Goal: Transaction & Acquisition: Purchase product/service

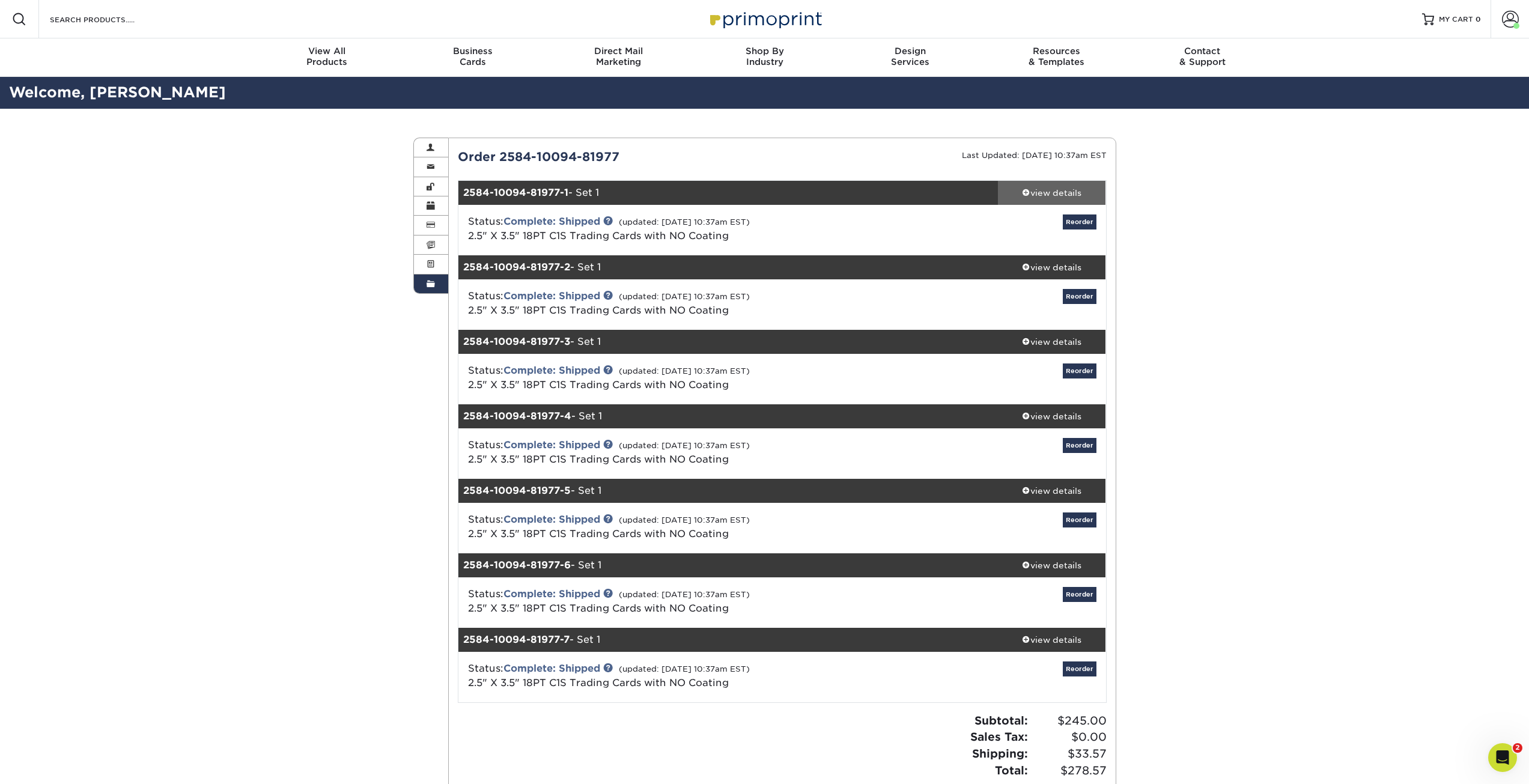
click at [1058, 189] on div "view details" at bounding box center [1052, 192] width 108 height 12
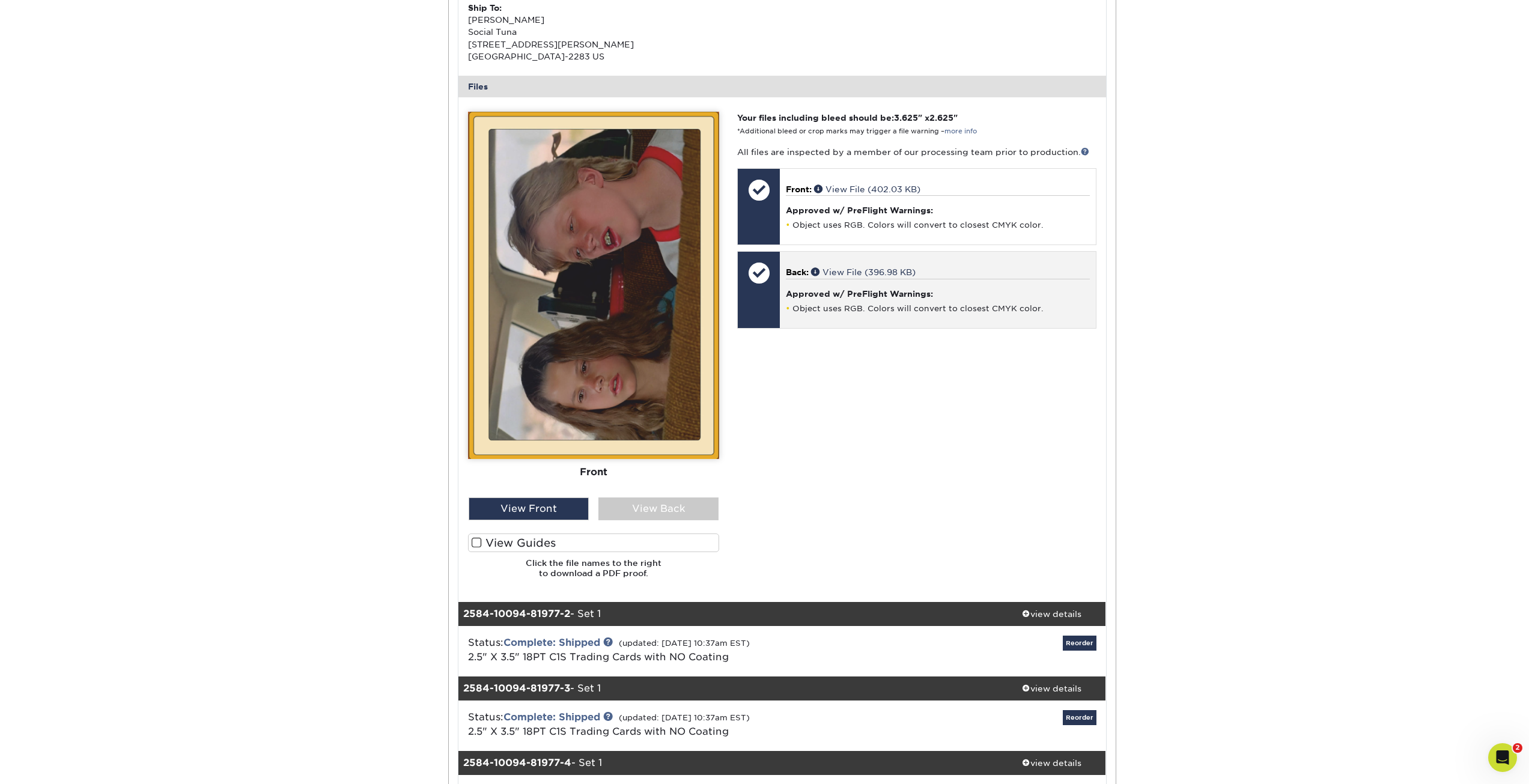
scroll to position [420, 0]
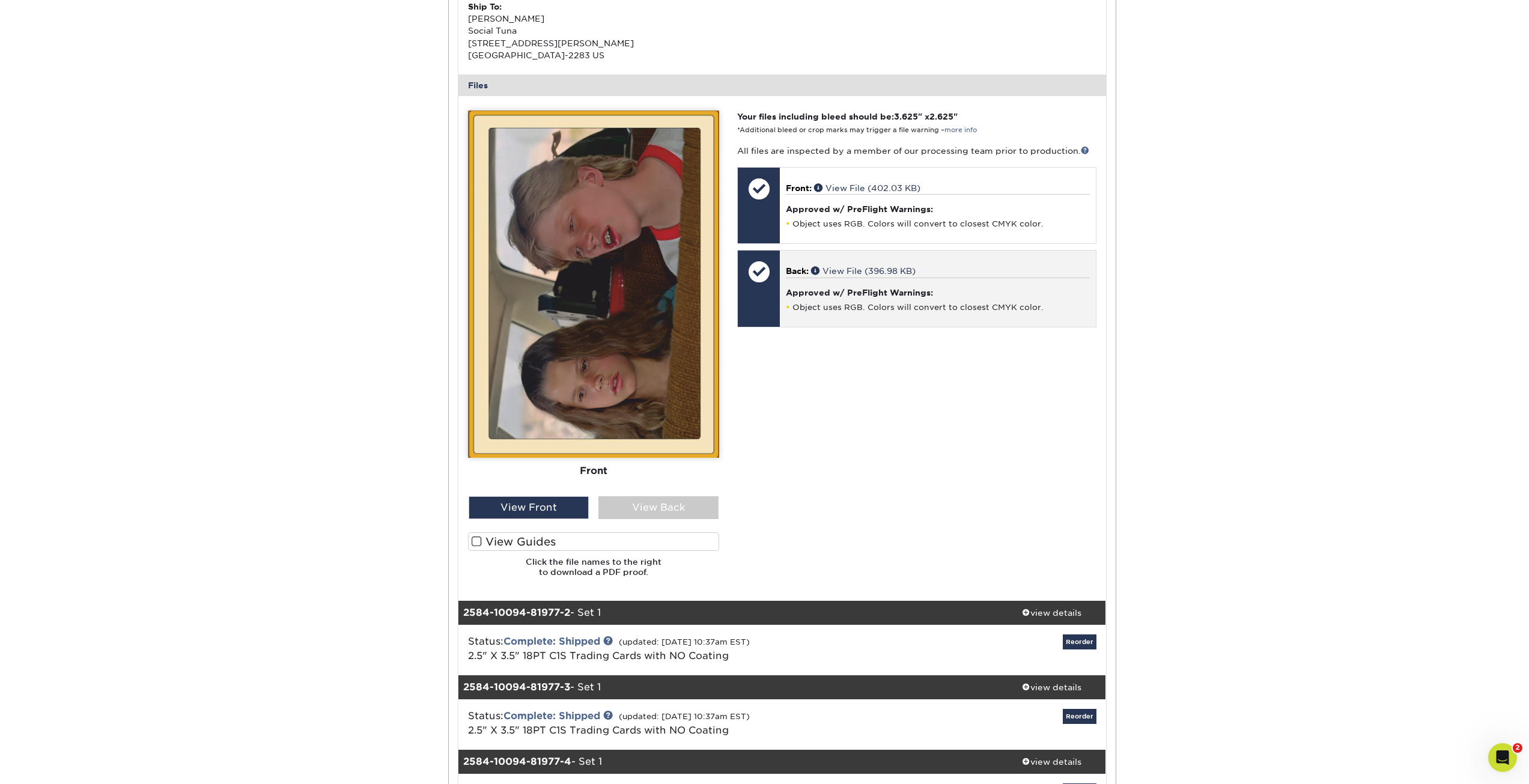
click at [911, 298] on div "Approved w/ PreFlight Warnings: Object uses RGB. Colors will convert to closest…" at bounding box center [937, 296] width 304 height 35
click at [833, 268] on link "View File (396.98 KB)" at bounding box center [863, 271] width 105 height 10
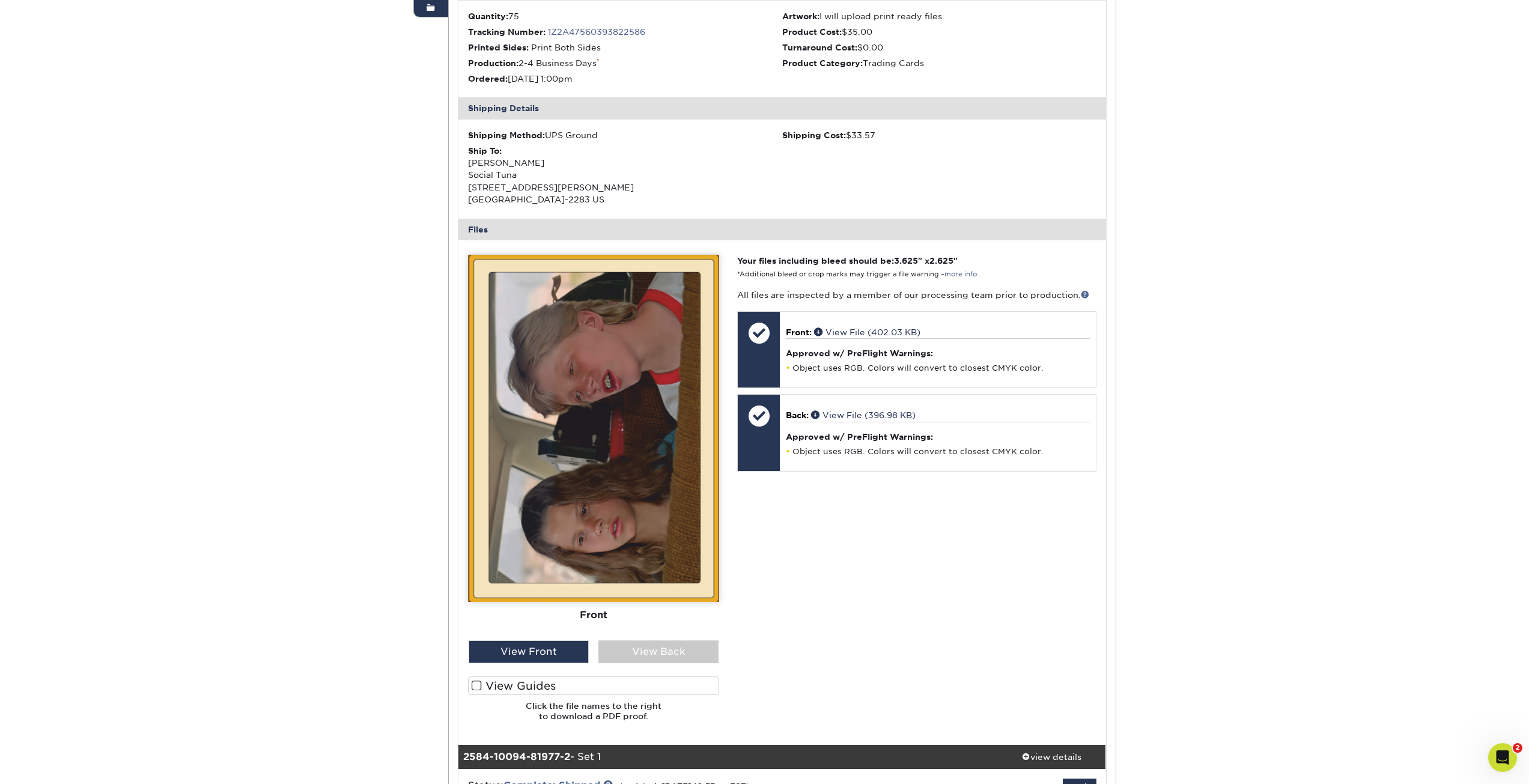
scroll to position [60, 0]
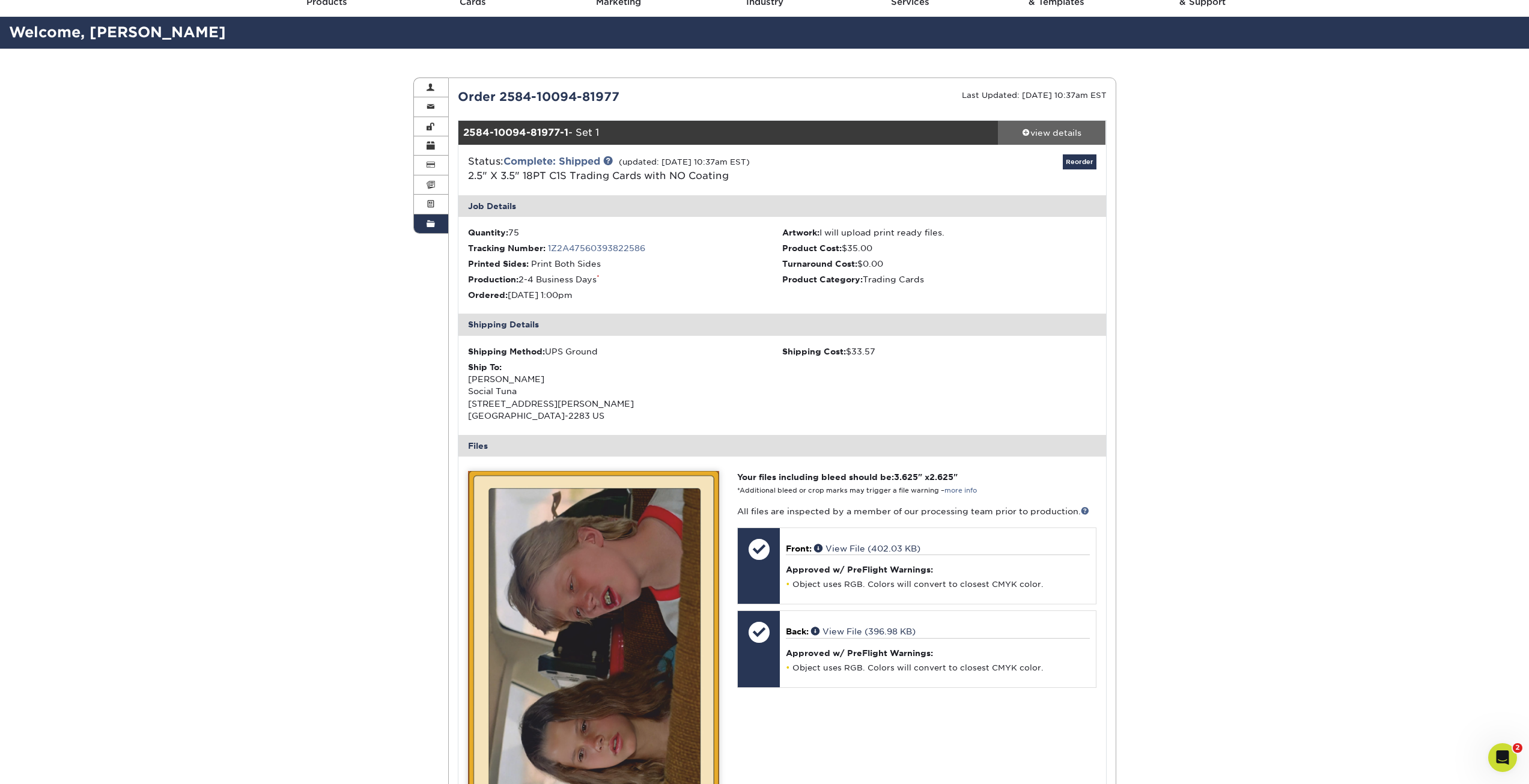
click at [1057, 133] on div "view details" at bounding box center [1052, 132] width 108 height 12
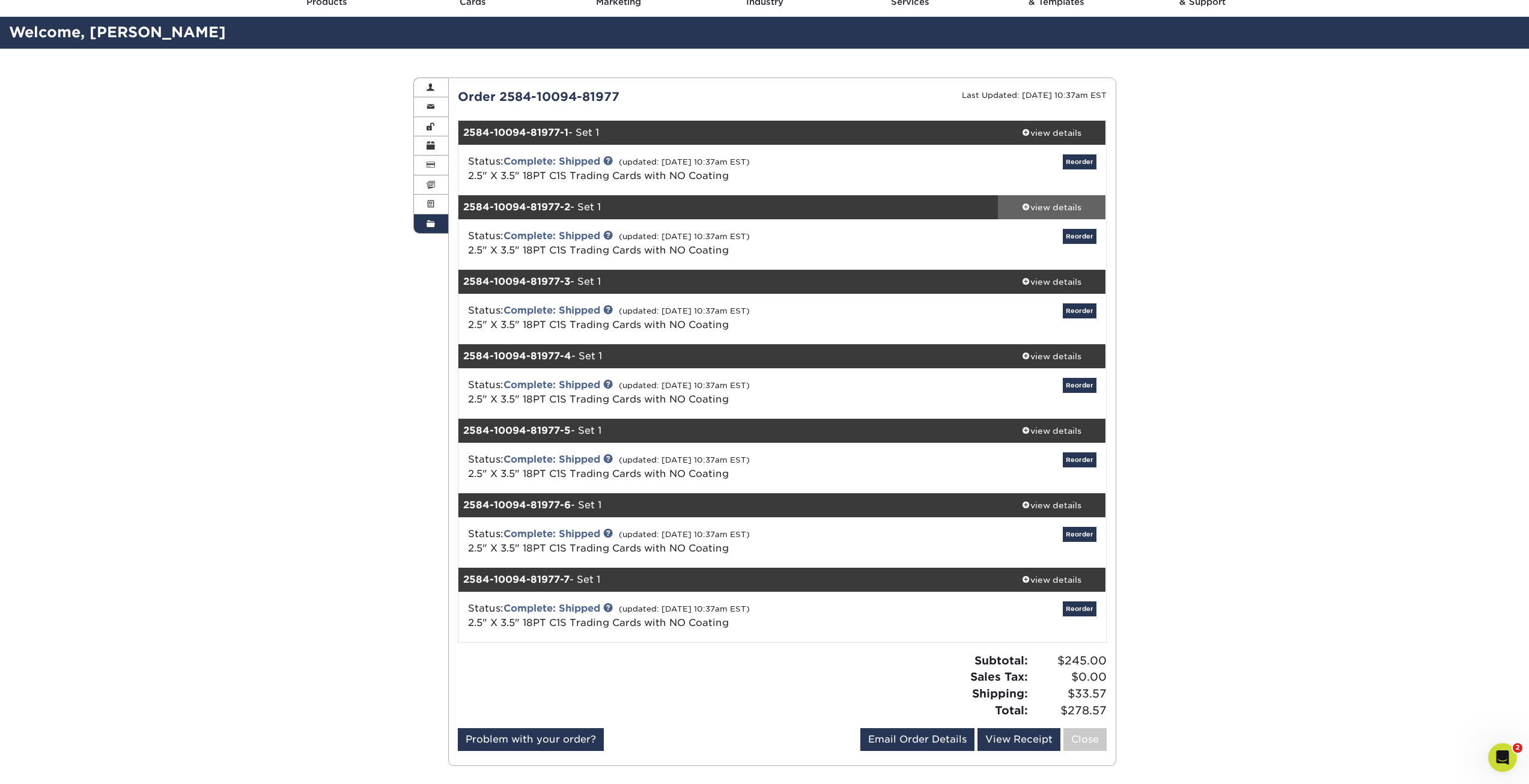
click at [1039, 208] on div "view details" at bounding box center [1052, 207] width 108 height 12
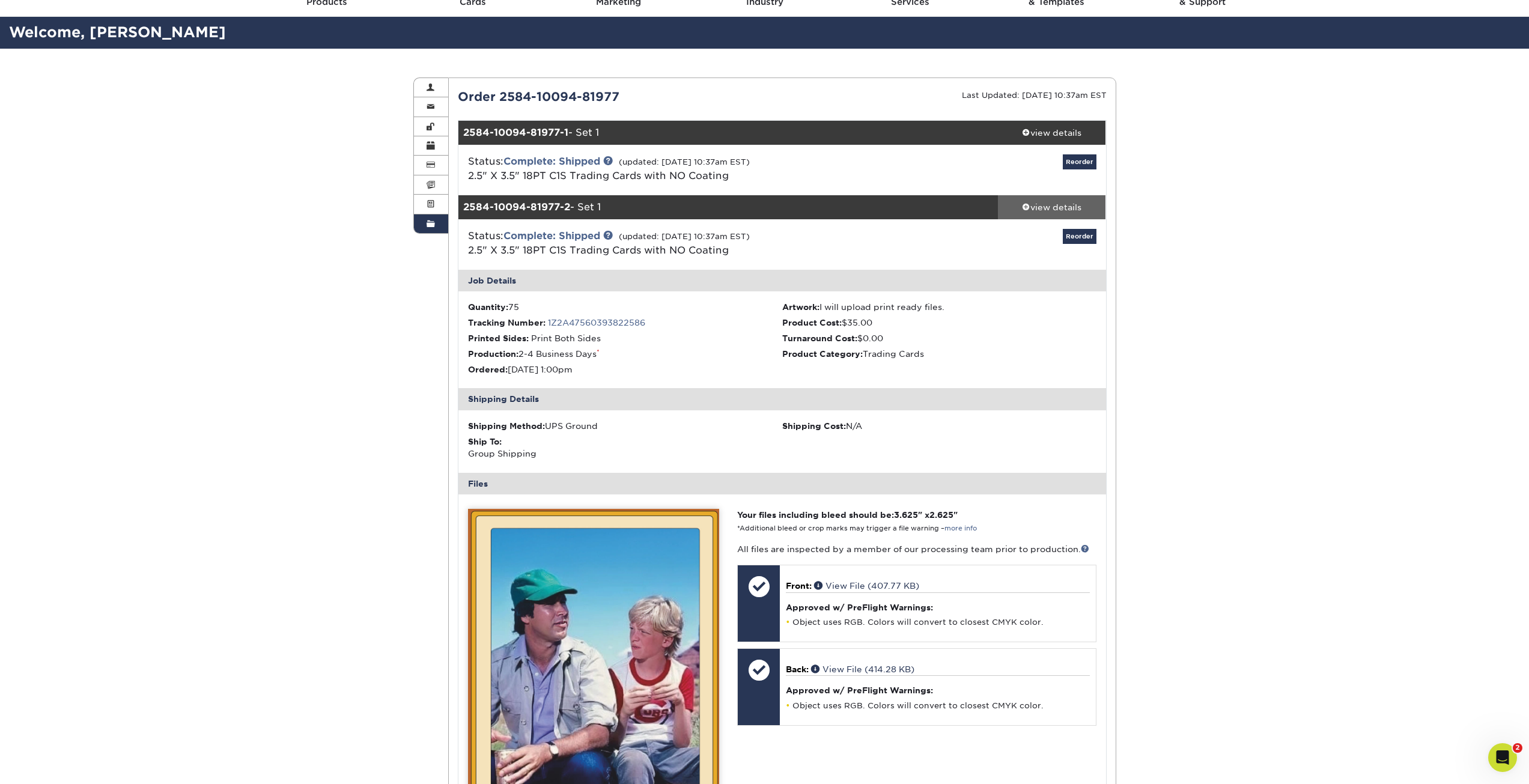
click at [1039, 208] on div "view details" at bounding box center [1052, 207] width 108 height 12
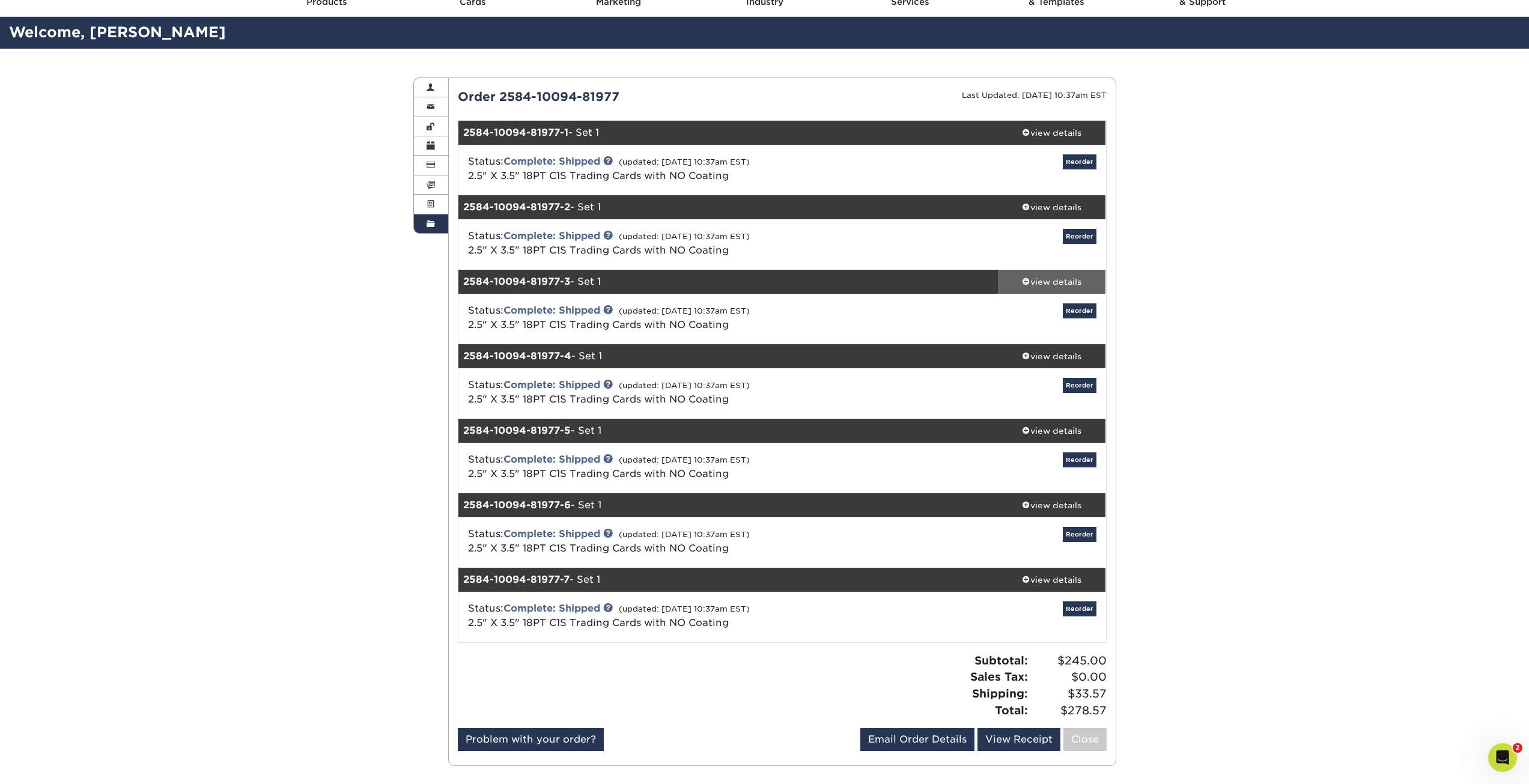
click at [1030, 282] on div "view details" at bounding box center [1052, 281] width 108 height 12
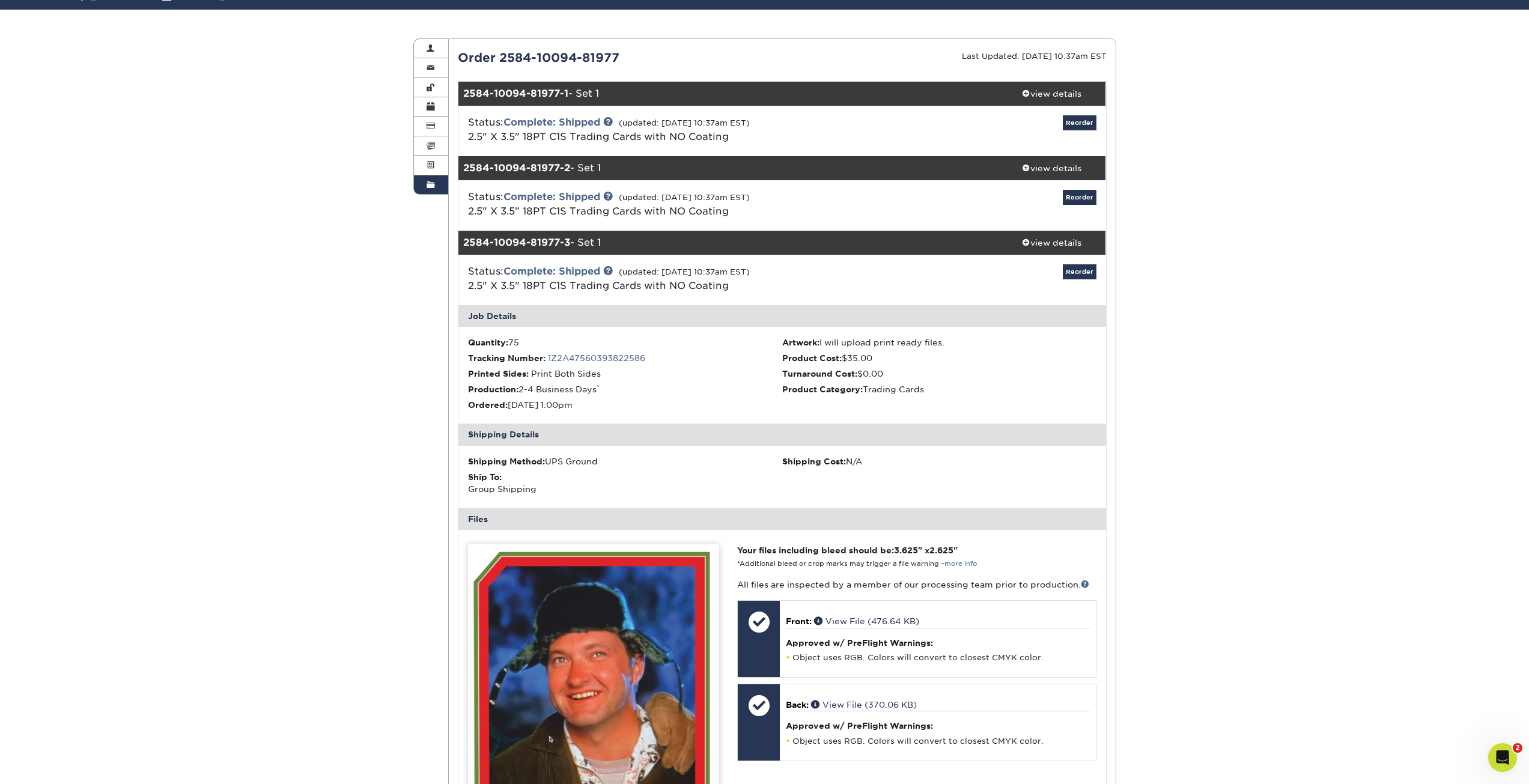
scroll to position [120, 0]
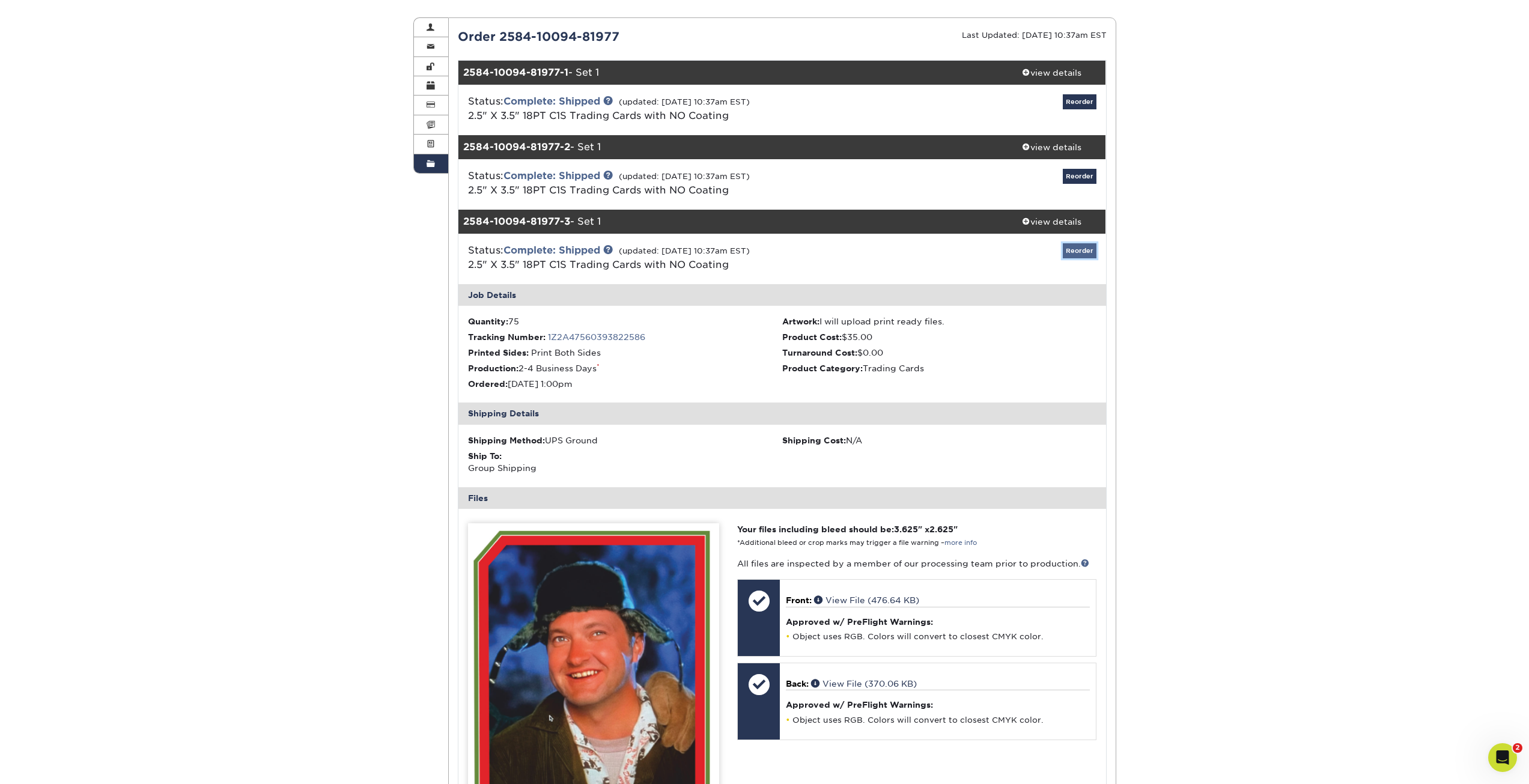
click at [1080, 256] on link "Reorder" at bounding box center [1080, 251] width 34 height 15
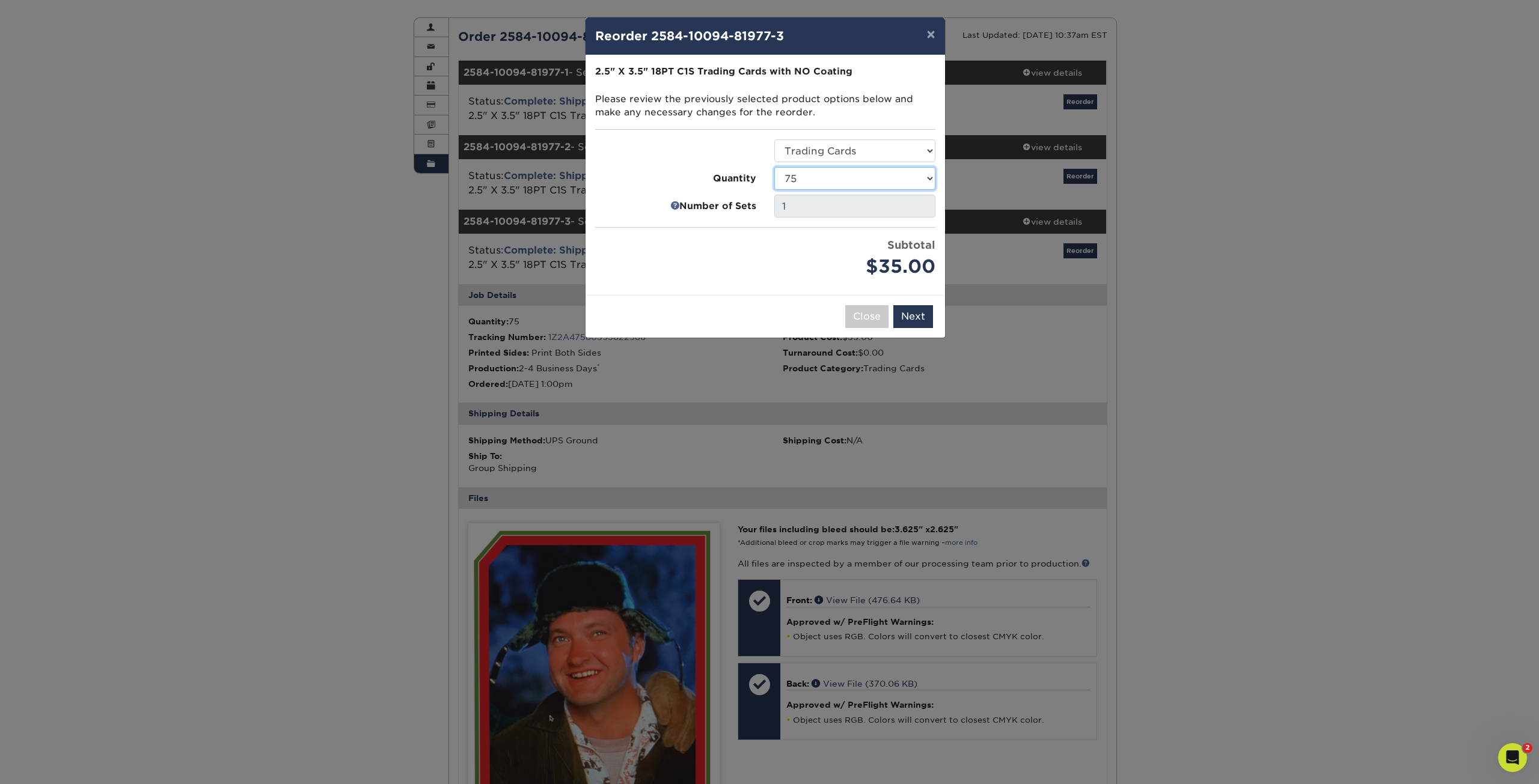
click at [824, 177] on select "25 50 75 100 250 500 1000 2500 5000 10000 15000 20000 25000" at bounding box center [854, 179] width 161 height 23
select select "6237a36b-b046-4ef6-8fed-6cb9c22a5ece"
click at [774, 167] on select "25 50 75 100 250 500 1000 2500 5000 10000 15000 20000 25000" at bounding box center [854, 179] width 161 height 23
click at [918, 317] on button "Next" at bounding box center [913, 316] width 40 height 23
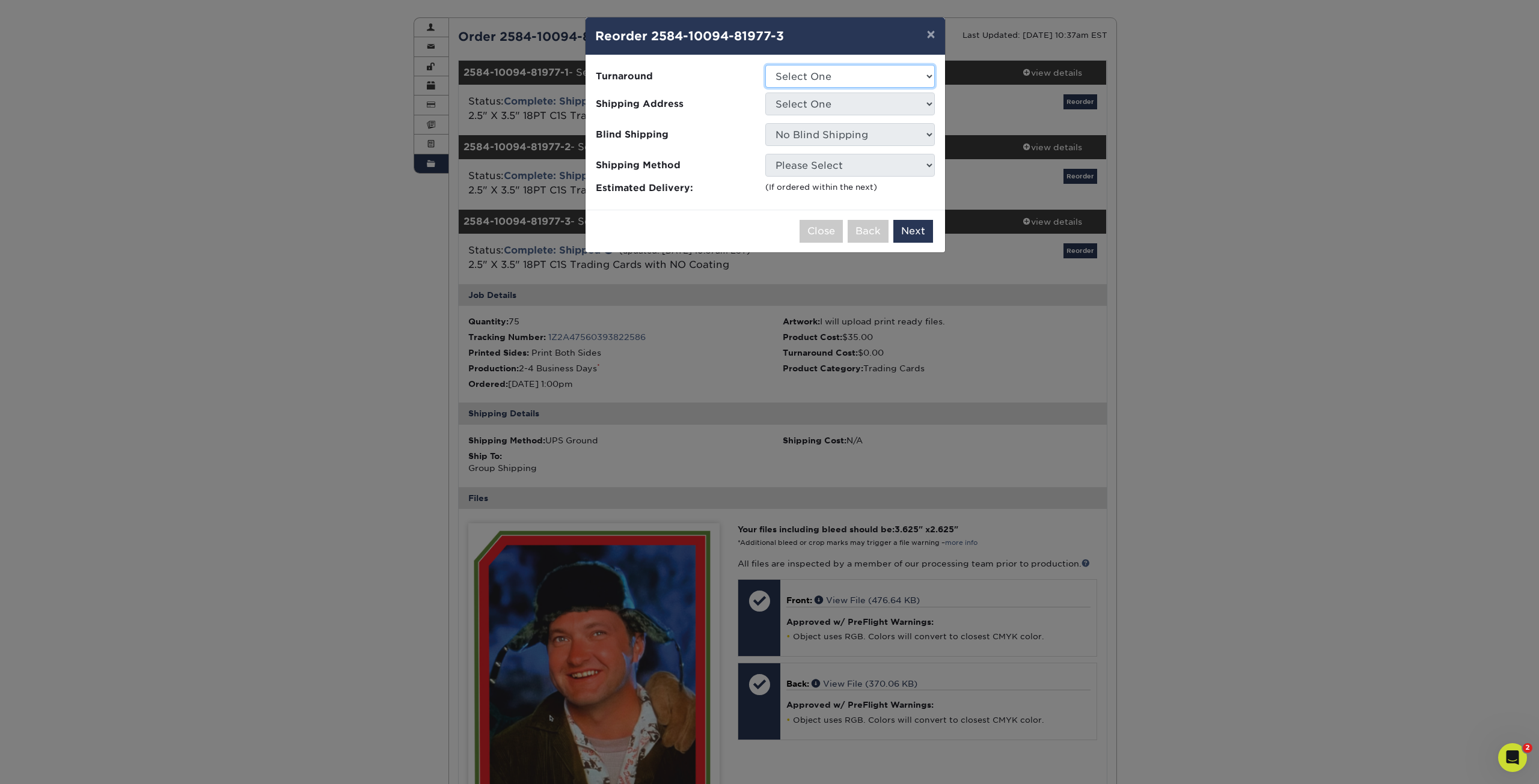
click at [823, 79] on select "Select One 2-4 Business Days" at bounding box center [850, 76] width 170 height 23
select select "7f12e85b-7342-427e-8446-6bc059917b9c"
click at [765, 65] on select "Select One 2-4 Business Days" at bounding box center [850, 76] width 170 height 23
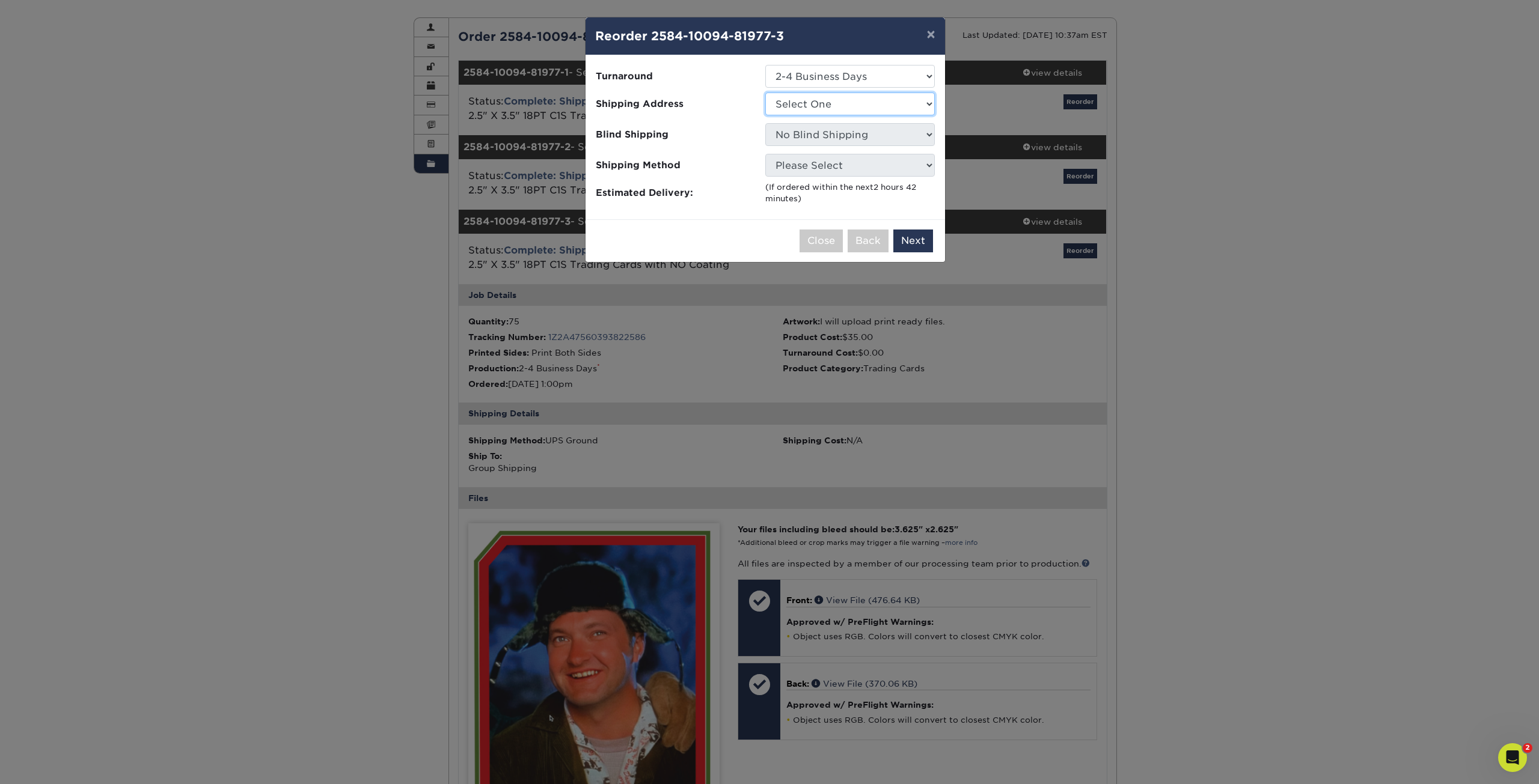
click at [820, 109] on select "Select One chase chase gina davis Patrick Ganino" at bounding box center [850, 104] width 170 height 23
select select "272583"
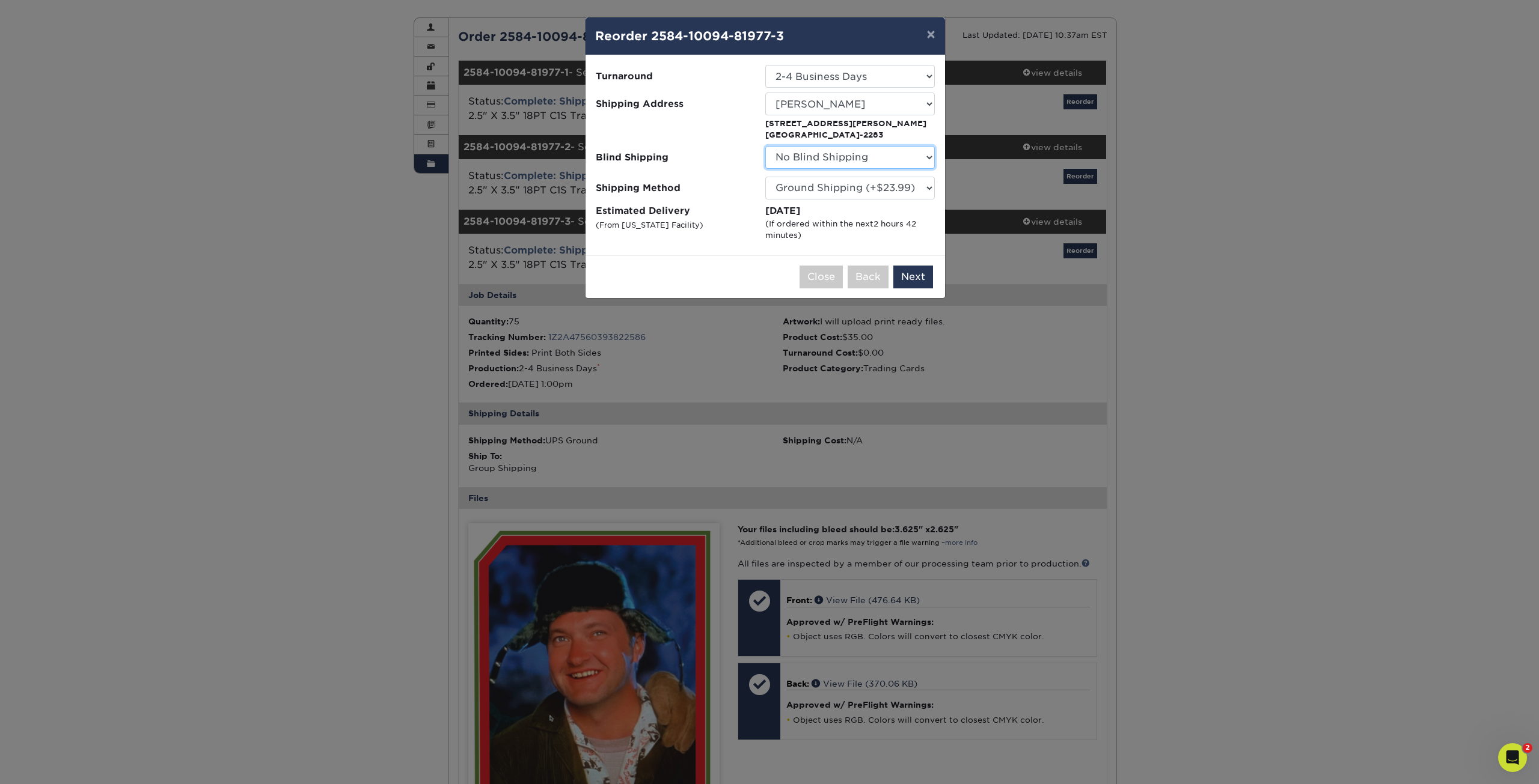
click at [810, 159] on select "No Blind Shipping chase chase gina davis Patrick Ganino" at bounding box center [850, 157] width 170 height 23
select select "272583"
click at [765, 146] on select "No Blind Shipping chase chase gina davis Patrick Ganino" at bounding box center [850, 157] width 170 height 23
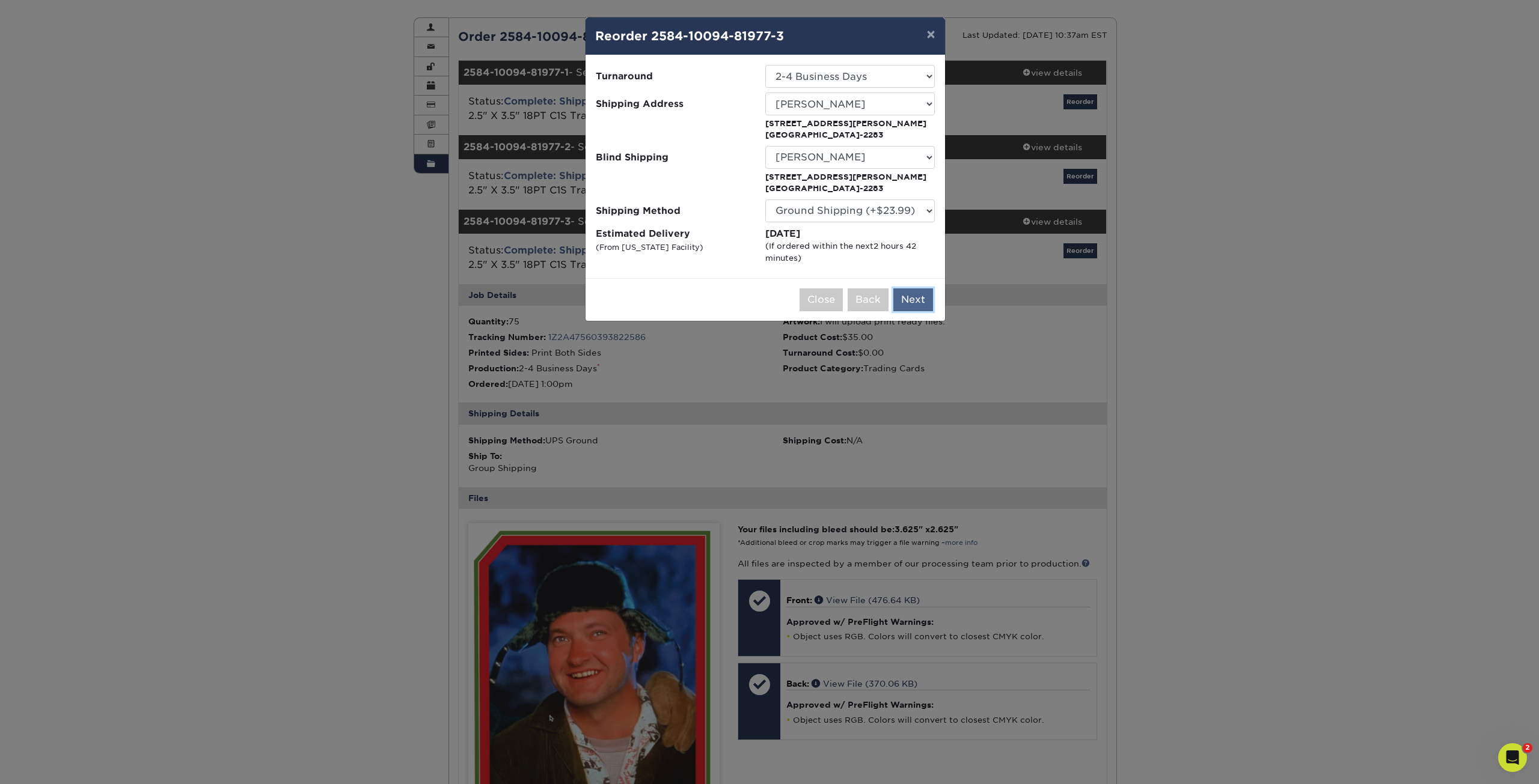
click at [916, 301] on button "Next" at bounding box center [913, 300] width 40 height 23
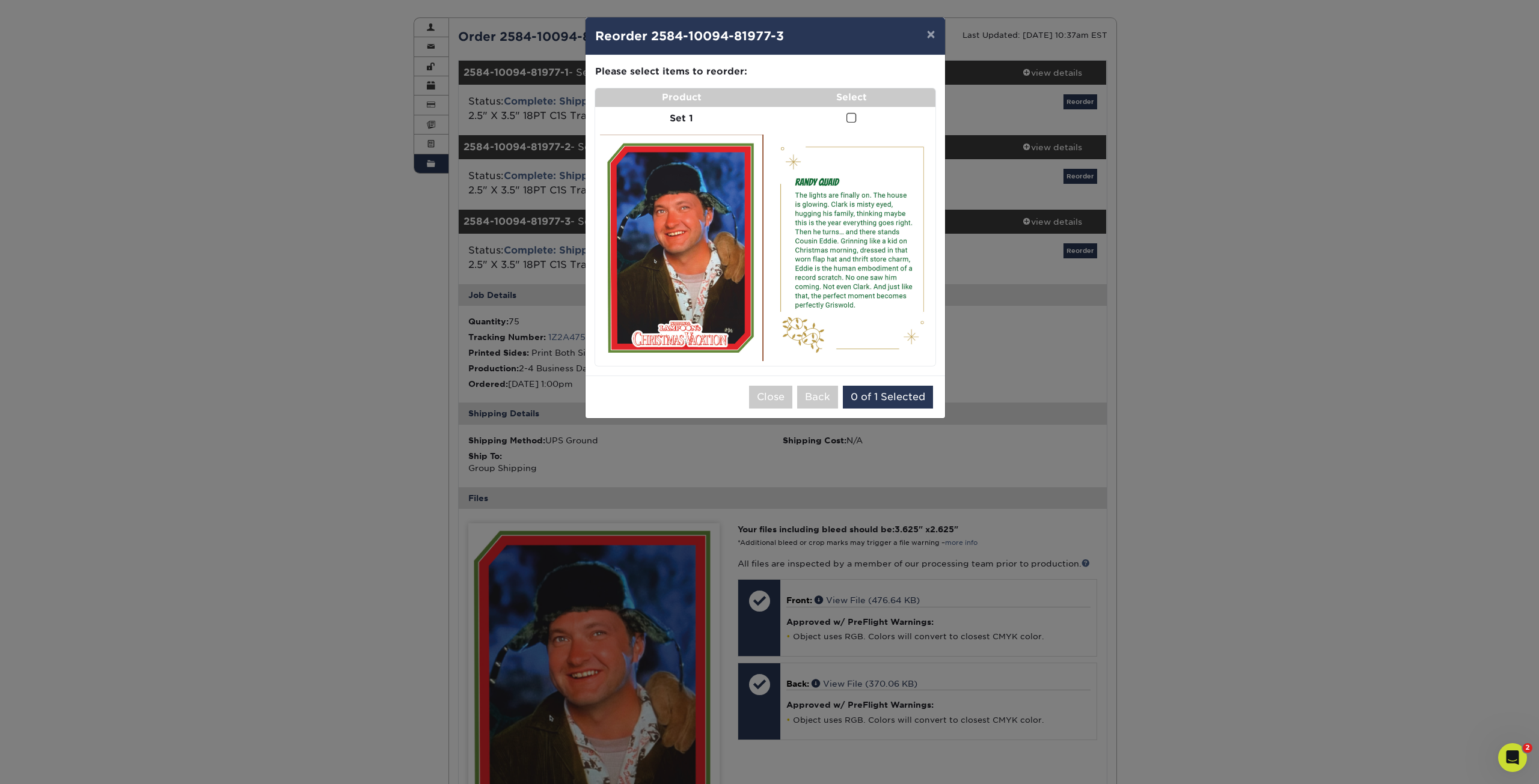
click at [855, 119] on span at bounding box center [851, 118] width 10 height 11
click at [0, 0] on input "checkbox" at bounding box center [0, 0] width 0 height 0
click at [881, 396] on button "Add to Cart" at bounding box center [898, 397] width 75 height 23
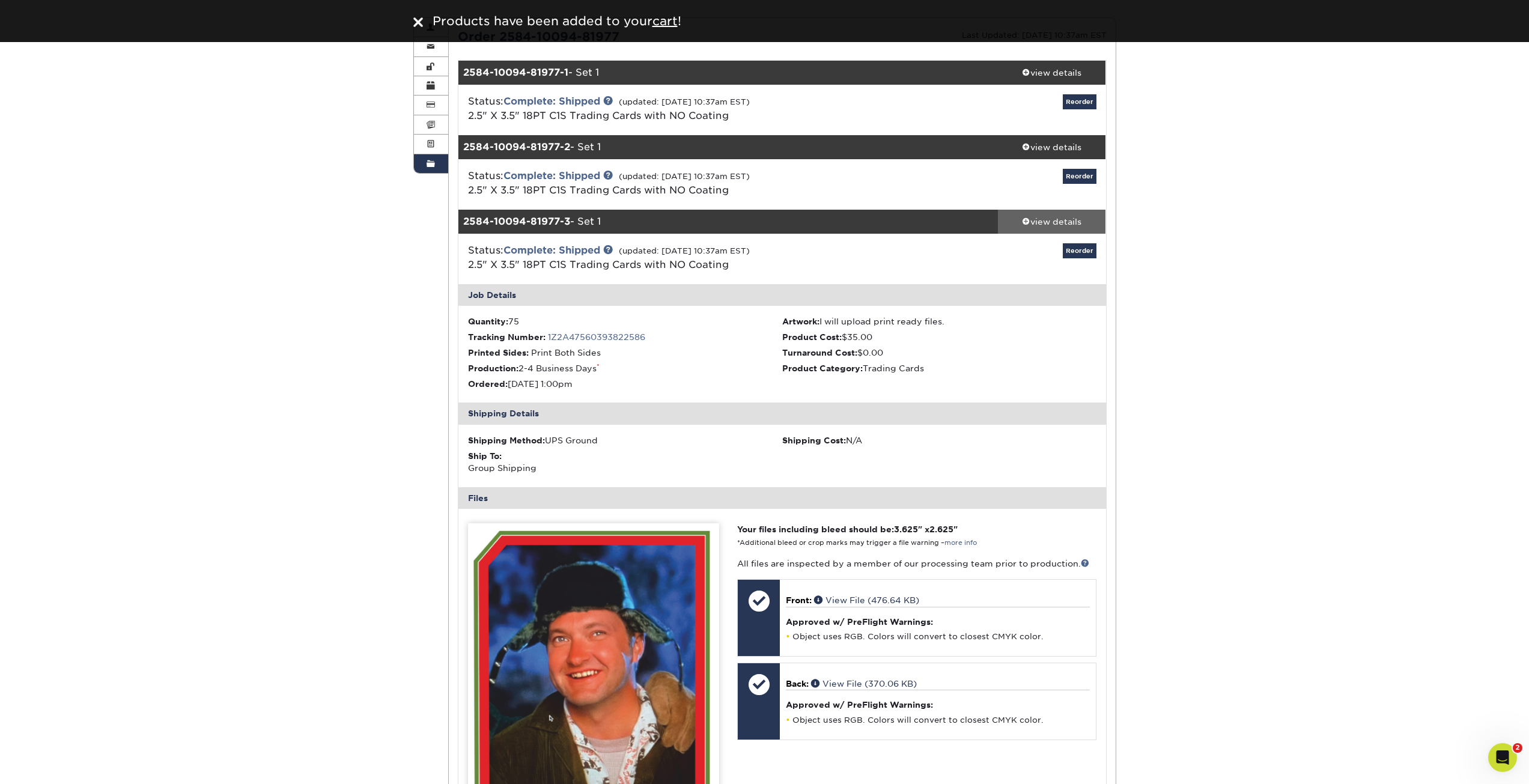
click at [1028, 220] on span at bounding box center [1026, 221] width 9 height 9
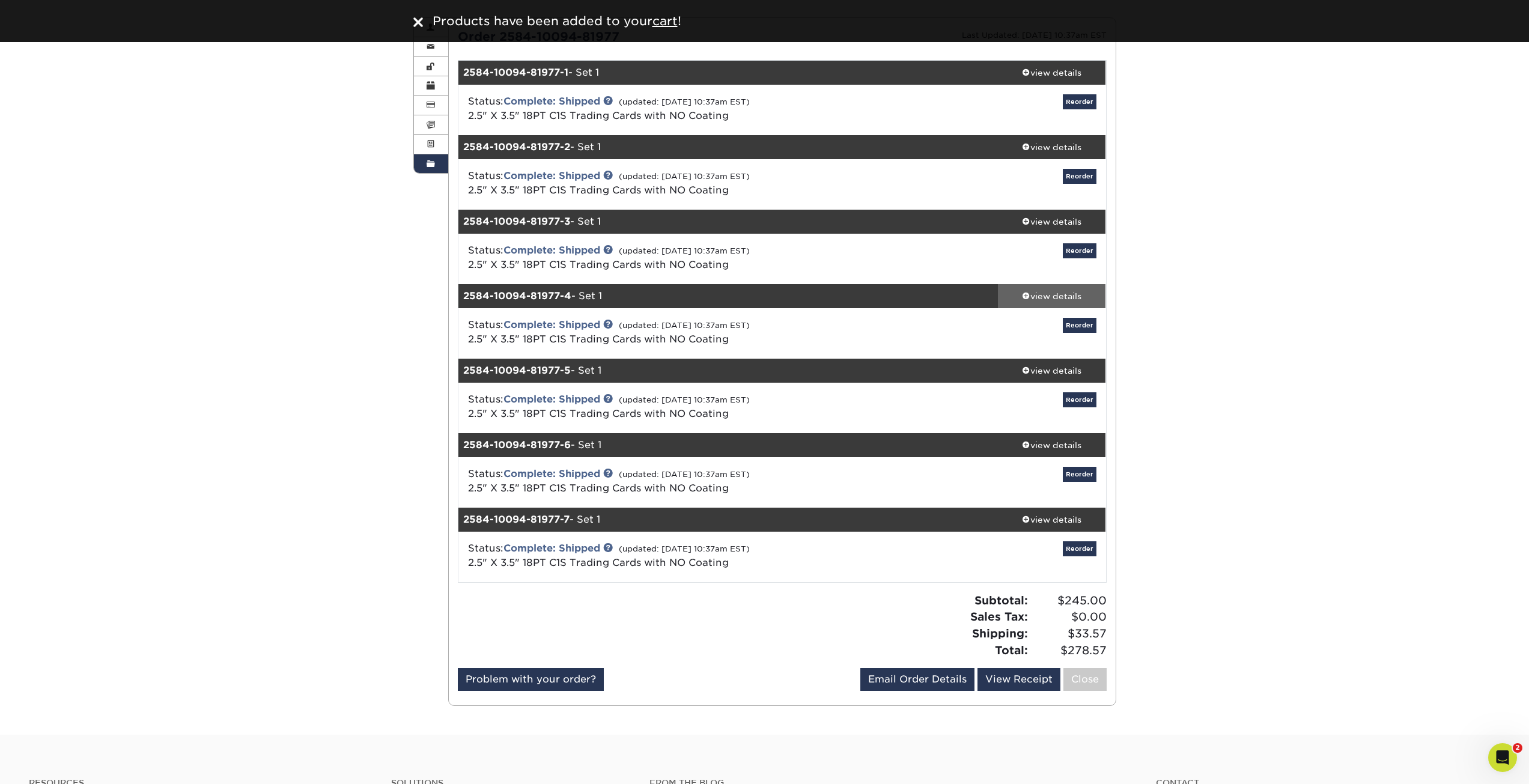
click at [1027, 297] on span at bounding box center [1026, 296] width 9 height 9
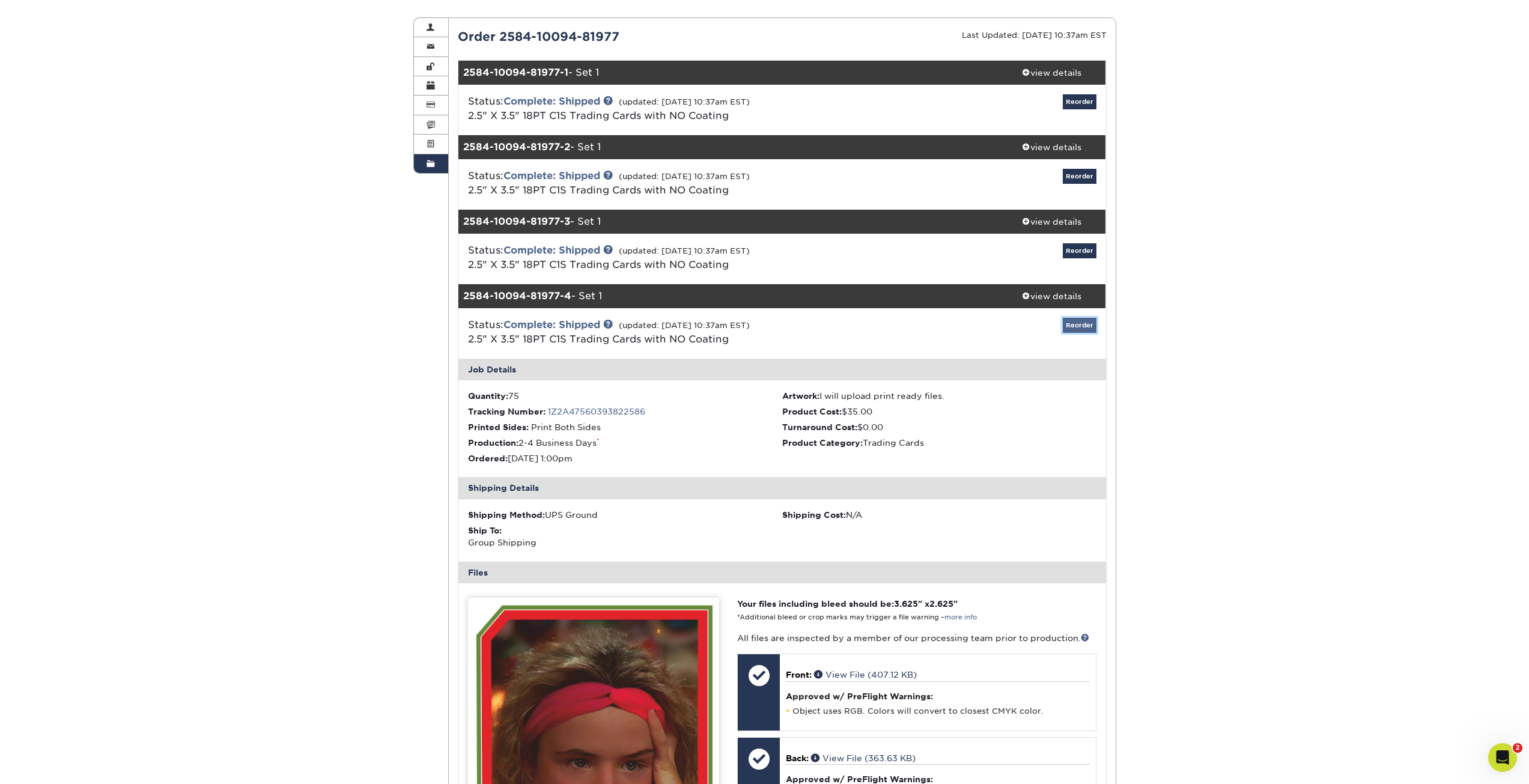
click at [1076, 321] on link "Reorder" at bounding box center [1080, 325] width 34 height 15
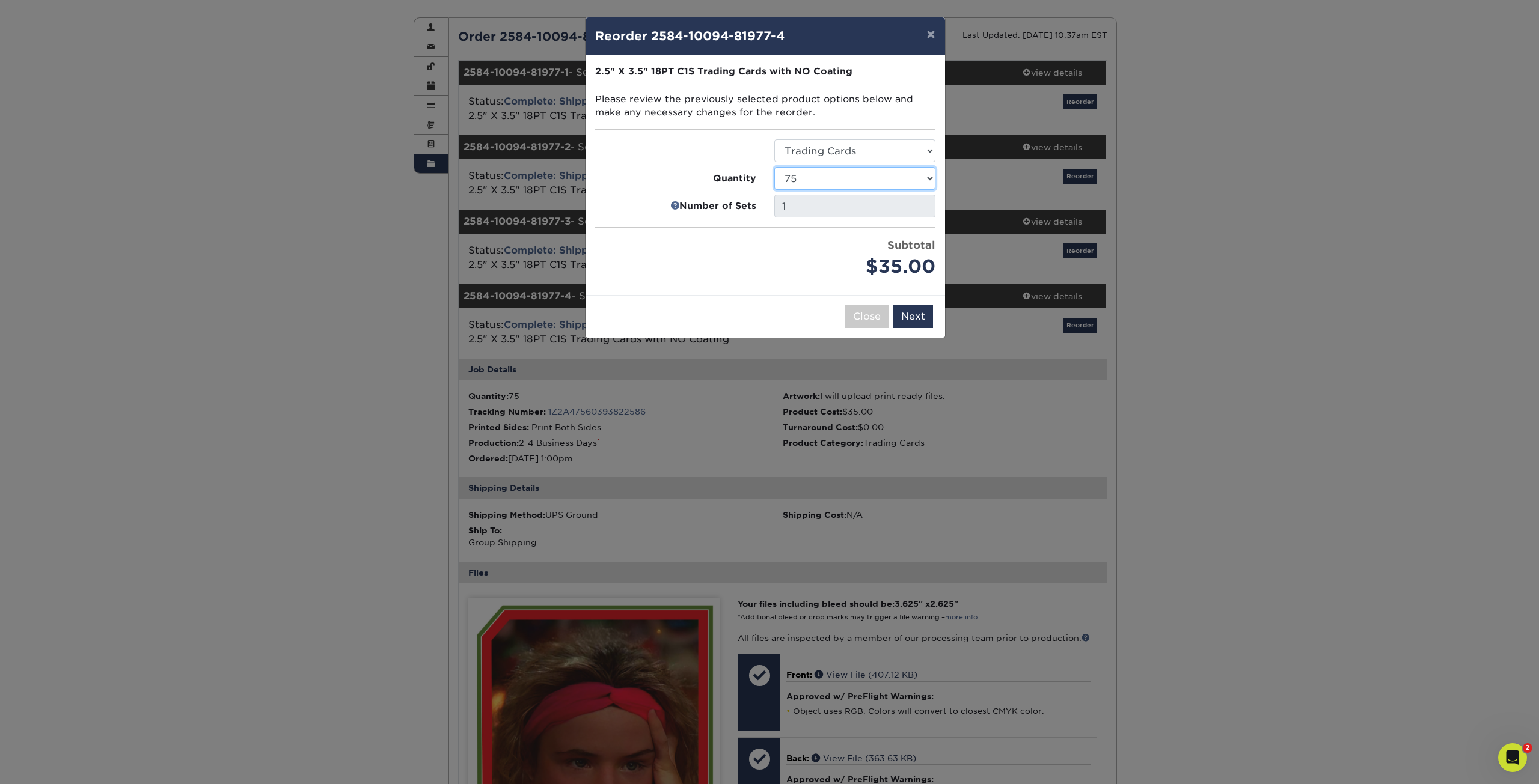
click at [864, 171] on select "25 50 75 100 250 500 1000 2500 5000 10000 15000 20000 25000" at bounding box center [854, 179] width 161 height 23
select select "6237a36b-b046-4ef6-8fed-6cb9c22a5ece"
click at [774, 167] on select "25 50 75 100 250 500 1000 2500 5000 10000 15000 20000 25000" at bounding box center [854, 179] width 161 height 23
click at [910, 314] on button "Next" at bounding box center [913, 316] width 40 height 23
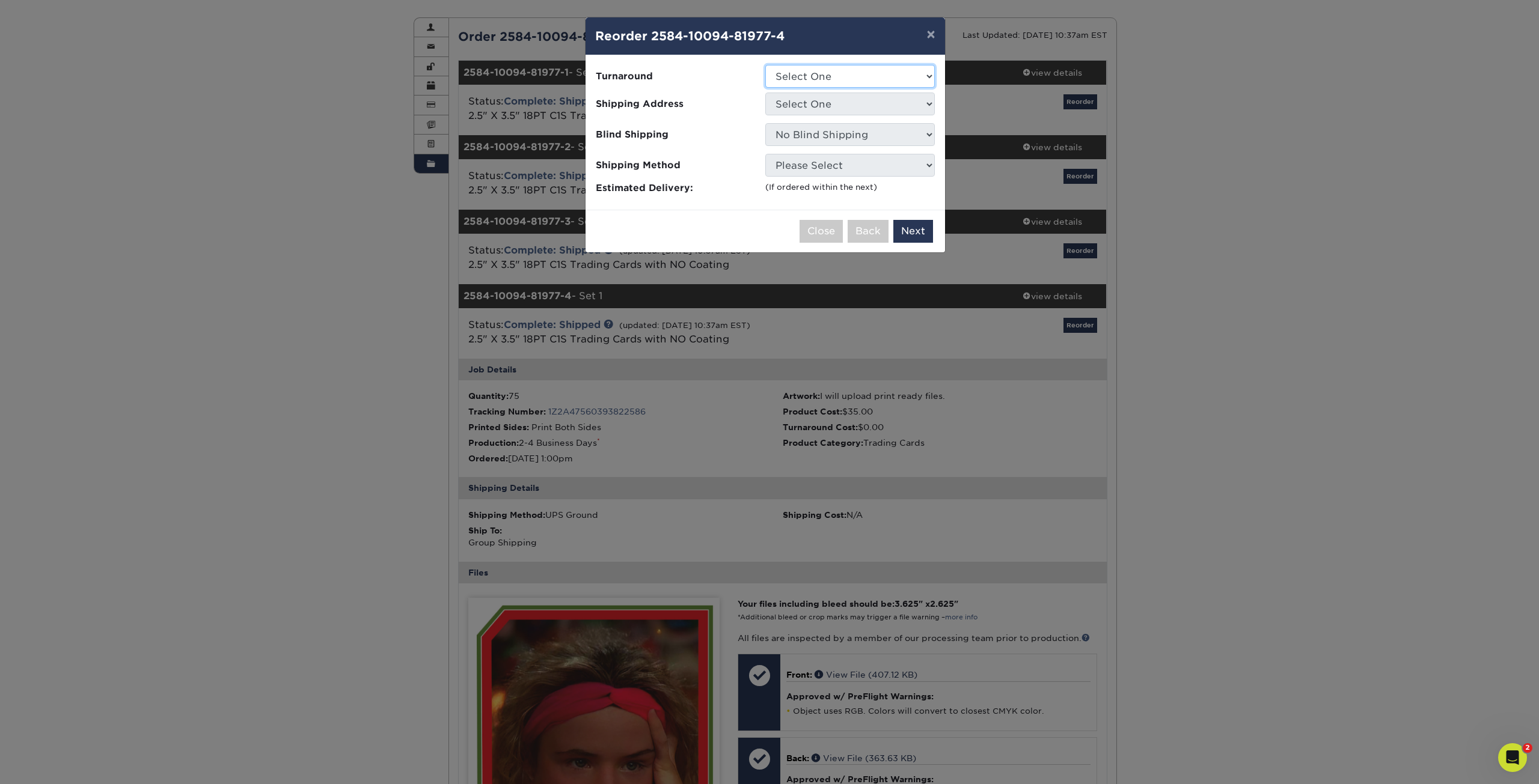
click at [797, 76] on select "Select One 2-4 Business Days" at bounding box center [850, 76] width 170 height 23
select select "7f12e85b-7342-427e-8446-6bc059917b9c"
click at [765, 65] on select "Select One 2-4 Business Days" at bounding box center [850, 76] width 170 height 23
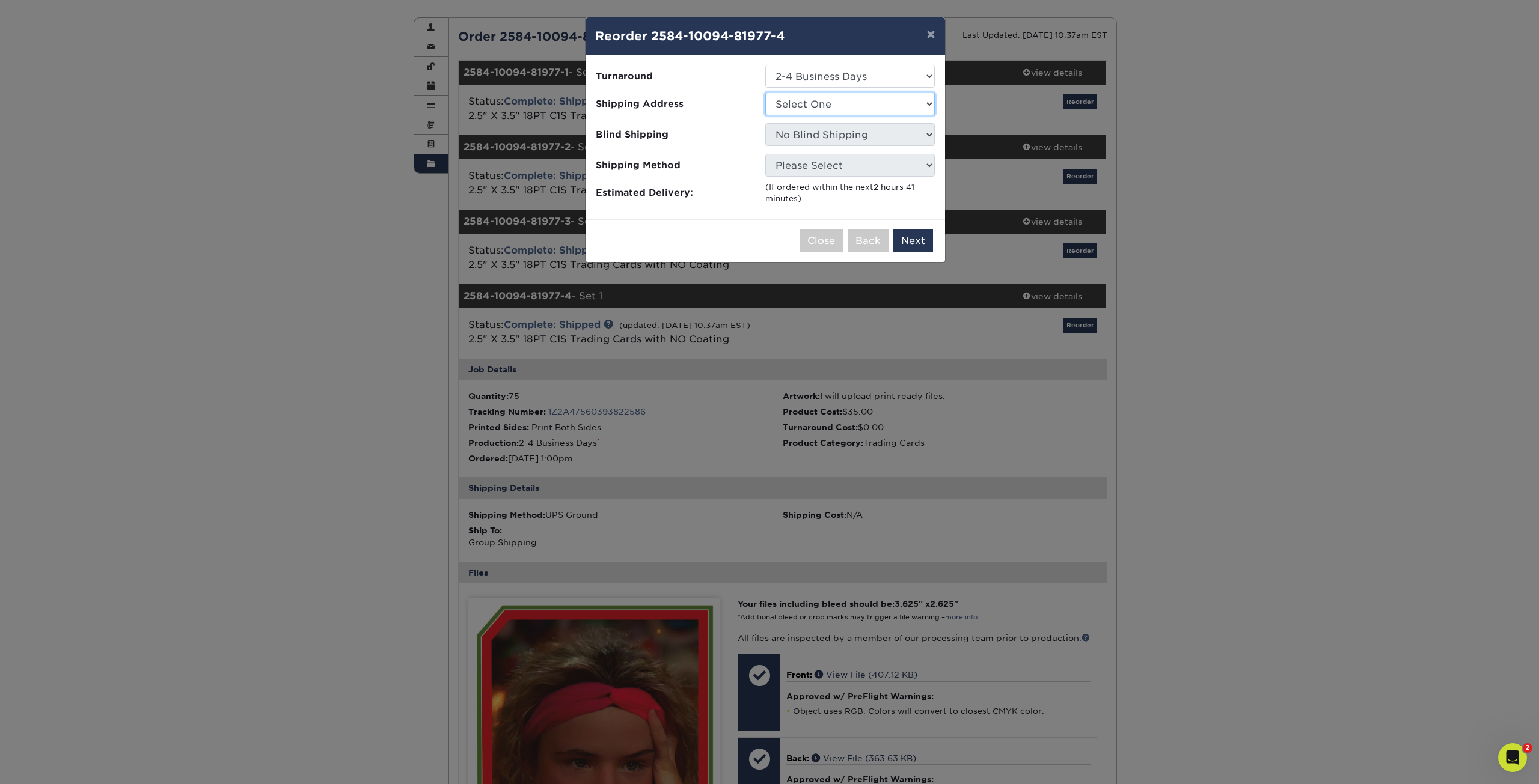
click at [810, 107] on select "Select One chase chase gina davis Patrick Ganino" at bounding box center [850, 104] width 170 height 23
select select "272583"
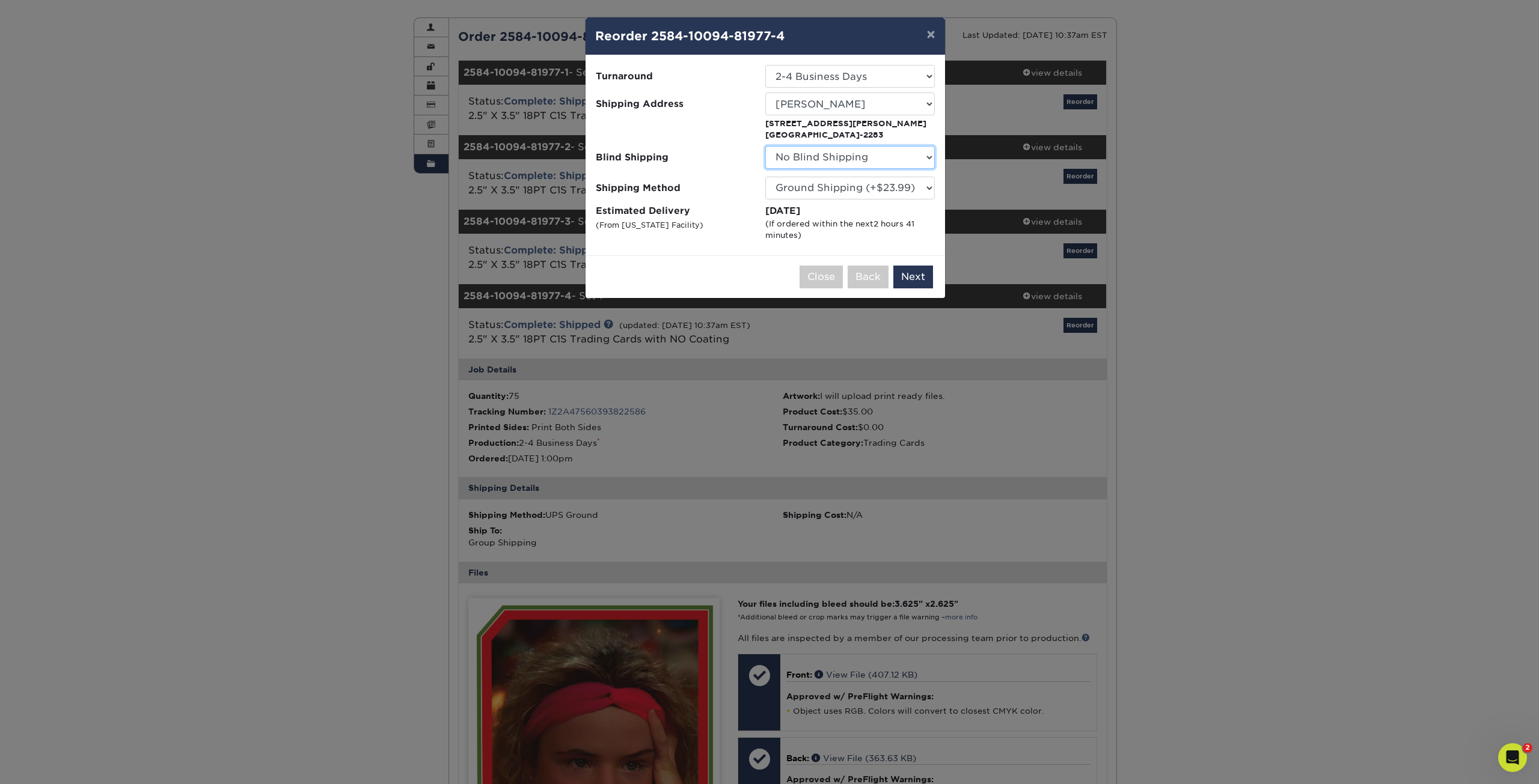
click at [875, 160] on select "No Blind Shipping chase chase gina davis Patrick Ganino" at bounding box center [850, 157] width 170 height 23
select select "272583"
click at [765, 146] on select "No Blind Shipping chase chase gina davis Patrick Ganino" at bounding box center [850, 157] width 170 height 23
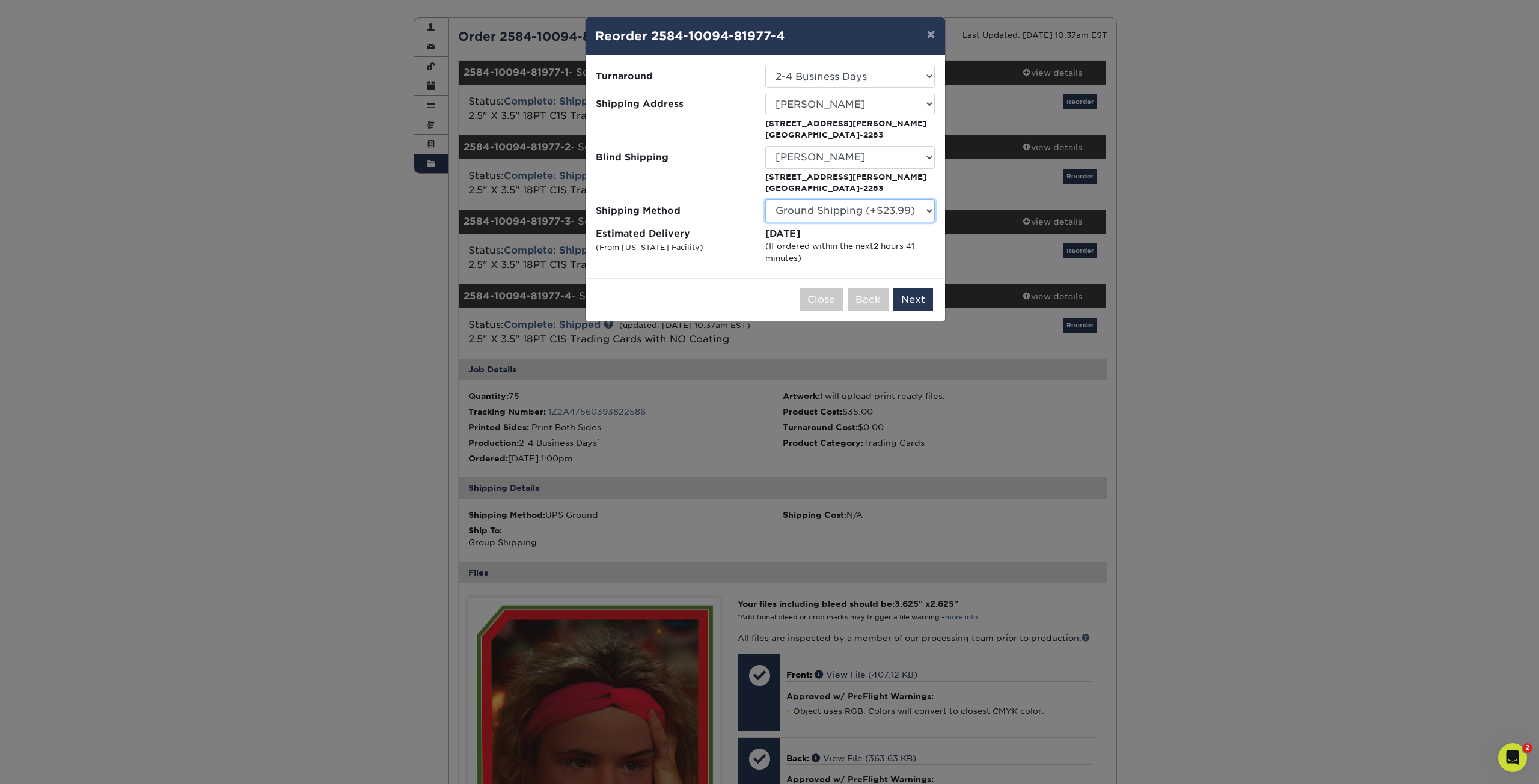
click at [826, 211] on select "Please Select 3 Day Shipping Service (+$22.71) 2 Day Air Shipping (+$23.18) Gro…" at bounding box center [850, 211] width 170 height 23
click at [827, 211] on select "Please Select 3 Day Shipping Service (+$22.71) 2 Day Air Shipping (+$23.18) Gro…" at bounding box center [850, 211] width 170 height 23
click at [827, 210] on select "Please Select 3 Day Shipping Service (+$22.71) 2 Day Air Shipping (+$23.18) Gro…" at bounding box center [850, 211] width 170 height 23
click at [910, 295] on button "Next" at bounding box center [913, 300] width 40 height 23
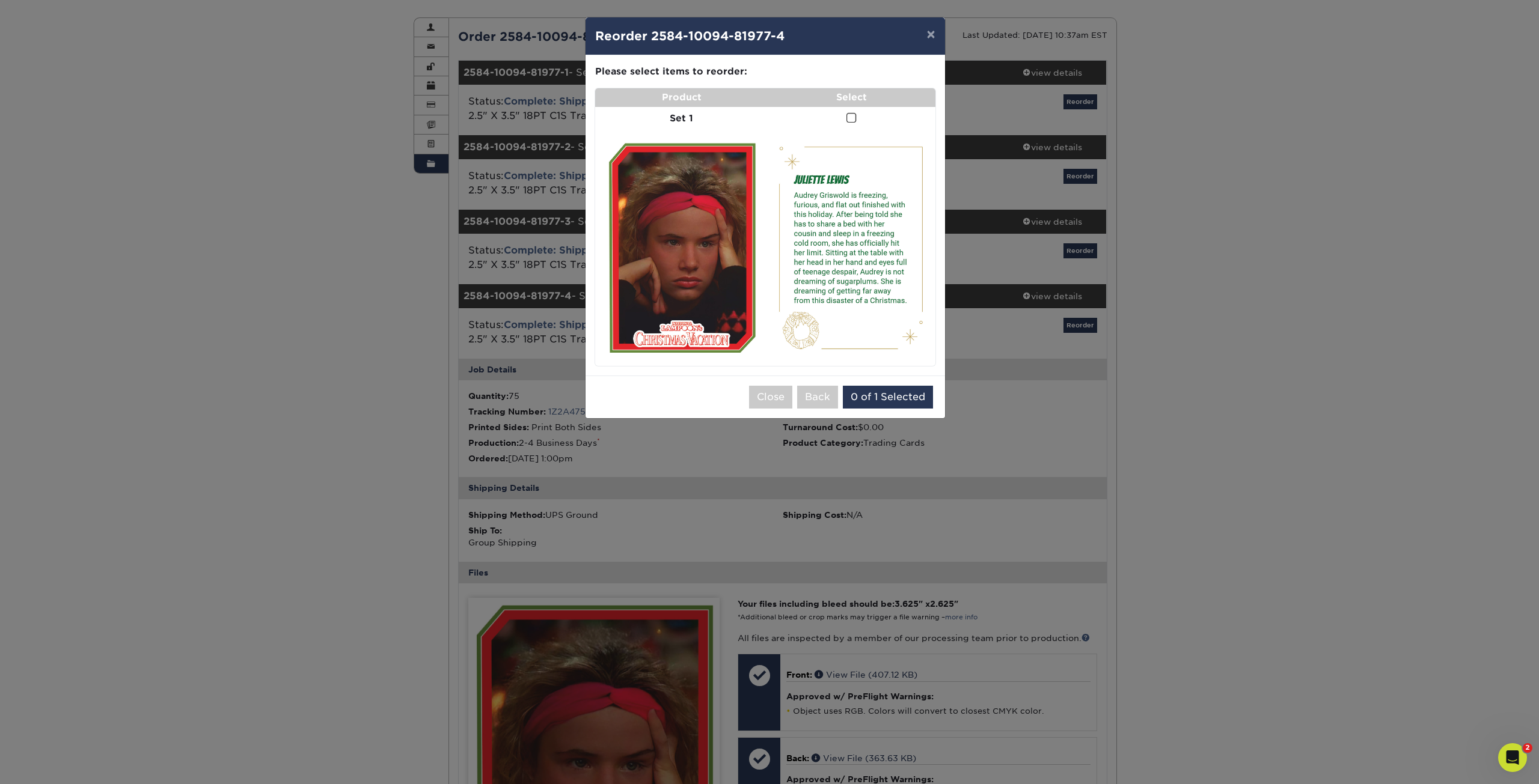
click at [851, 122] on span at bounding box center [851, 118] width 10 height 11
click at [0, 0] on input "checkbox" at bounding box center [0, 0] width 0 height 0
click at [894, 396] on button "Add to Cart" at bounding box center [898, 397] width 75 height 23
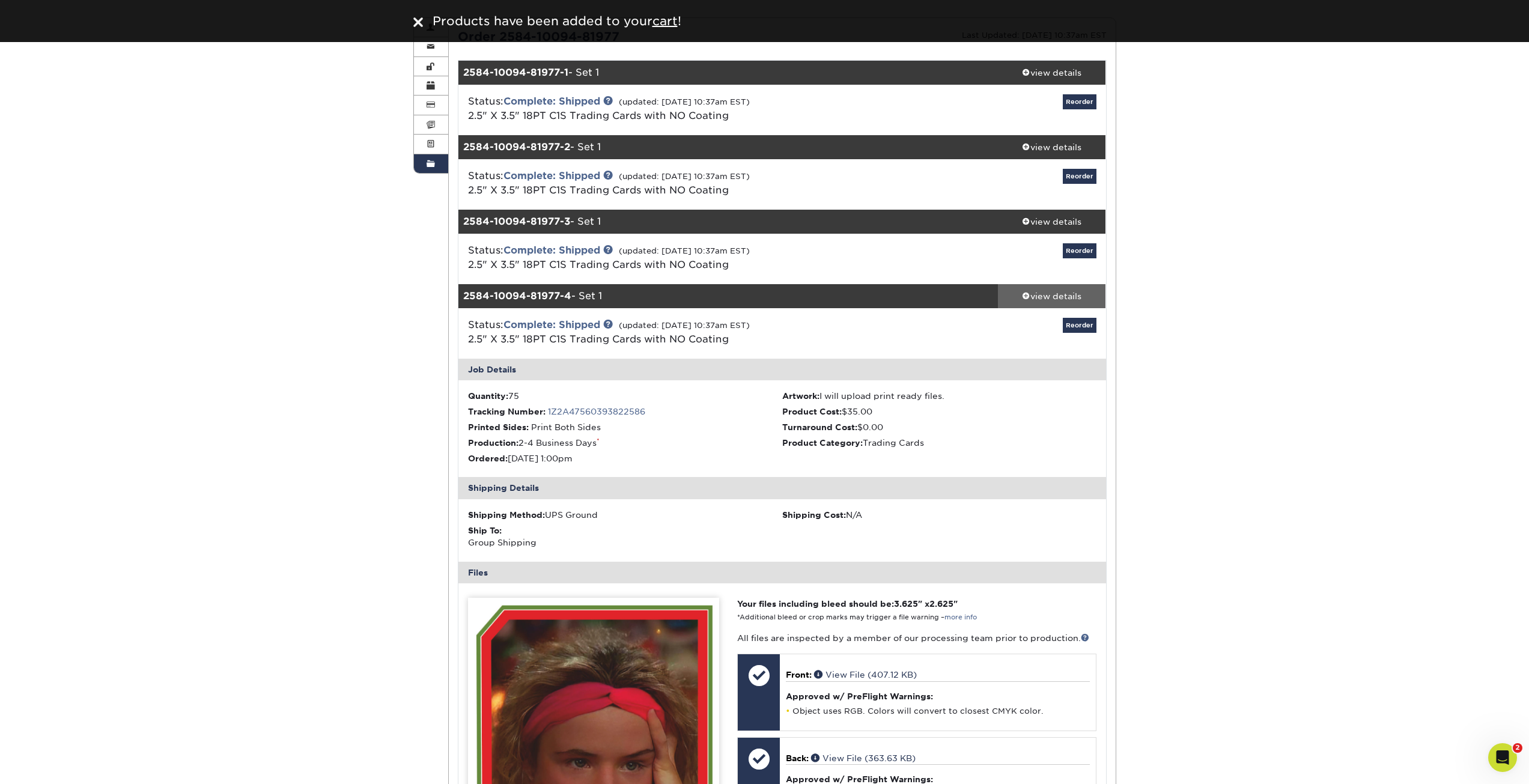
click at [1028, 296] on span at bounding box center [1026, 296] width 9 height 9
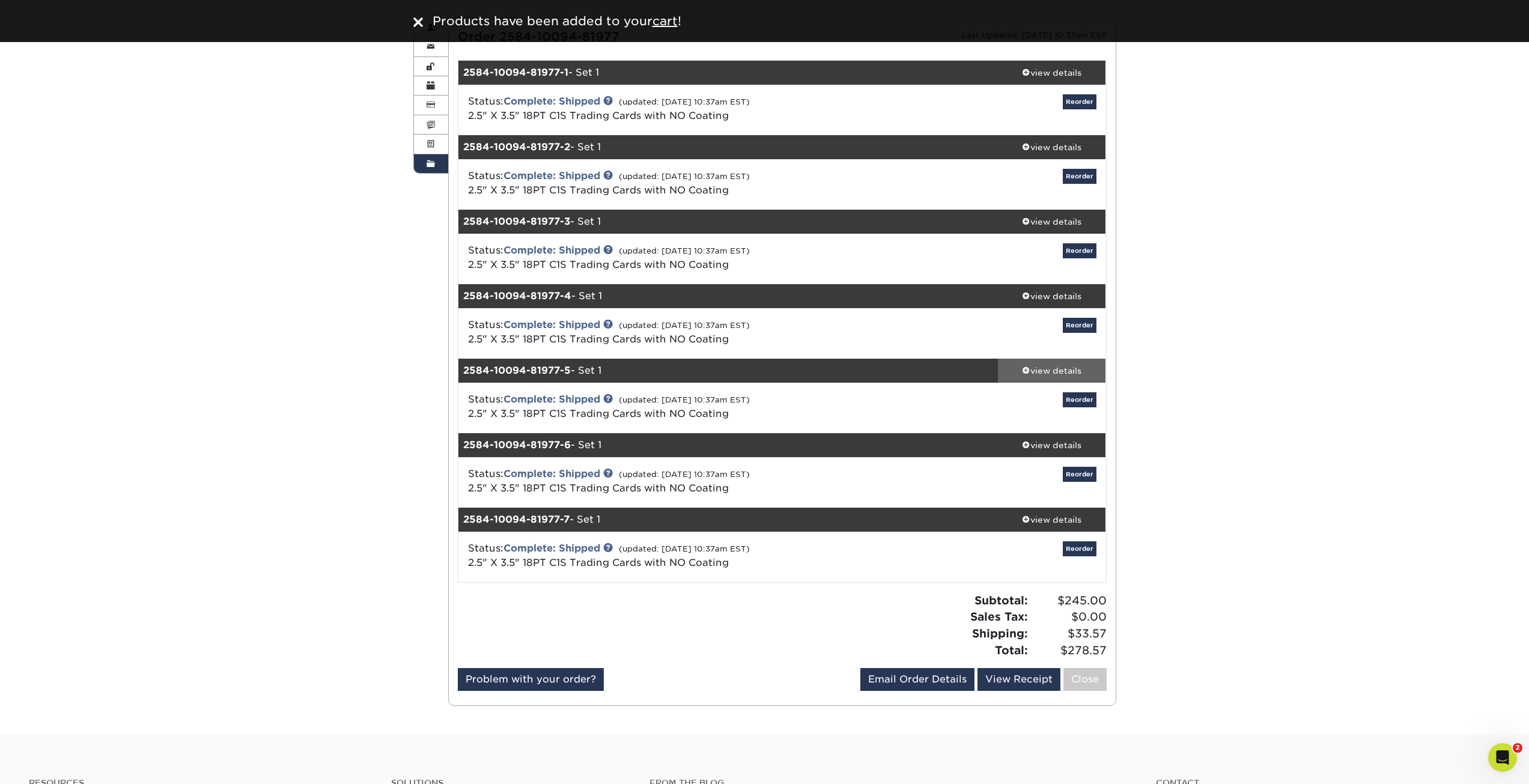
click at [1030, 371] on div "view details" at bounding box center [1052, 370] width 108 height 12
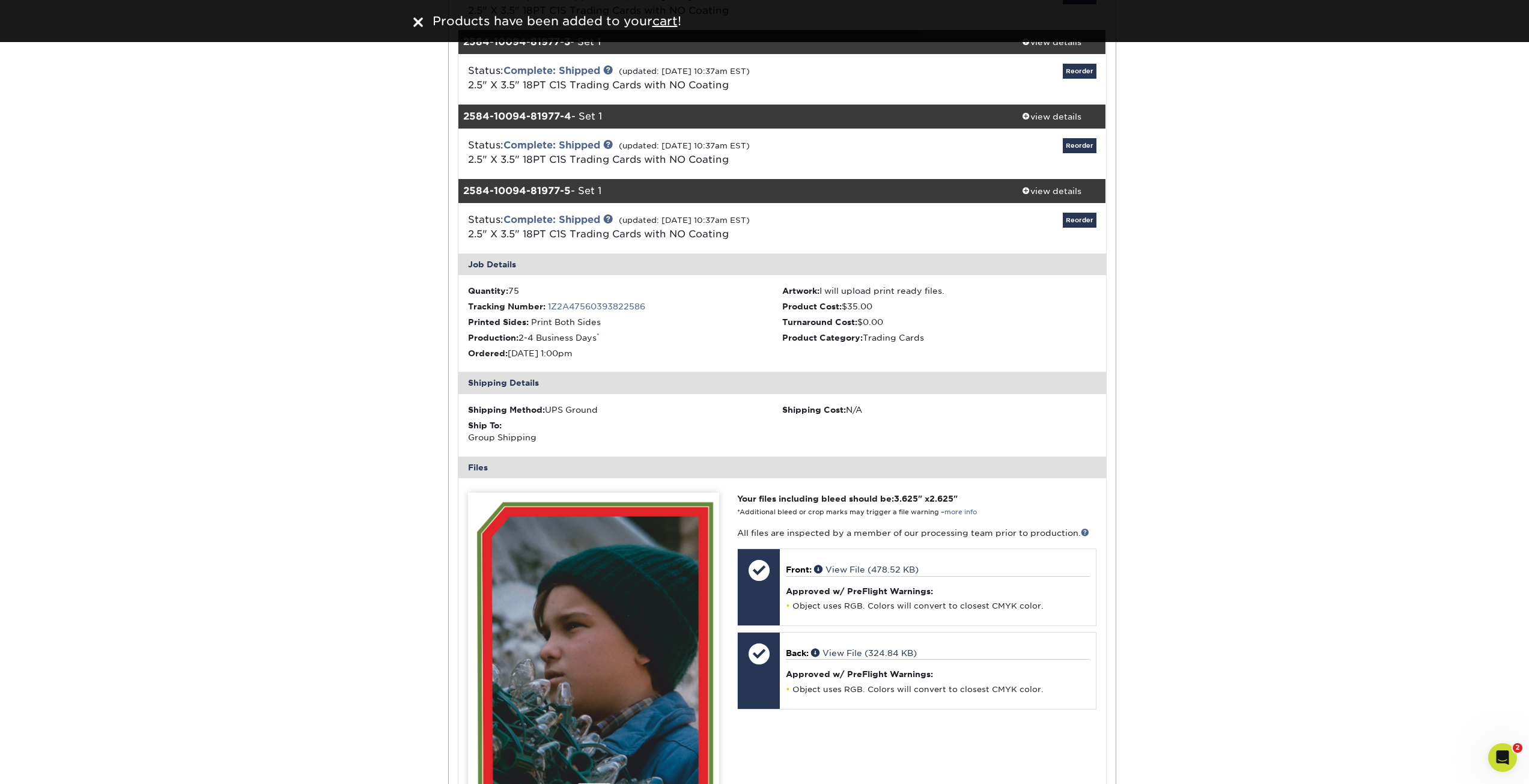
scroll to position [300, 0]
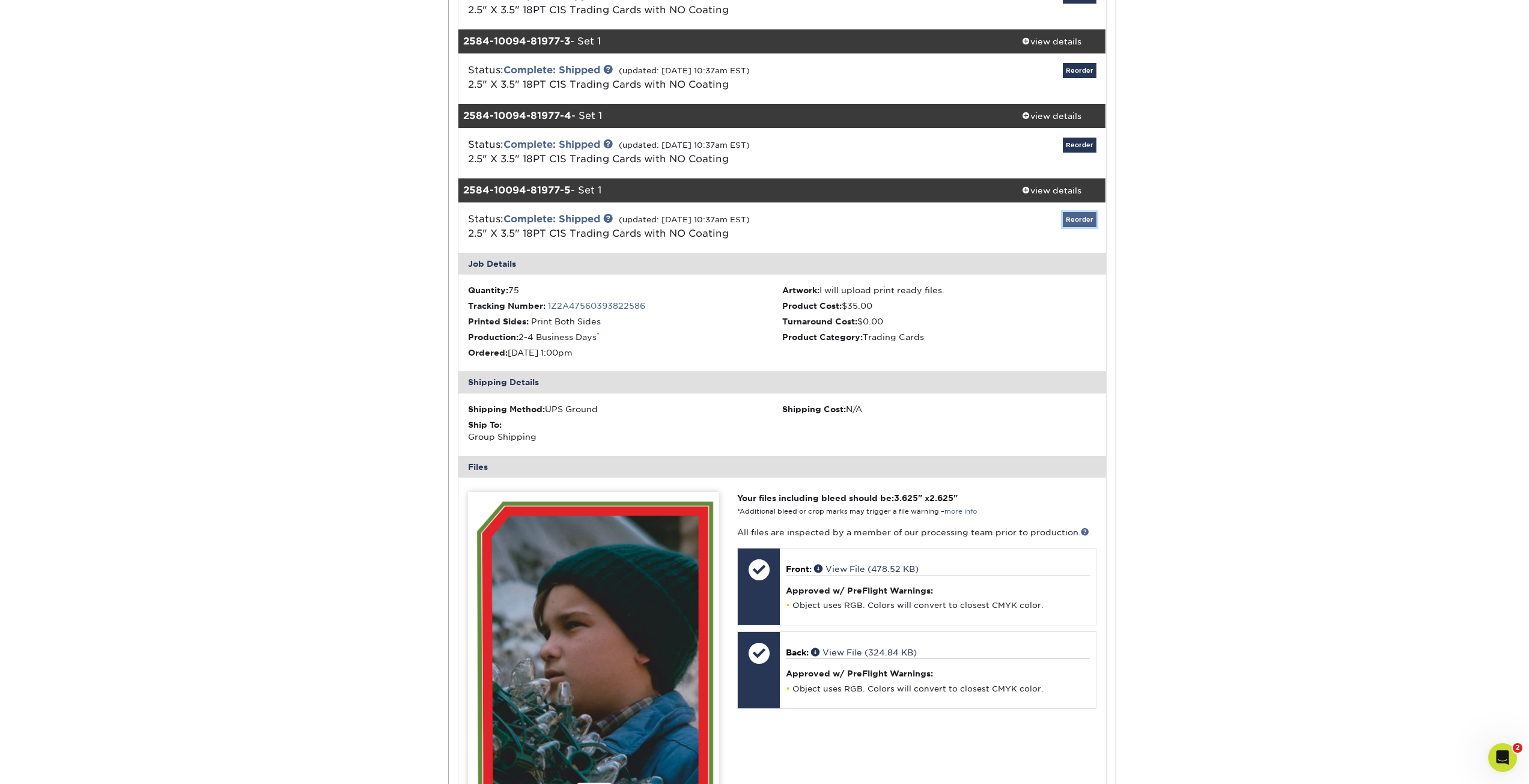
click at [1081, 218] on link "Reorder" at bounding box center [1080, 219] width 34 height 15
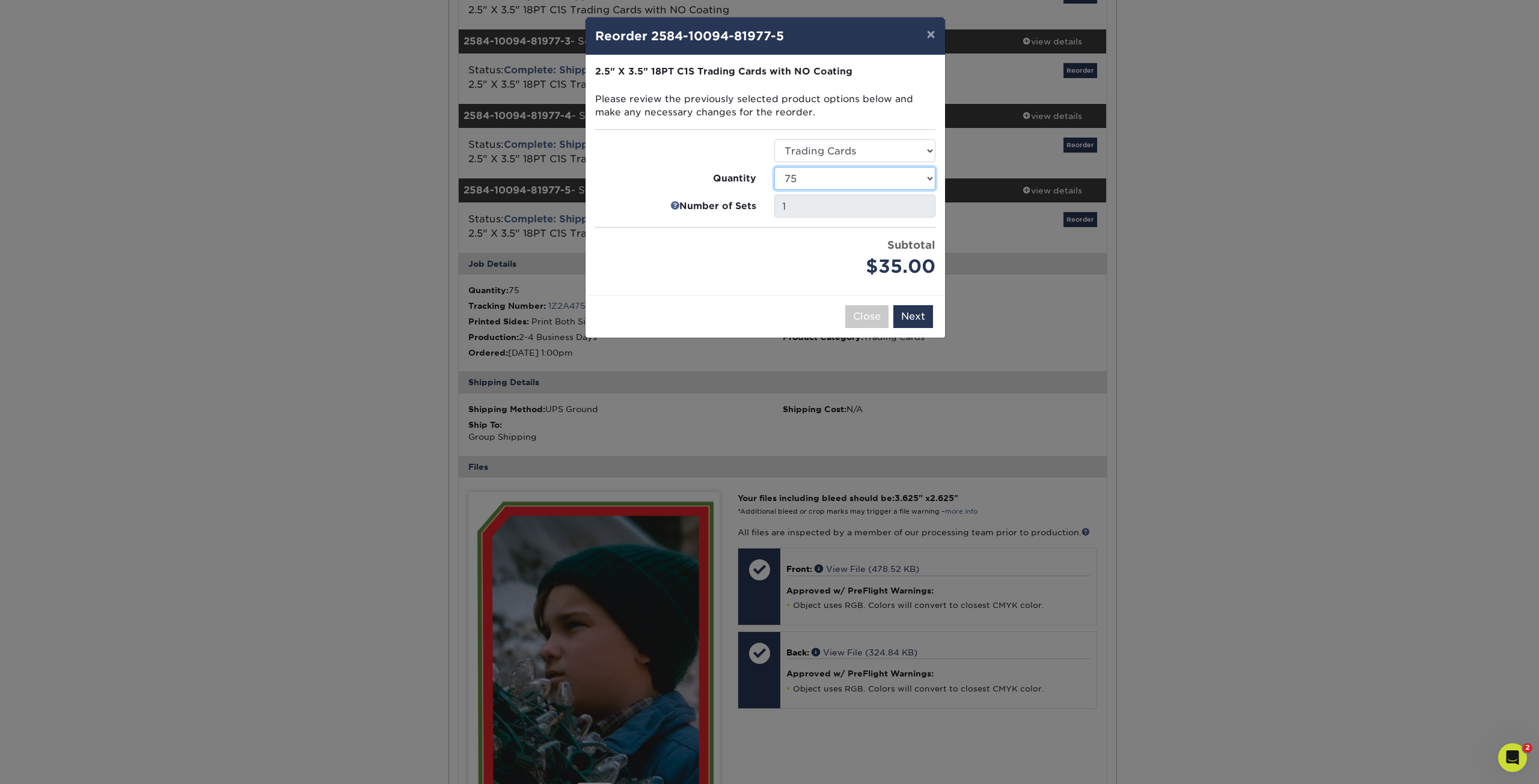
click at [808, 179] on select "25 50 75 100 250 500 1000 2500 5000 10000 15000 20000 25000" at bounding box center [854, 179] width 161 height 23
select select "6237a36b-b046-4ef6-8fed-6cb9c22a5ece"
click at [774, 167] on select "25 50 75 100 250 500 1000 2500 5000 10000 15000 20000 25000" at bounding box center [854, 179] width 161 height 23
click at [906, 319] on button "Next" at bounding box center [913, 316] width 40 height 23
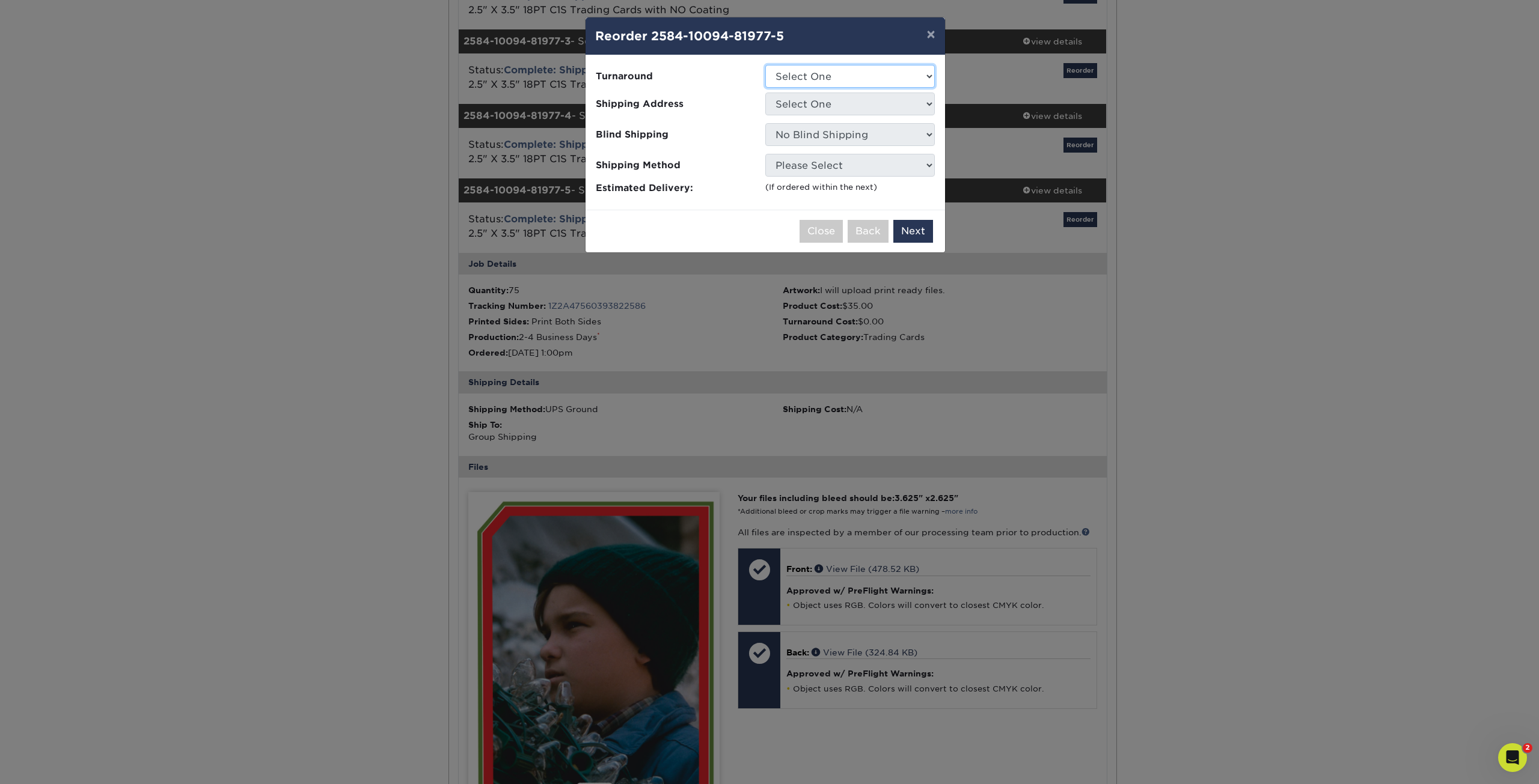
click at [825, 76] on select "Select One 2-4 Business Days" at bounding box center [850, 76] width 170 height 23
select select "7f12e85b-7342-427e-8446-6bc059917b9c"
click at [765, 65] on select "Select One 2-4 Business Days" at bounding box center [850, 76] width 170 height 23
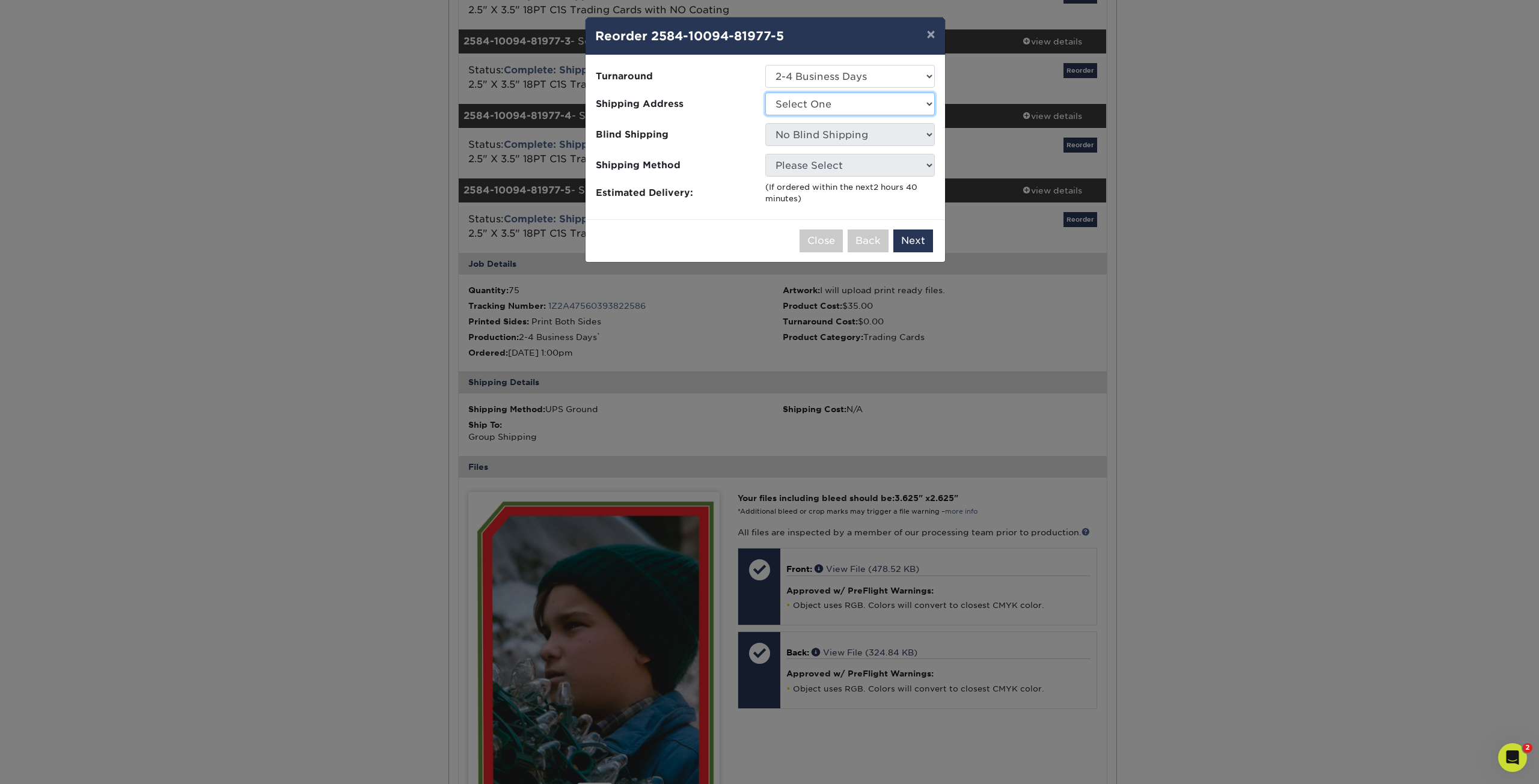
click at [827, 104] on select "Select One chase chase gina davis Patrick Ganino" at bounding box center [850, 104] width 170 height 23
select select "272583"
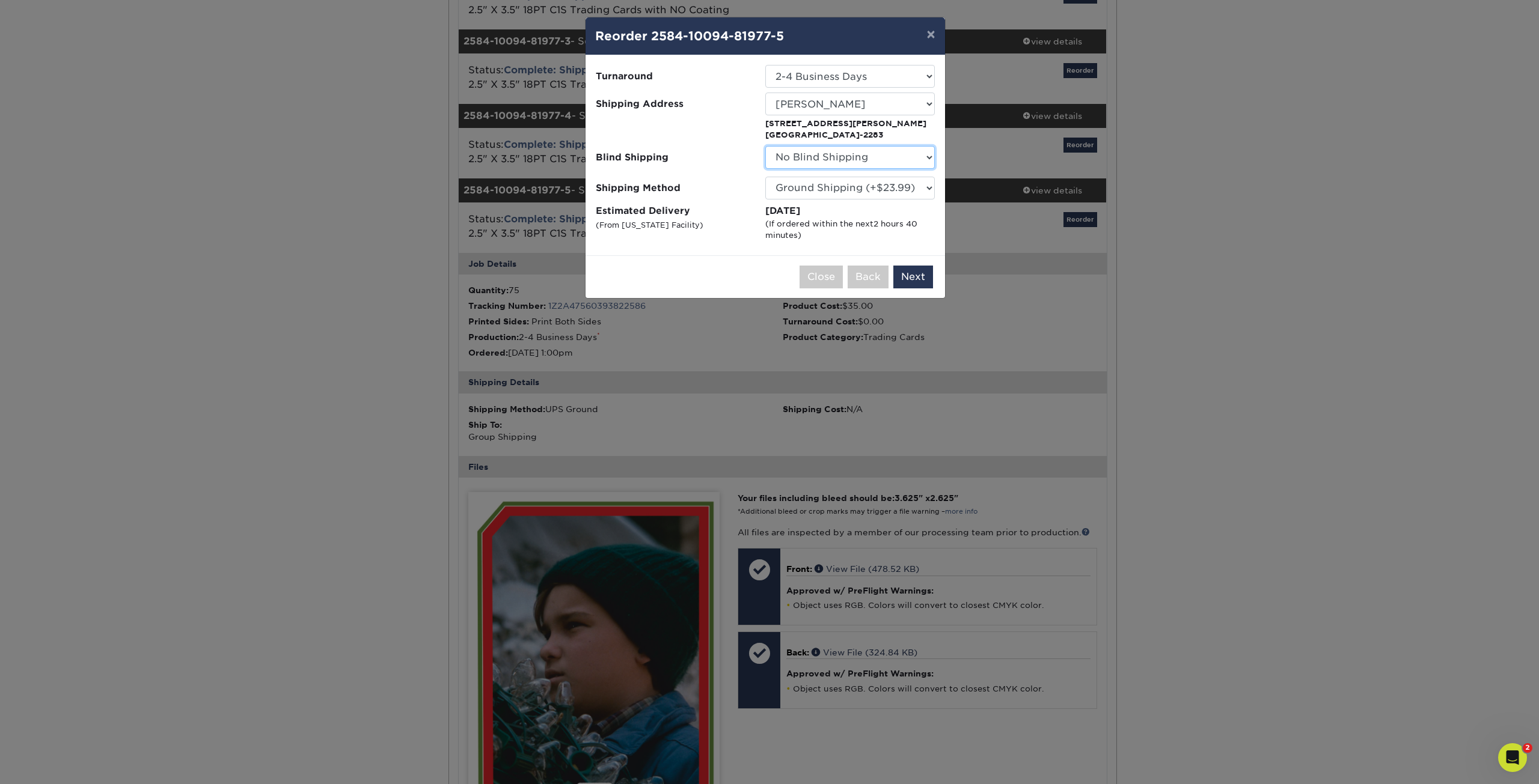
click at [796, 158] on select "No Blind Shipping chase chase gina davis Patrick Ganino" at bounding box center [850, 157] width 170 height 23
select select "272583"
click at [765, 146] on select "No Blind Shipping chase chase gina davis Patrick Ganino" at bounding box center [850, 157] width 170 height 23
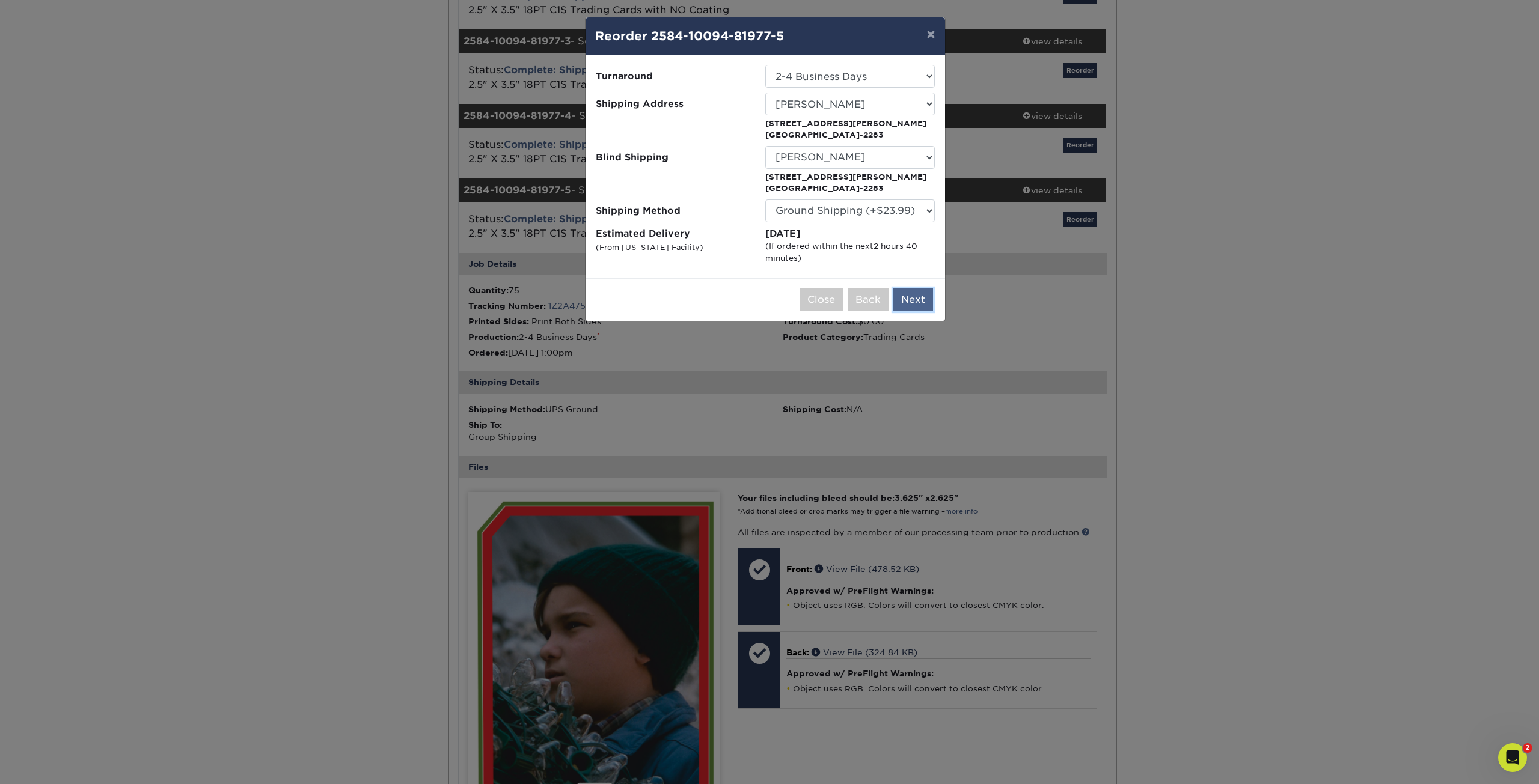
click at [913, 296] on button "Next" at bounding box center [913, 300] width 40 height 23
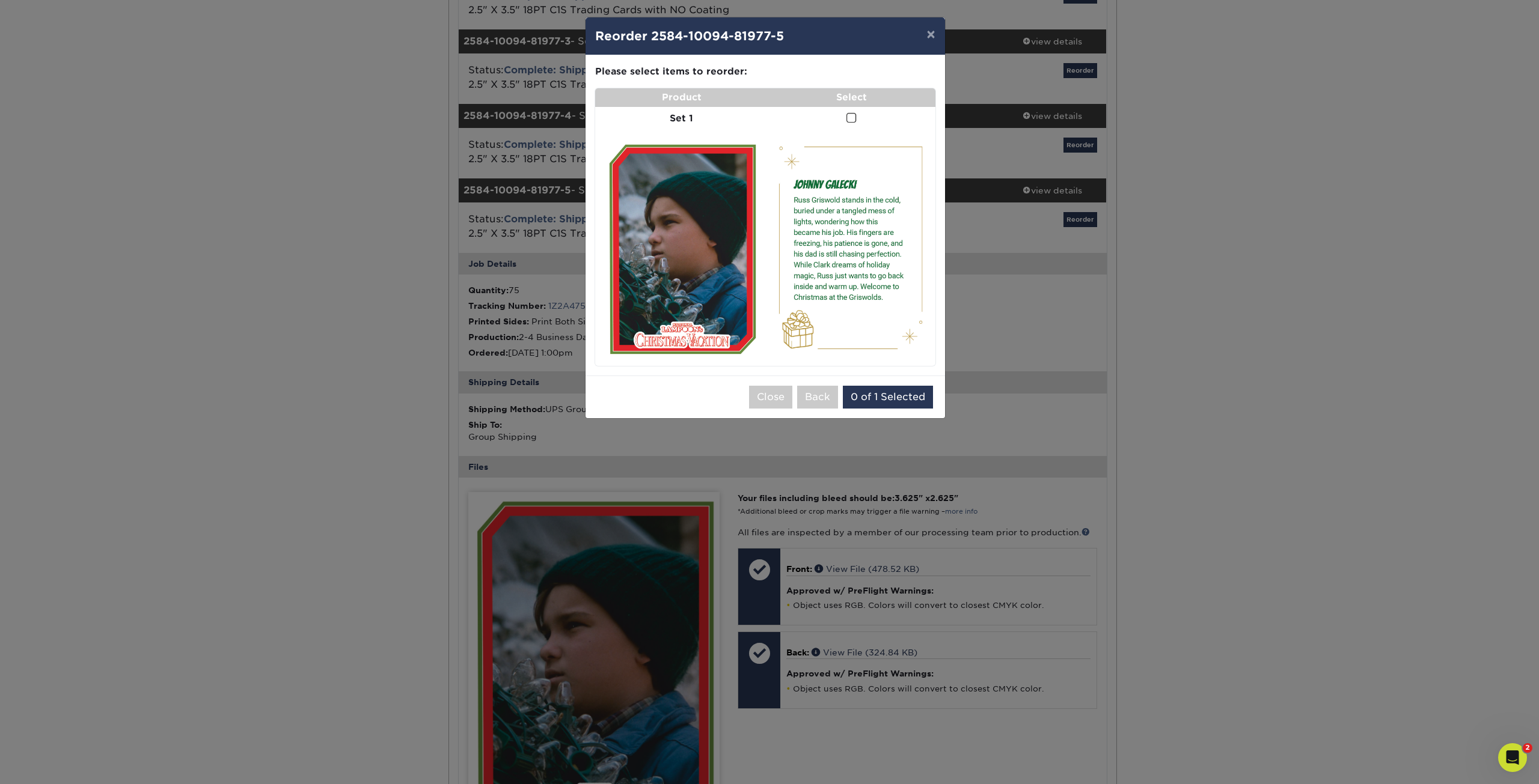
drag, startPoint x: 850, startPoint y: 116, endPoint x: 868, endPoint y: 145, distance: 34.1
click at [850, 117] on span at bounding box center [851, 118] width 10 height 11
click at [0, 0] on input "checkbox" at bounding box center [0, 0] width 0 height 0
click at [897, 395] on button "Add to Cart" at bounding box center [898, 397] width 75 height 23
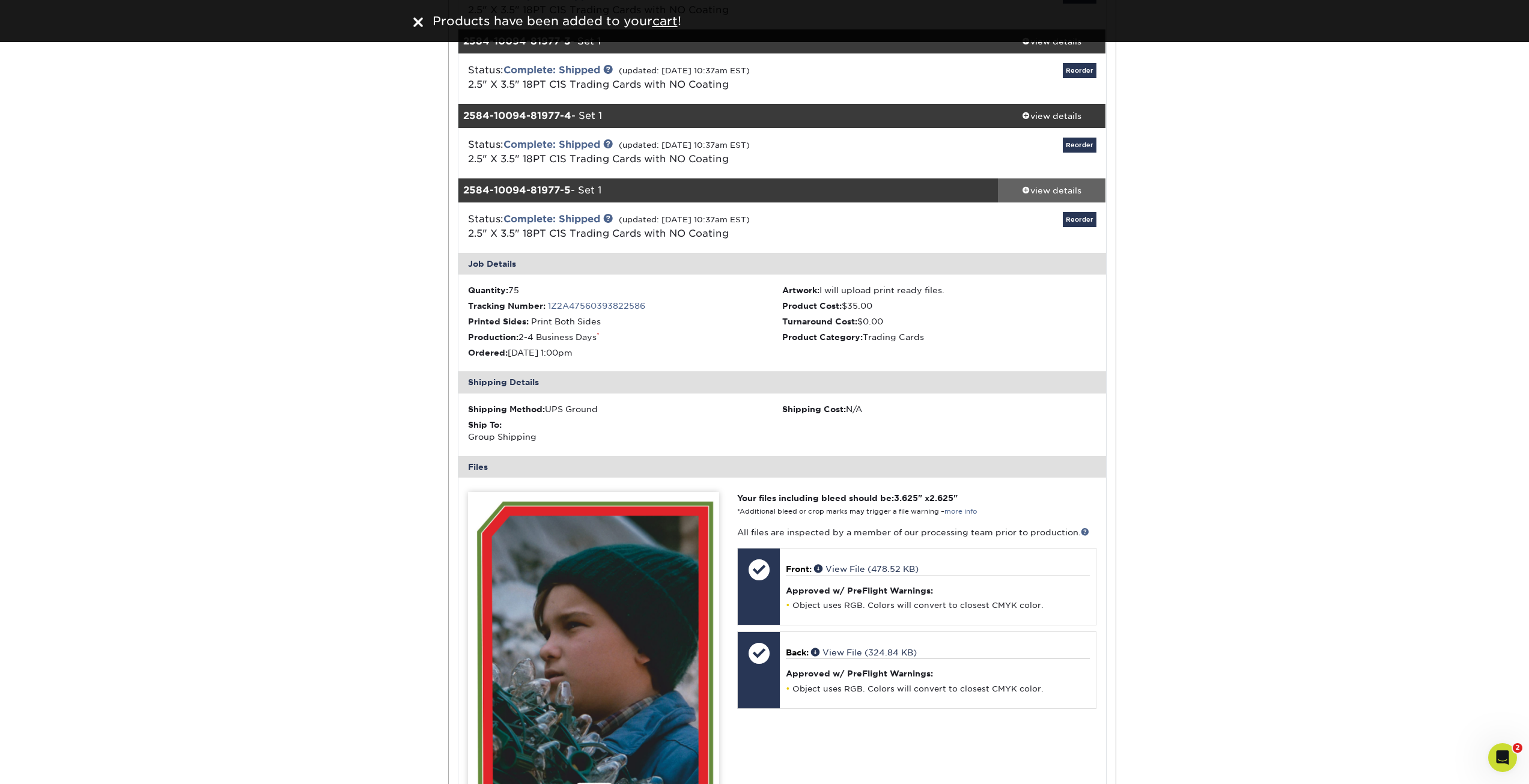
click at [1044, 195] on div "view details" at bounding box center [1052, 190] width 108 height 12
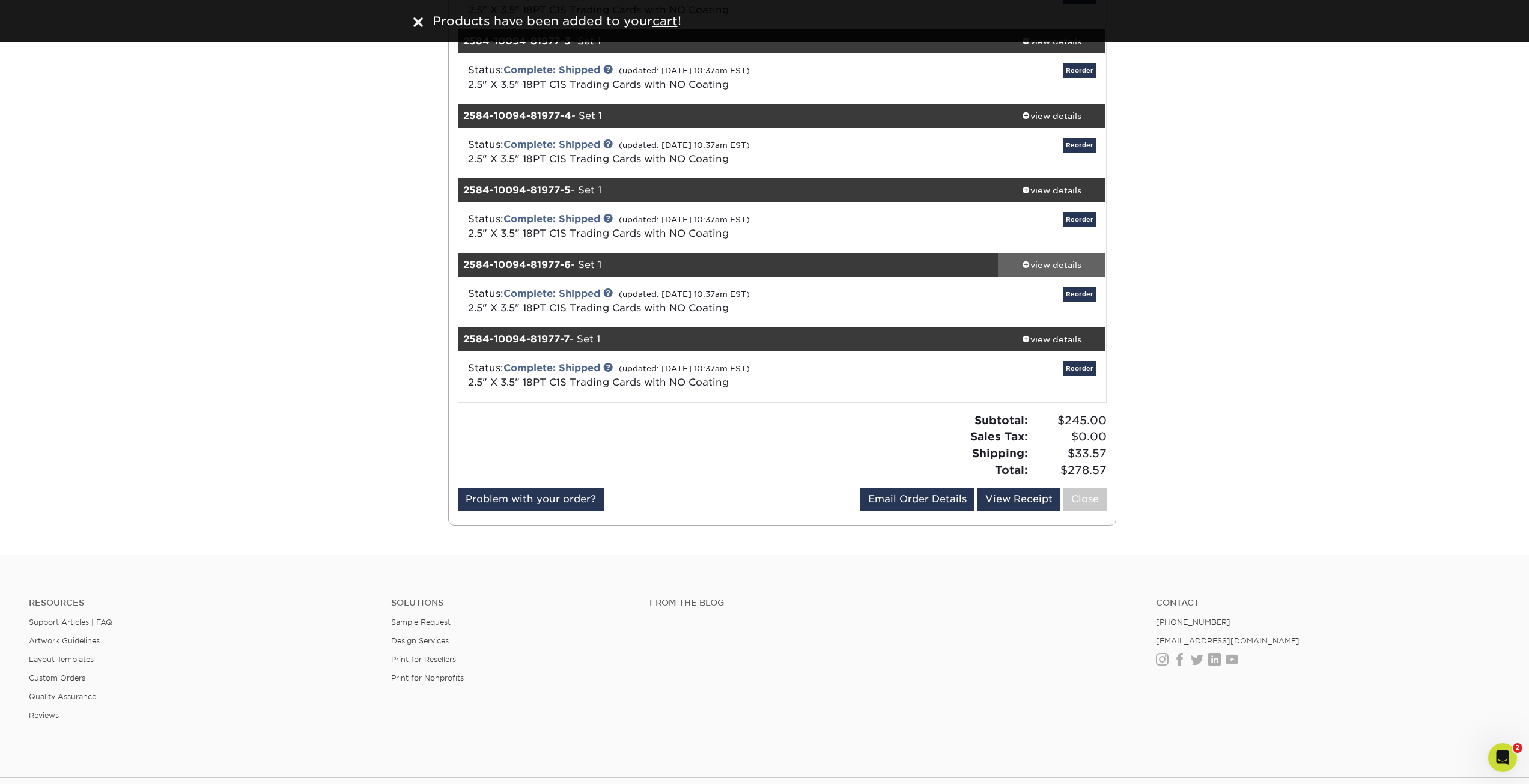
click at [1039, 266] on div "view details" at bounding box center [1052, 264] width 108 height 12
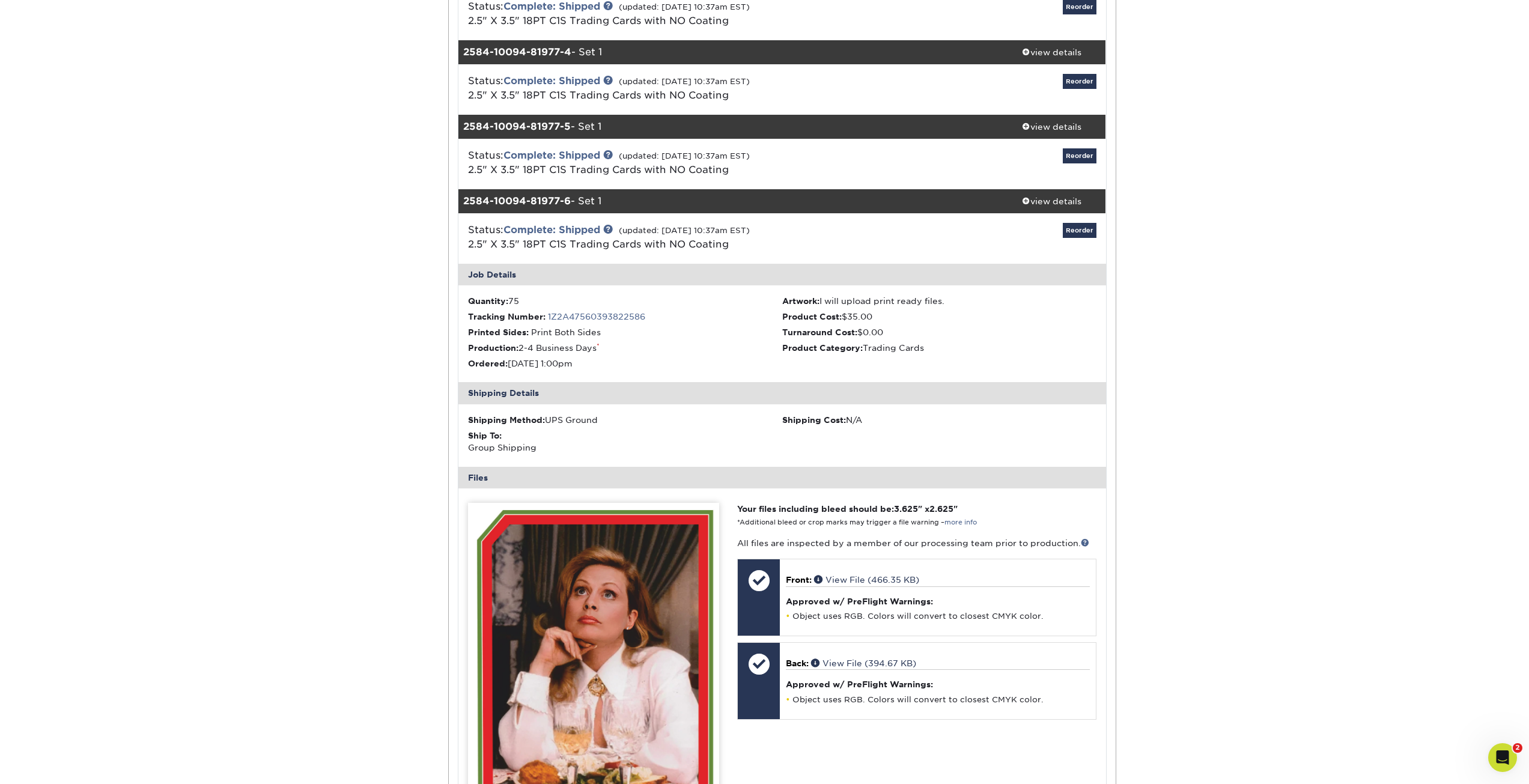
scroll to position [360, 0]
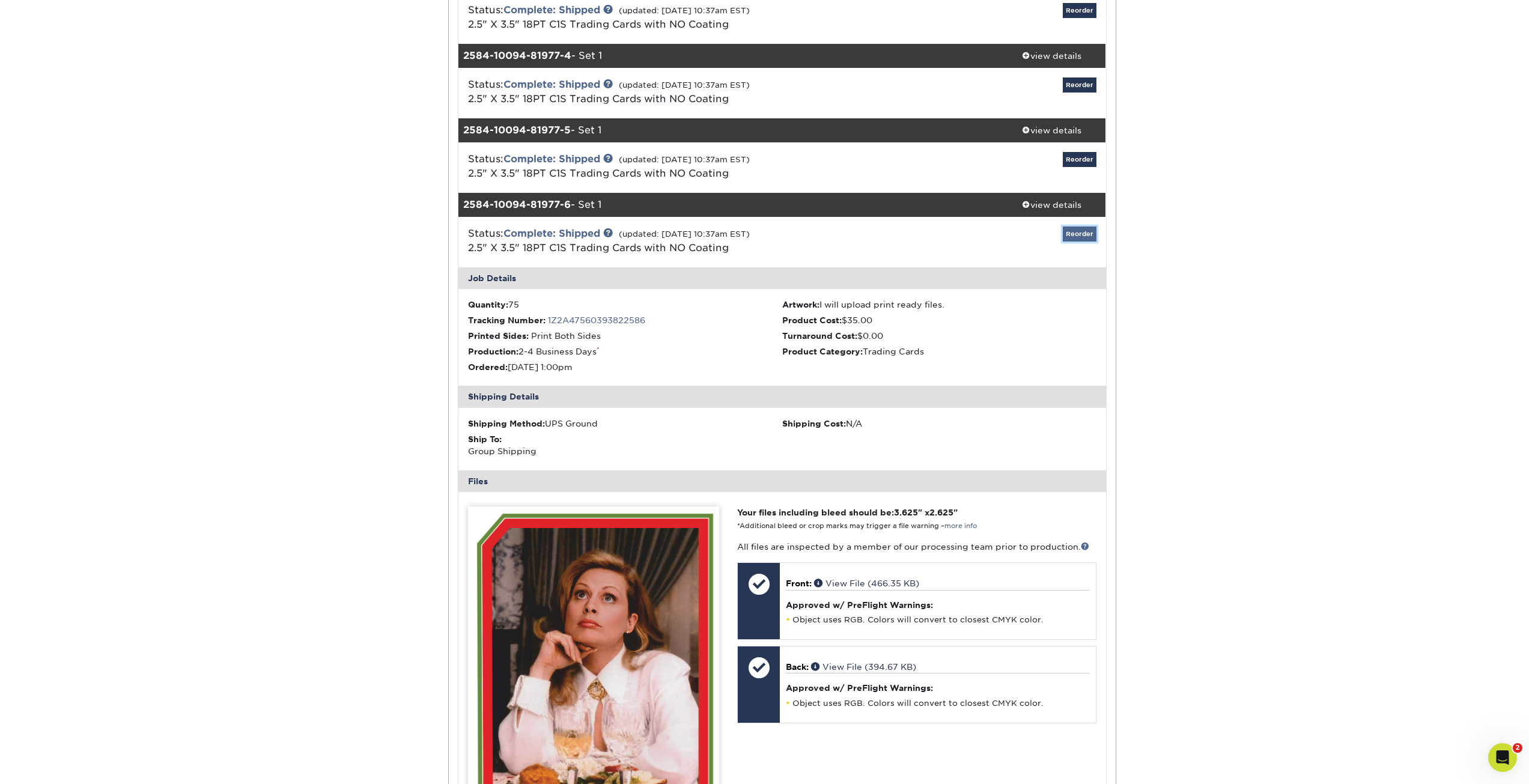
click at [1079, 237] on link "Reorder" at bounding box center [1080, 234] width 34 height 15
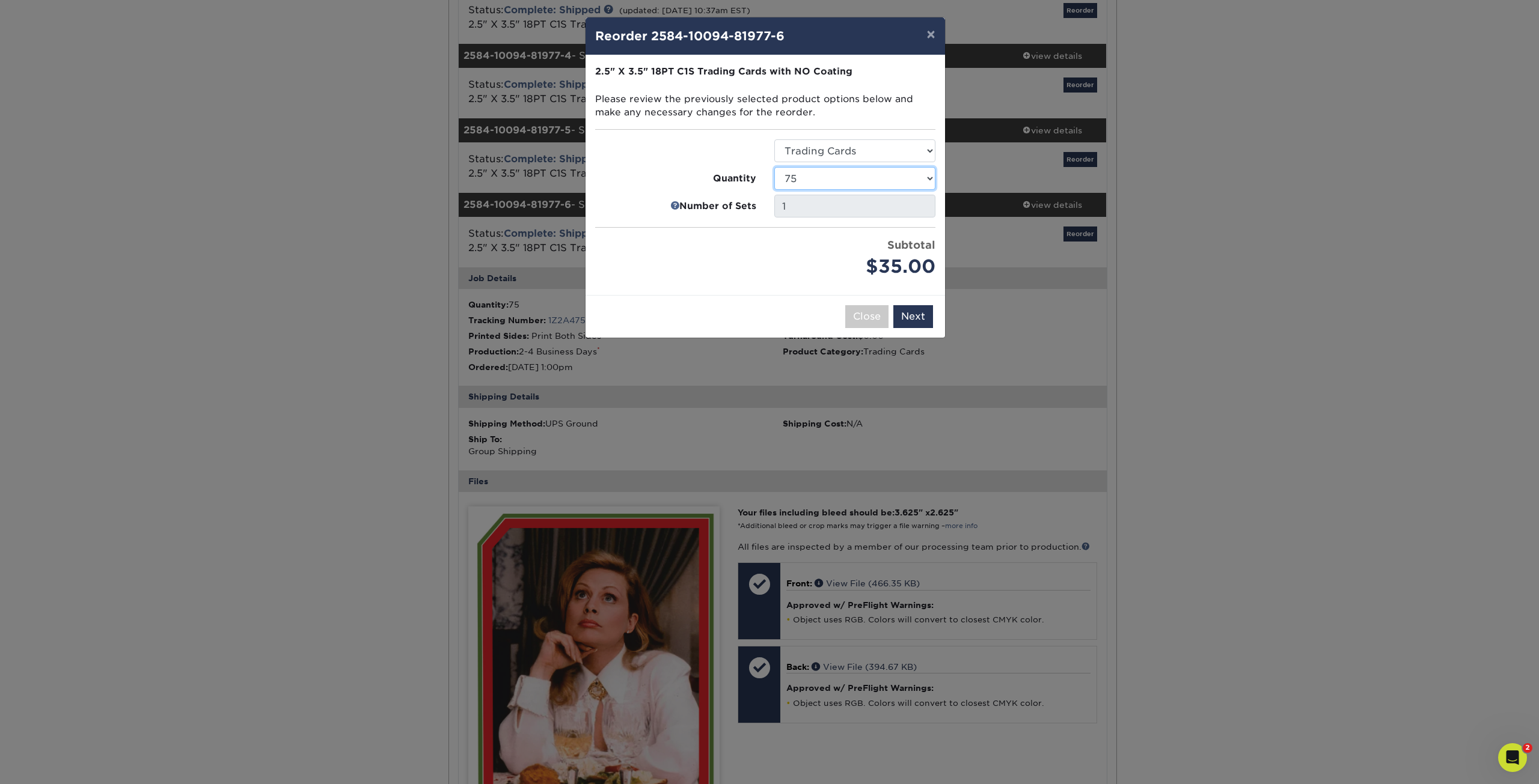
click at [884, 172] on select "25 50 75 100 250 500 1000 2500 5000 10000 15000 20000 25000" at bounding box center [854, 179] width 161 height 23
select select "6237a36b-b046-4ef6-8fed-6cb9c22a5ece"
click at [774, 167] on select "25 50 75 100 250 500 1000 2500 5000 10000 15000 20000 25000" at bounding box center [854, 179] width 161 height 23
click at [925, 317] on button "Next" at bounding box center [913, 316] width 40 height 23
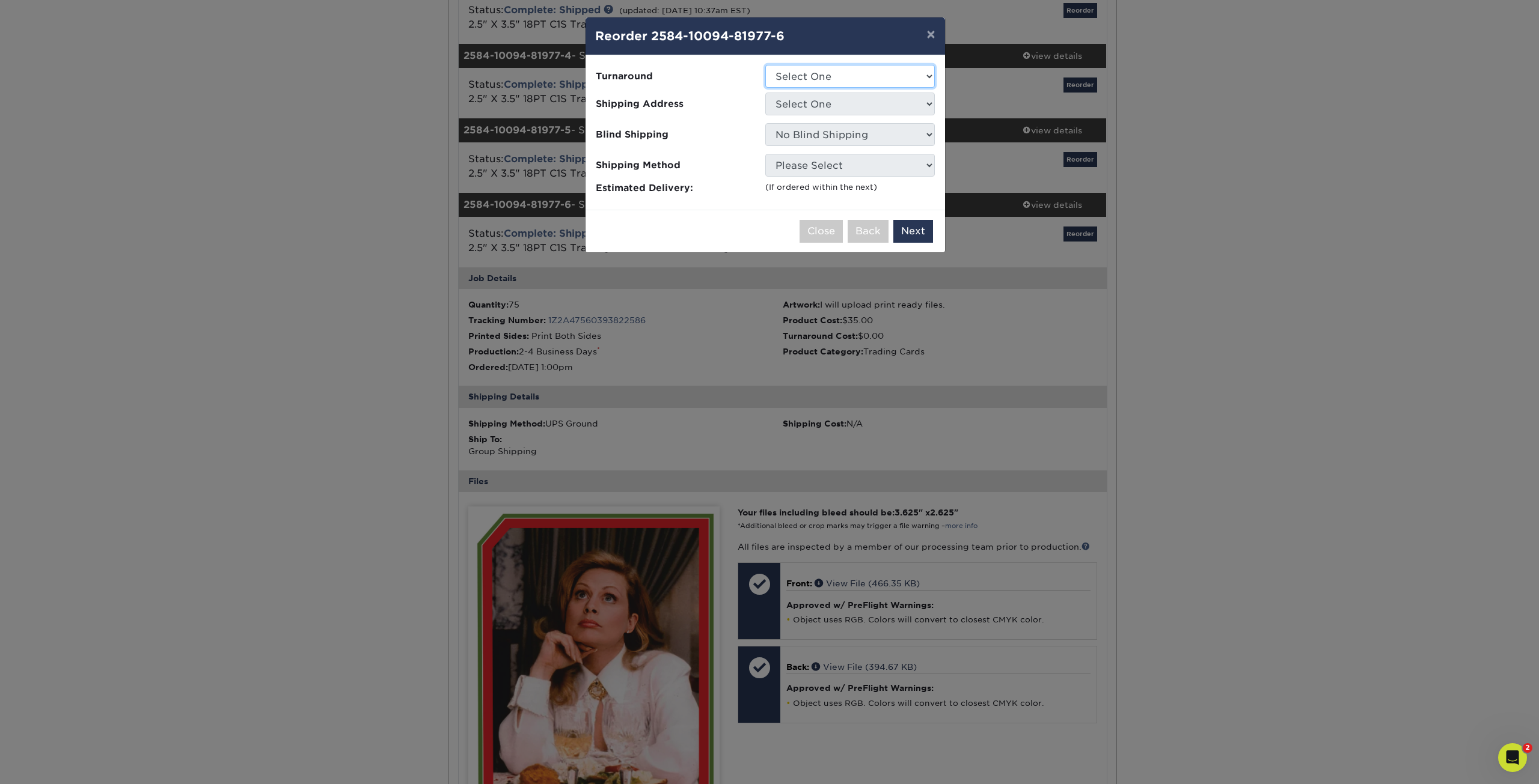
click at [823, 75] on select "Select One 2-4 Business Days" at bounding box center [850, 76] width 170 height 23
select select "7f12e85b-7342-427e-8446-6bc059917b9c"
click at [765, 65] on select "Select One 2-4 Business Days" at bounding box center [850, 76] width 170 height 23
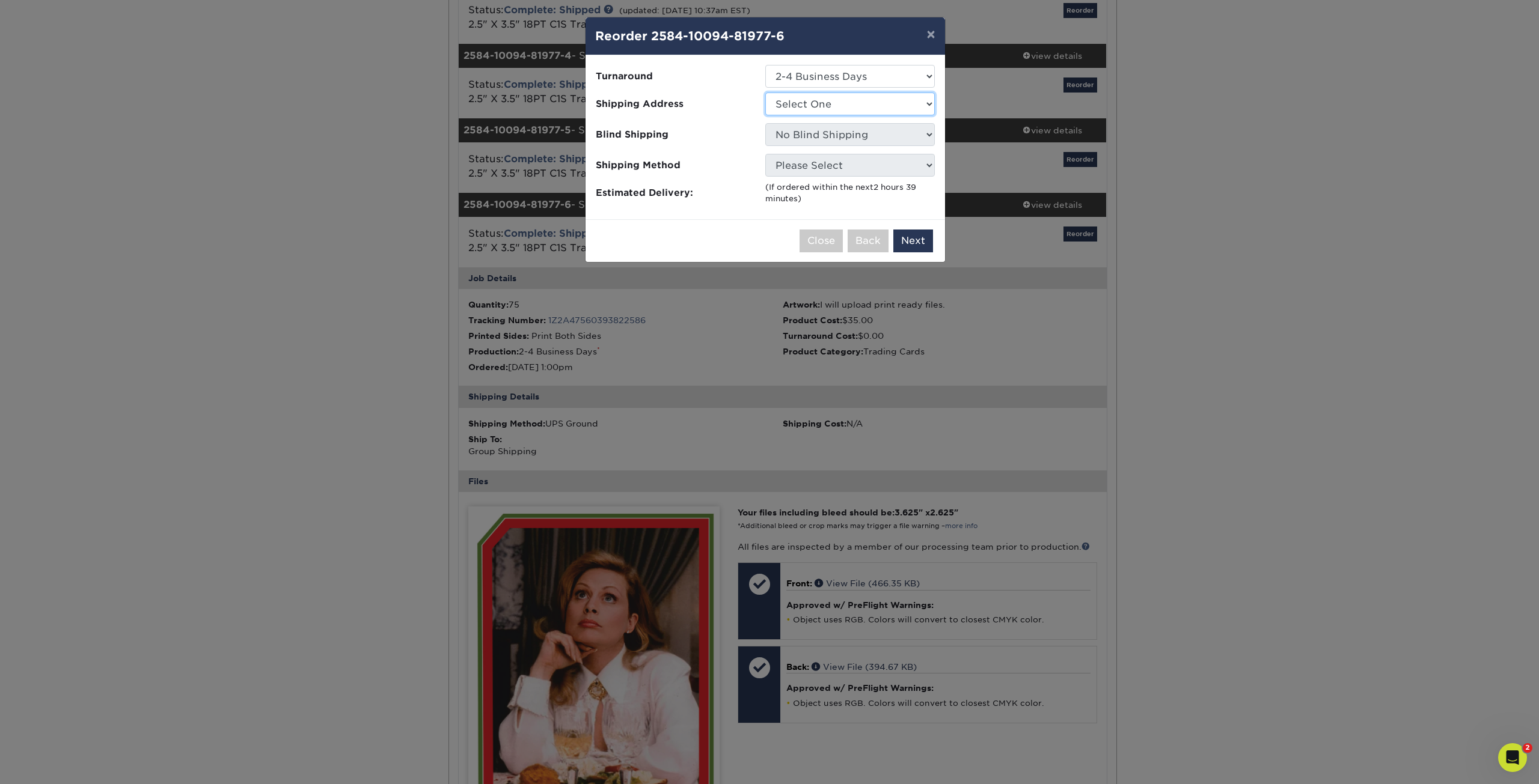
click at [808, 110] on select "Select One chase chase gina davis Patrick Ganino" at bounding box center [850, 104] width 170 height 23
select select "272583"
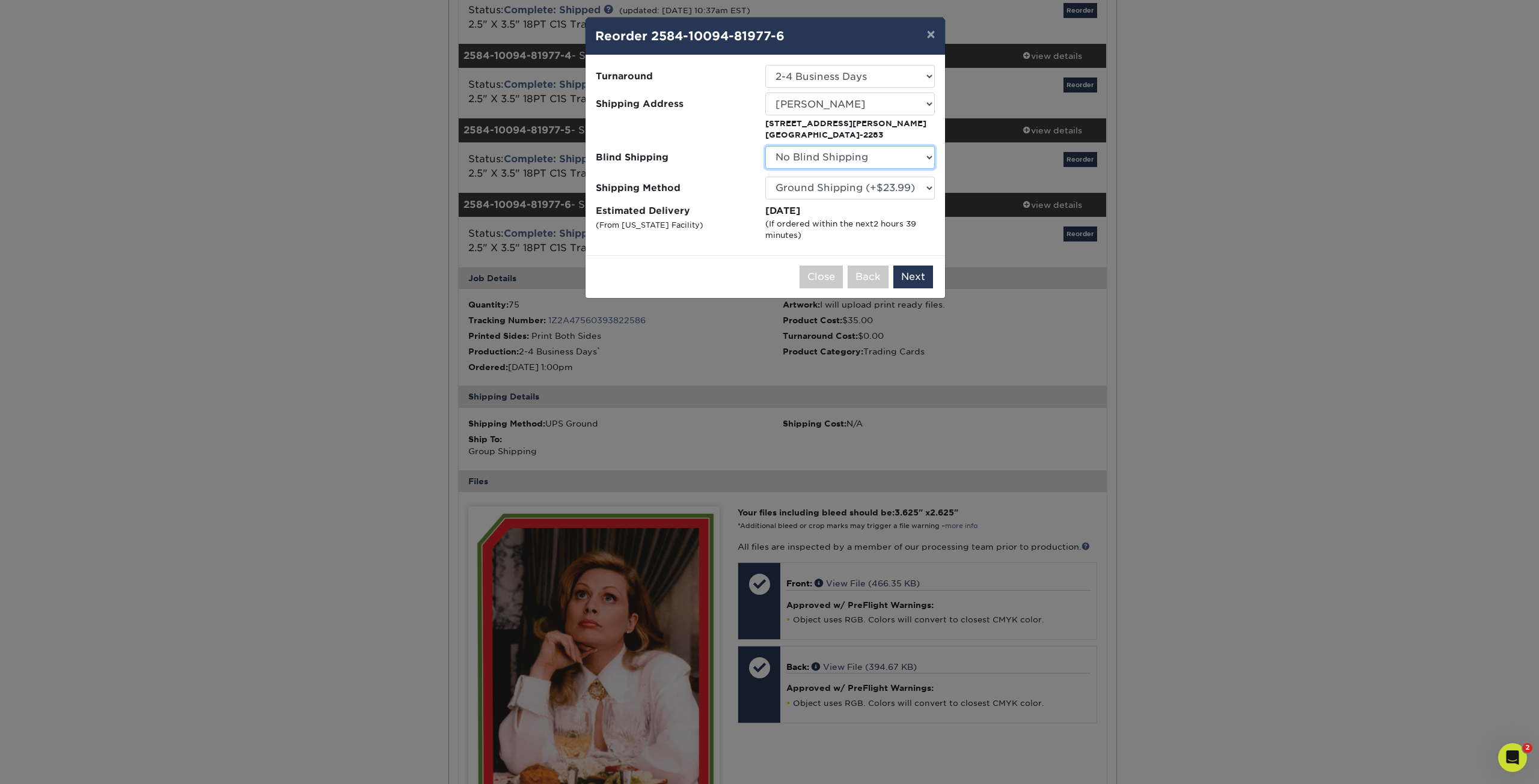
click at [806, 157] on select "No Blind Shipping chase chase gina davis Patrick Ganino" at bounding box center [850, 157] width 170 height 23
select select "272583"
click at [765, 146] on select "No Blind Shipping chase chase gina davis Patrick Ganino" at bounding box center [850, 157] width 170 height 23
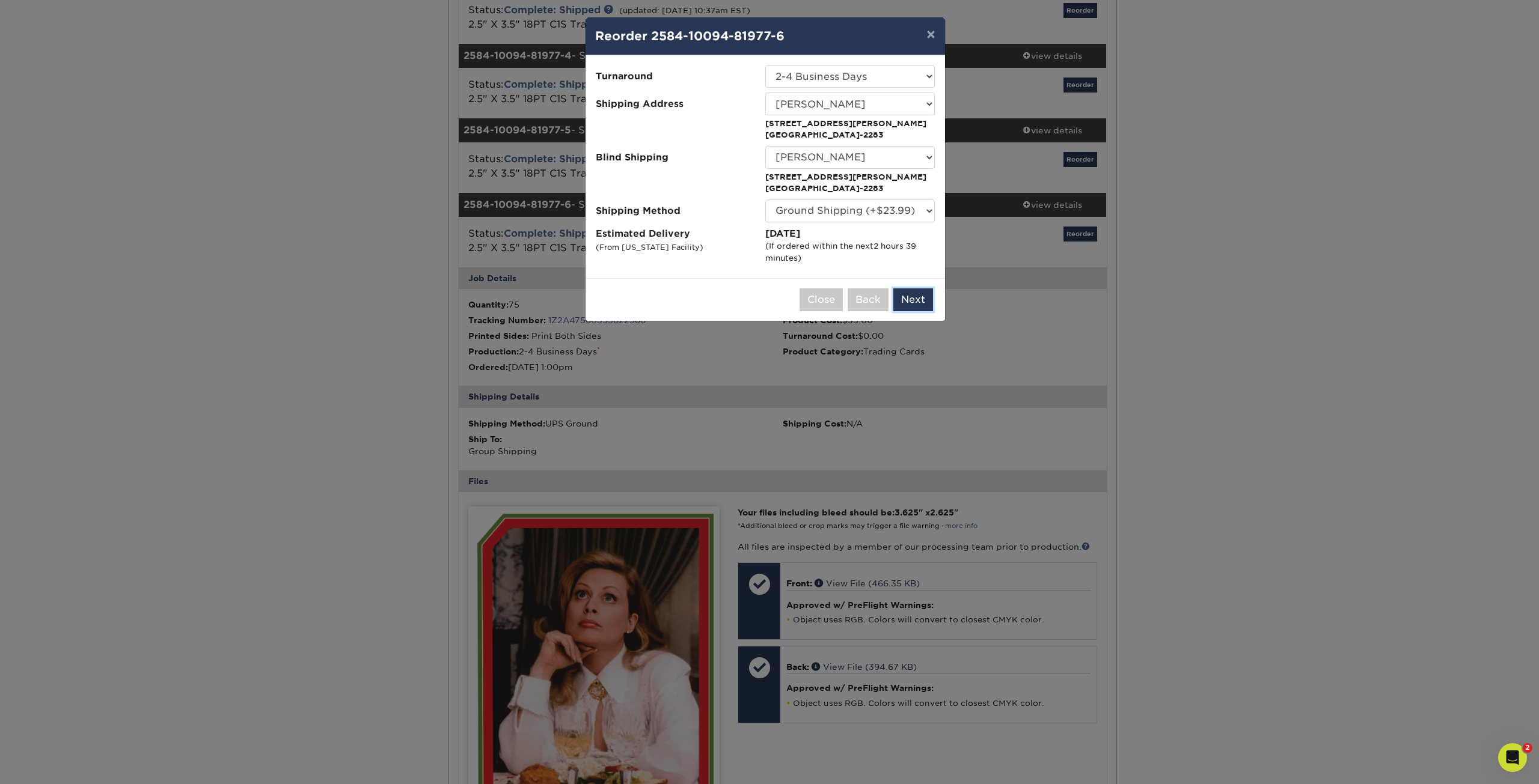
click at [913, 303] on button "Next" at bounding box center [913, 300] width 40 height 23
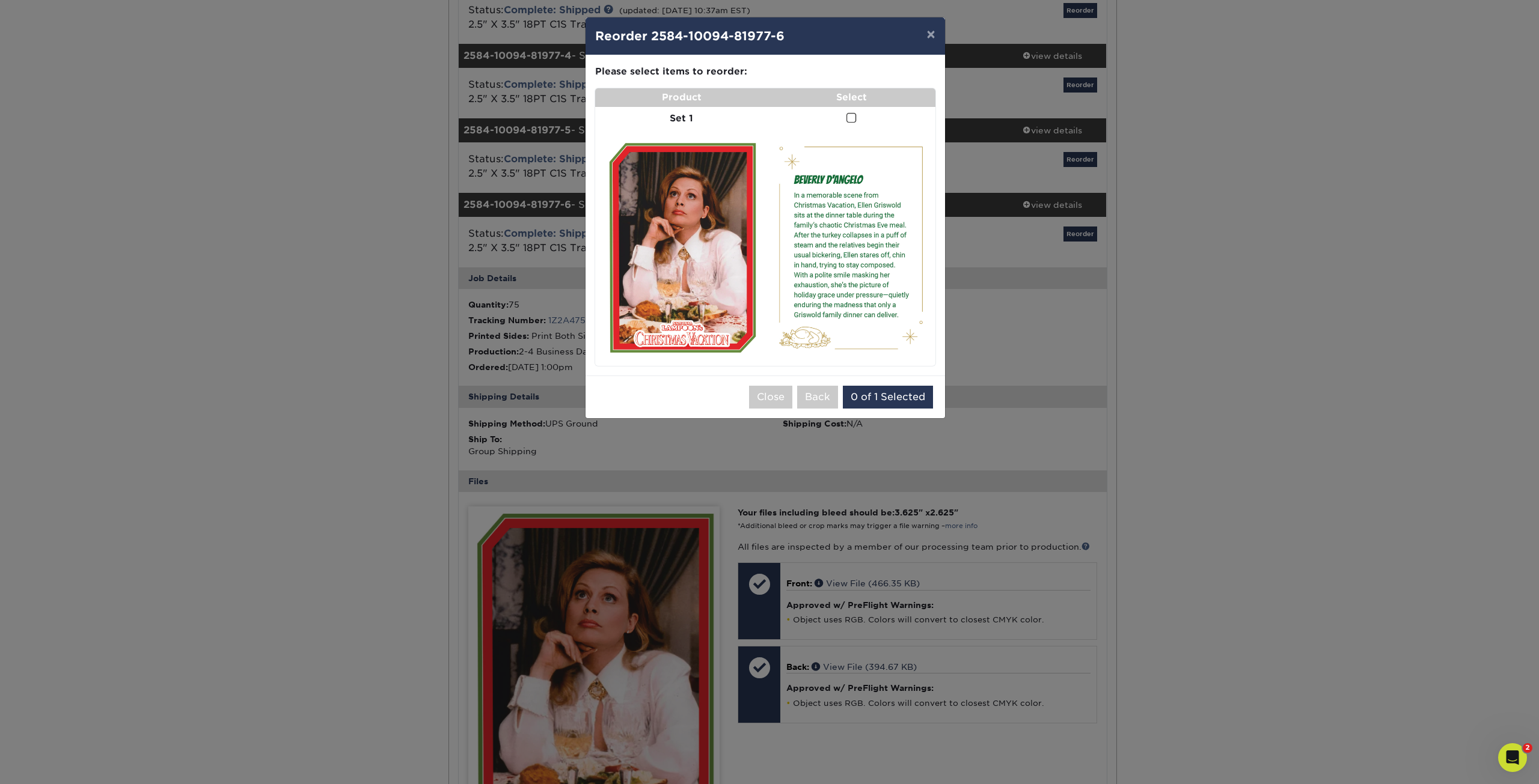
click at [850, 118] on span at bounding box center [851, 118] width 10 height 11
click at [0, 0] on input "checkbox" at bounding box center [0, 0] width 0 height 0
click at [884, 404] on button "Add to Cart" at bounding box center [898, 397] width 75 height 23
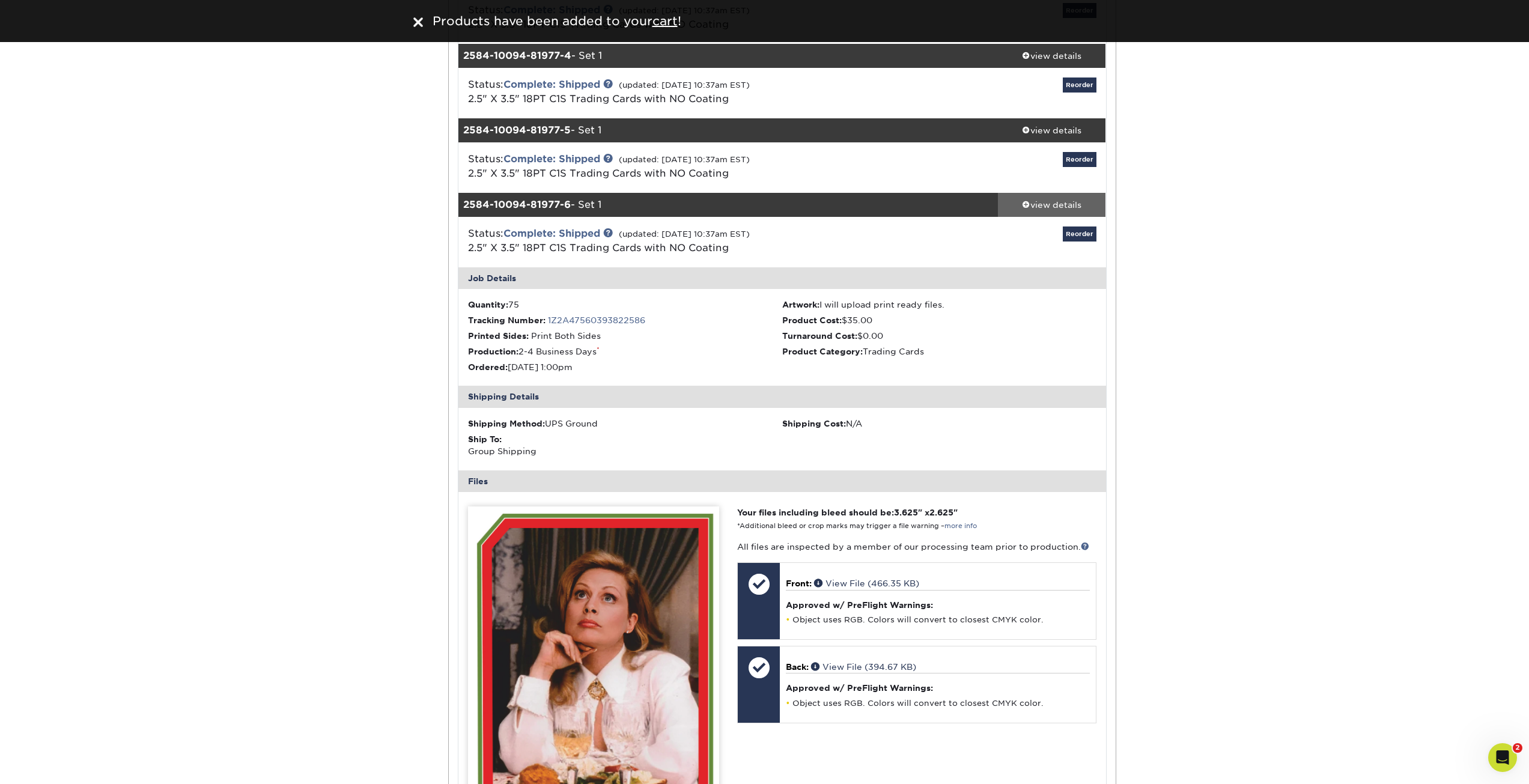
click at [1032, 201] on div "view details" at bounding box center [1052, 204] width 108 height 12
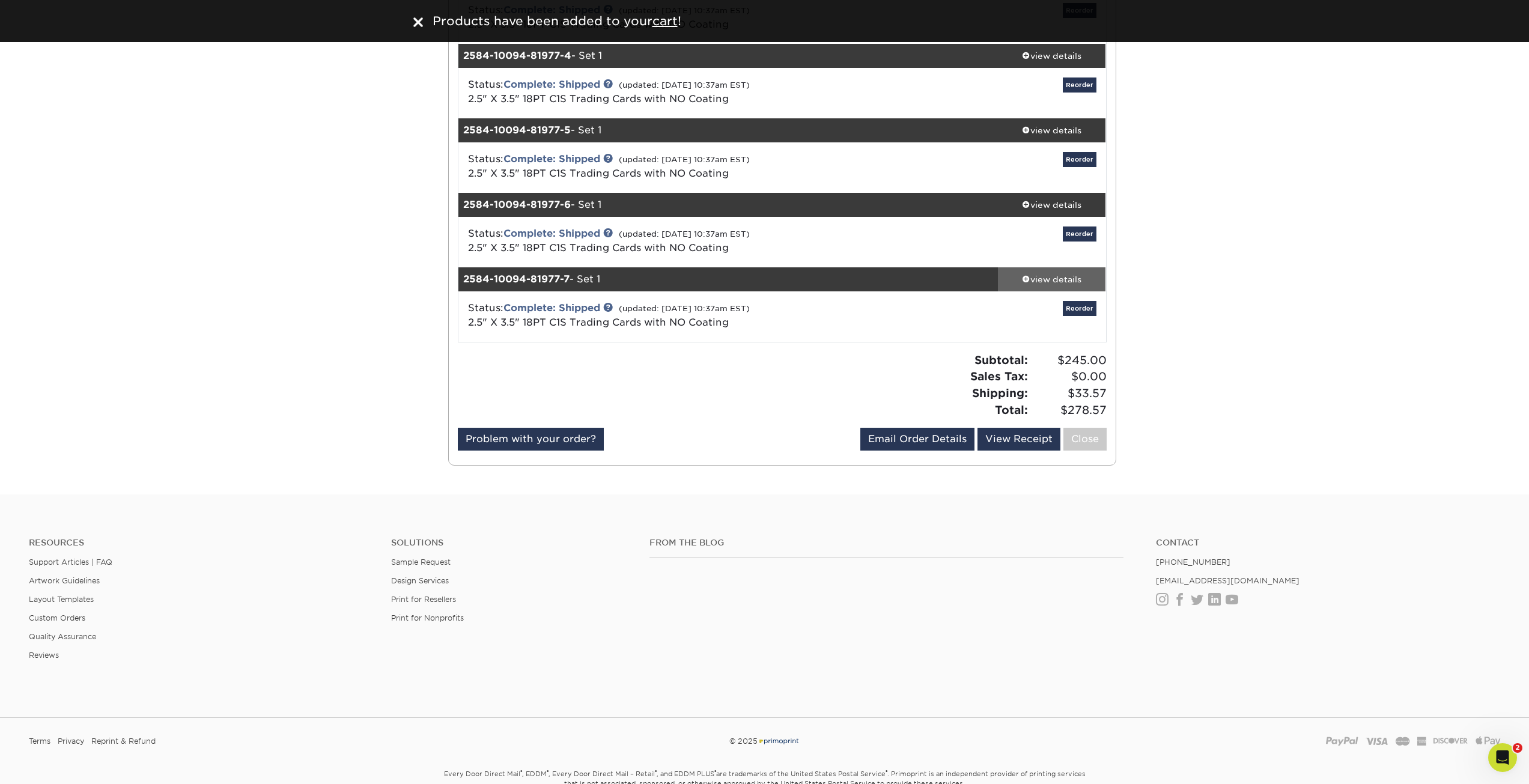
click at [1024, 281] on span at bounding box center [1026, 279] width 9 height 9
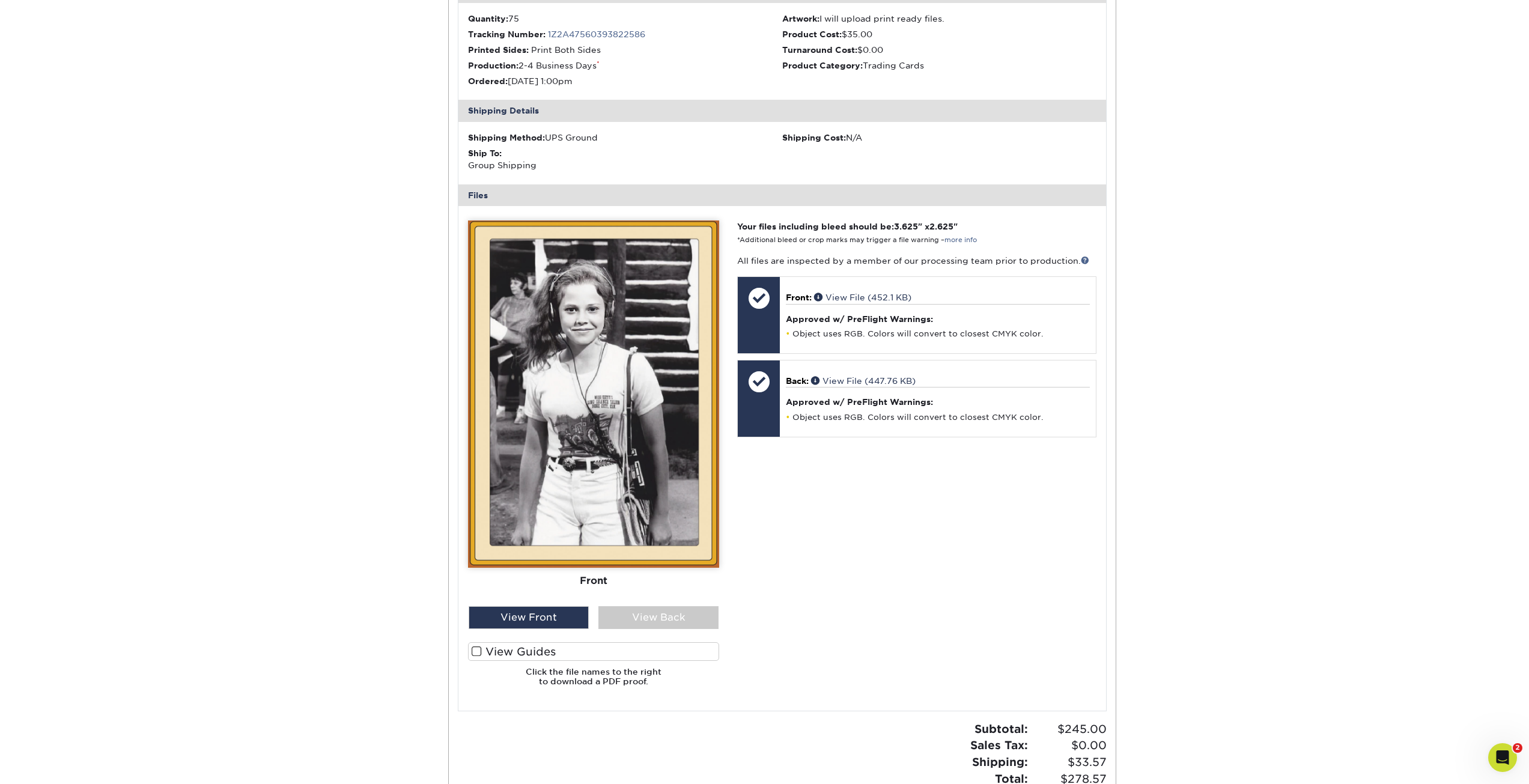
scroll to position [480, 0]
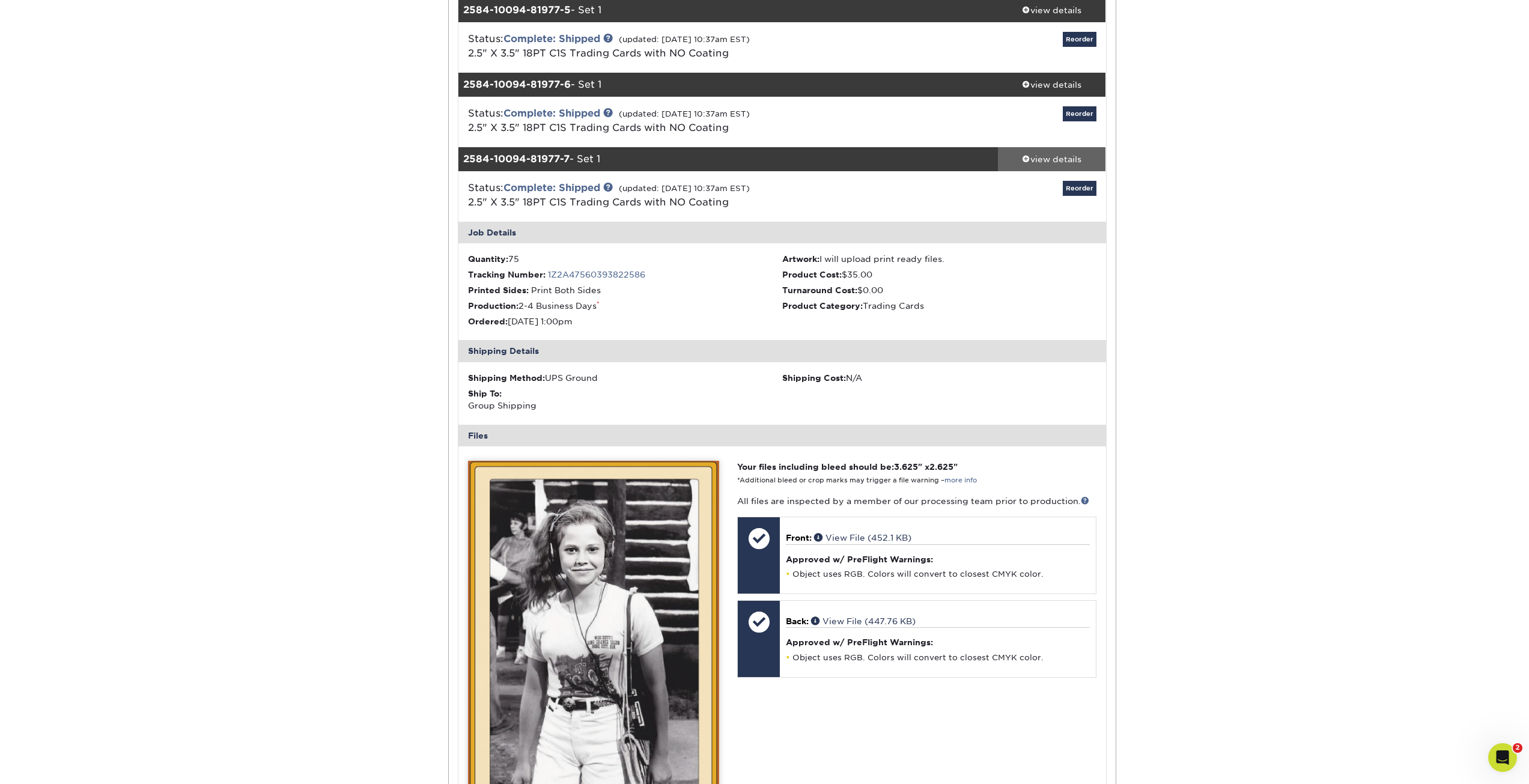
click at [1028, 156] on div "view details" at bounding box center [1052, 159] width 108 height 12
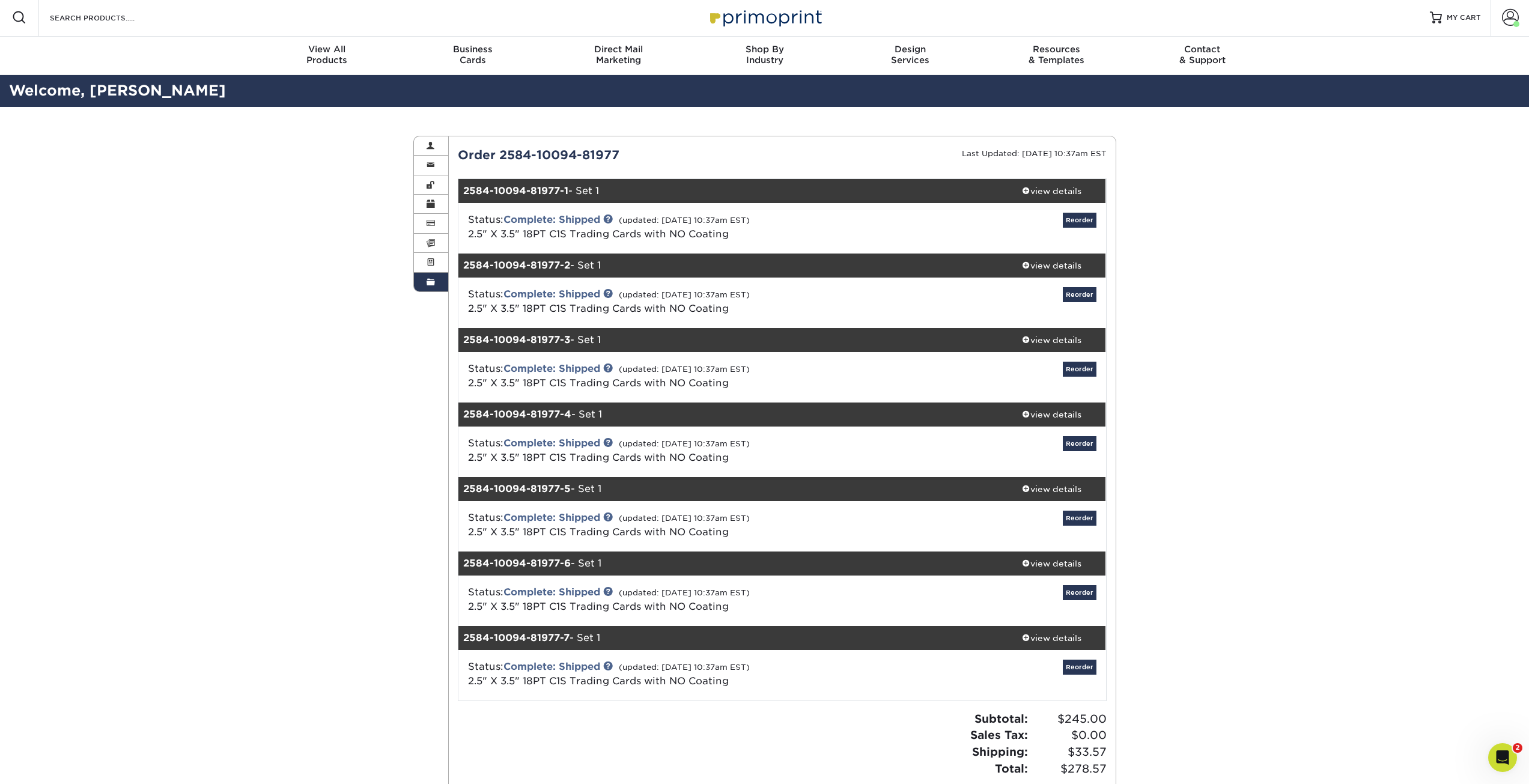
scroll to position [0, 0]
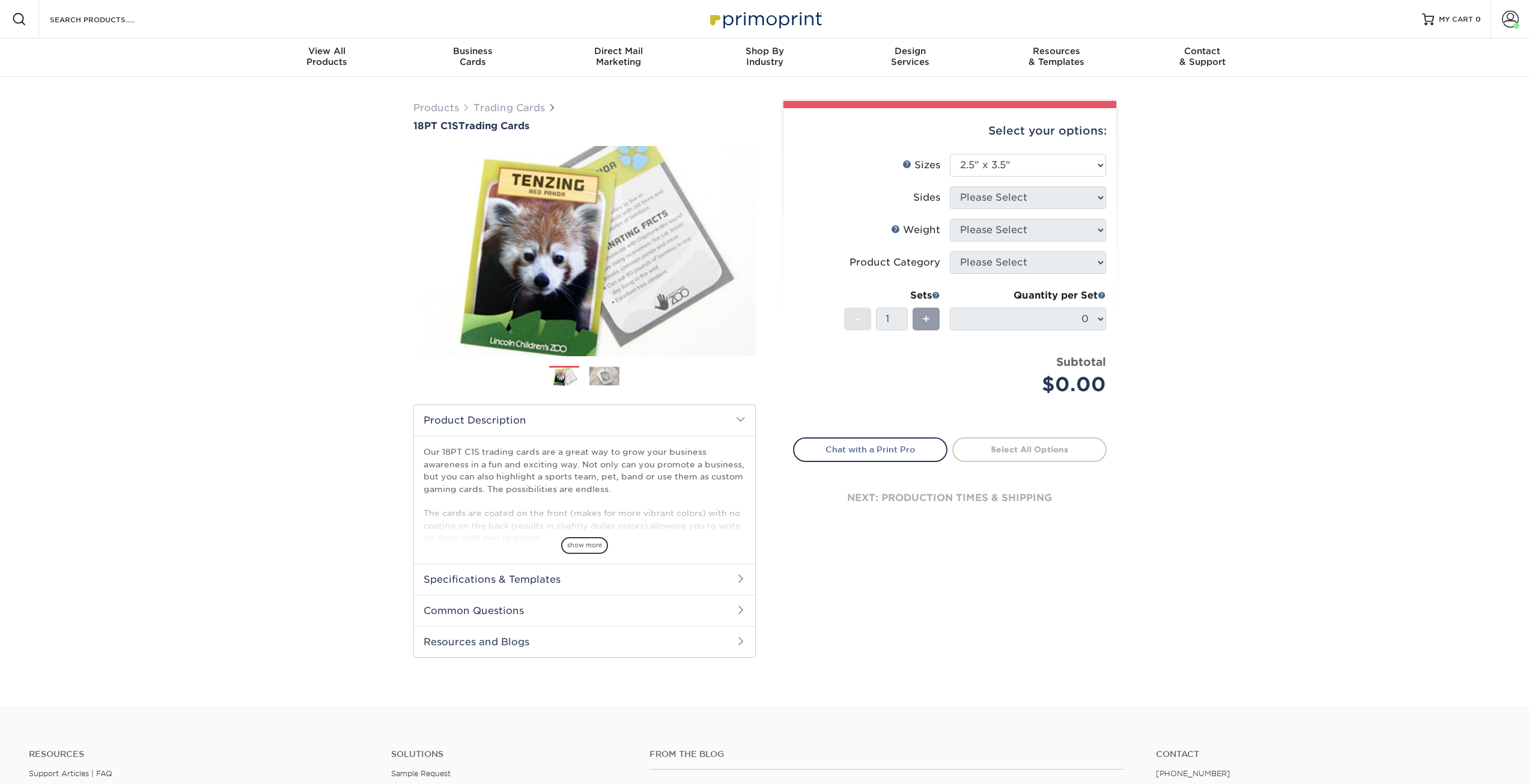
select select "2.50x3.50"
click at [1517, 25] on span at bounding box center [1517, 26] width 6 height 6
click at [1399, 124] on link "Order History" at bounding box center [1439, 132] width 151 height 16
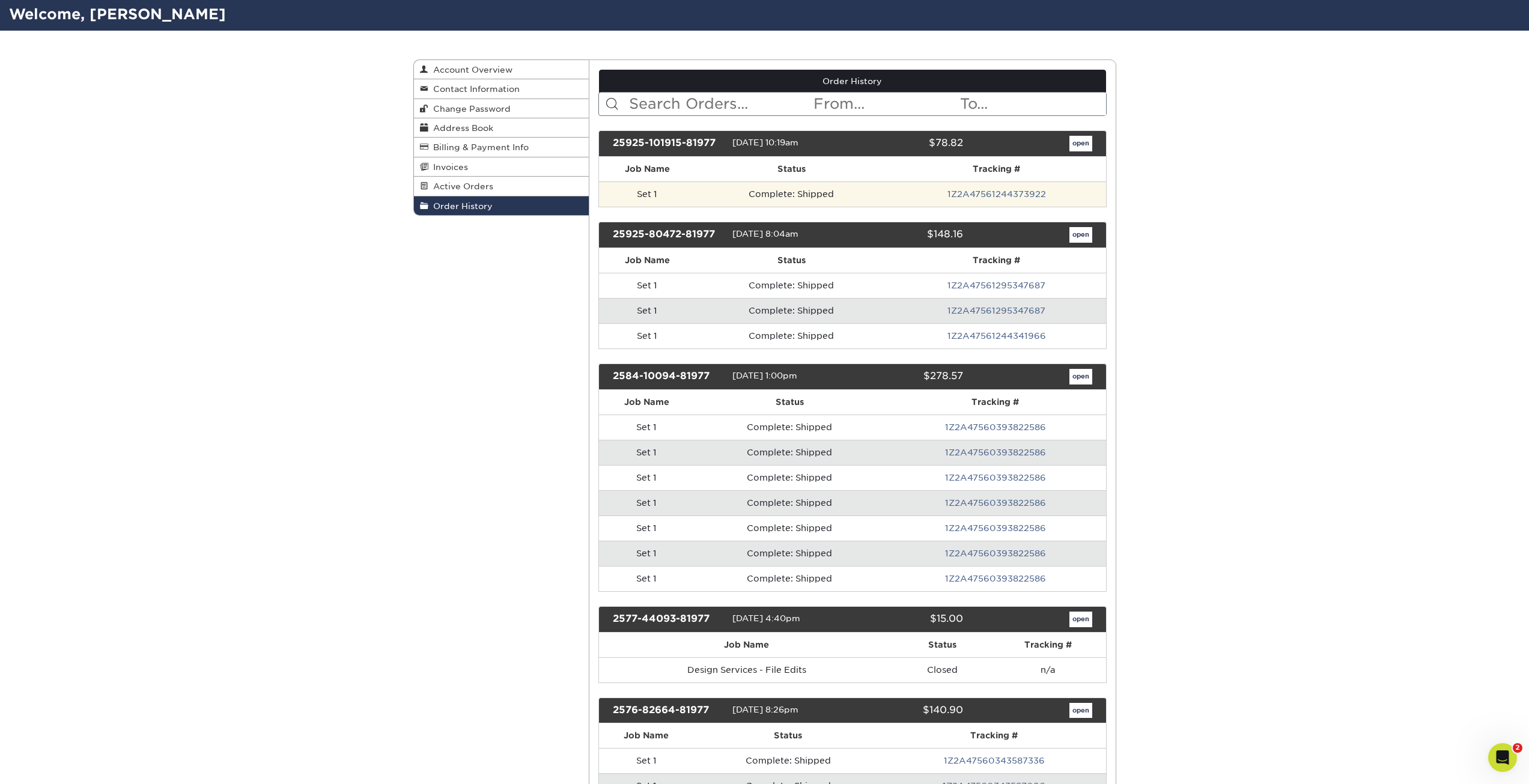
scroll to position [60, 0]
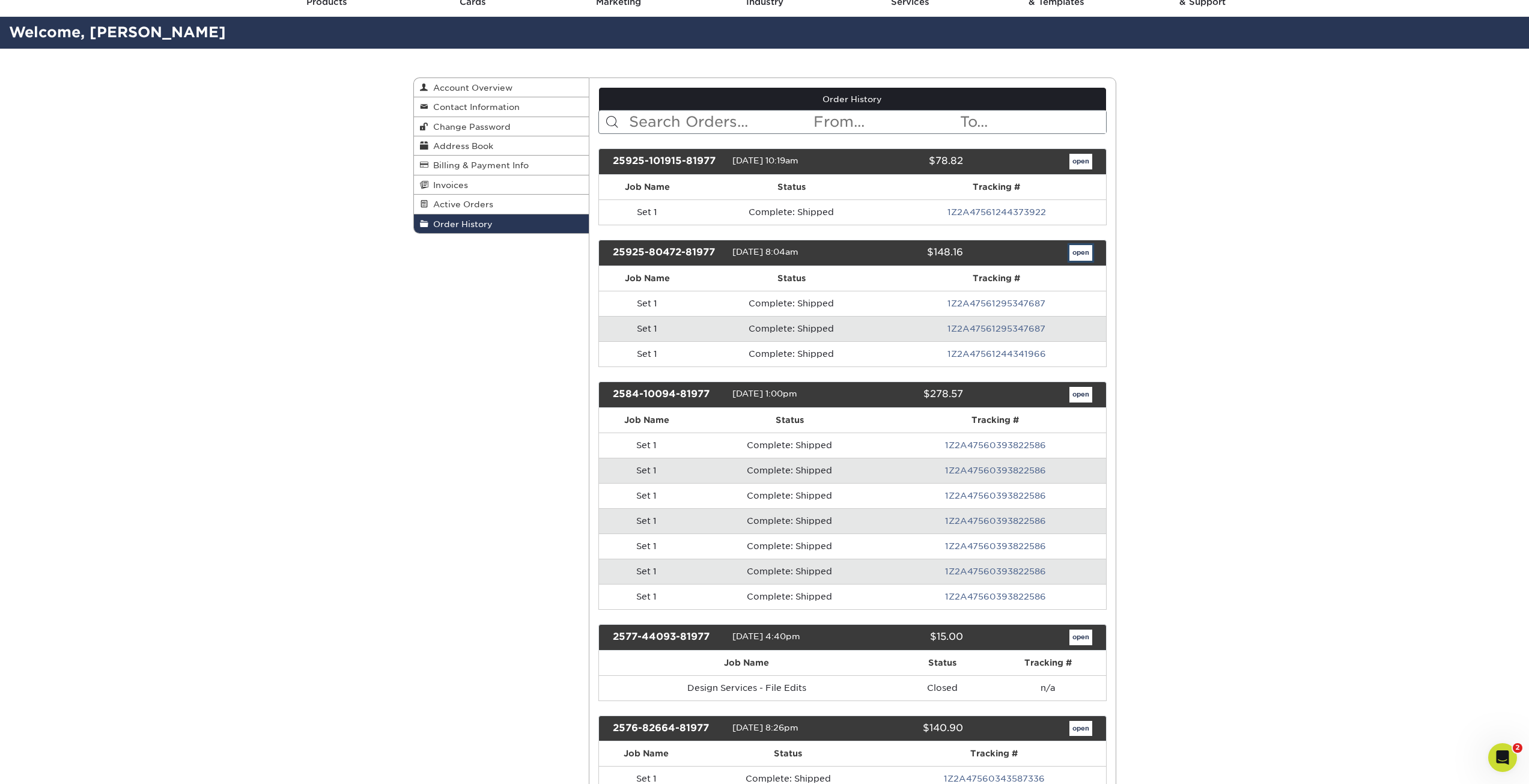
click at [1087, 256] on link "open" at bounding box center [1080, 253] width 23 height 16
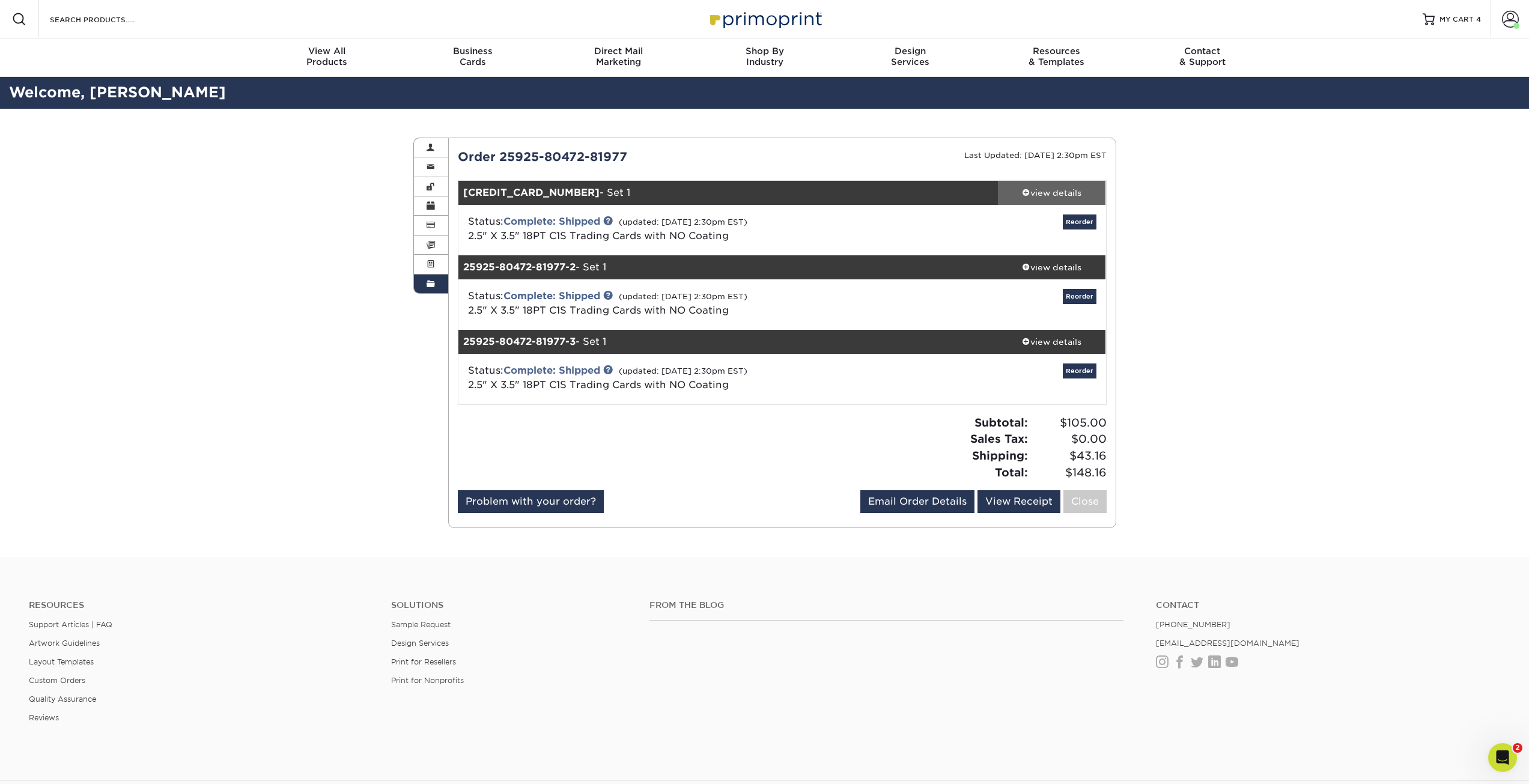
click at [1043, 191] on div "view details" at bounding box center [1052, 192] width 108 height 12
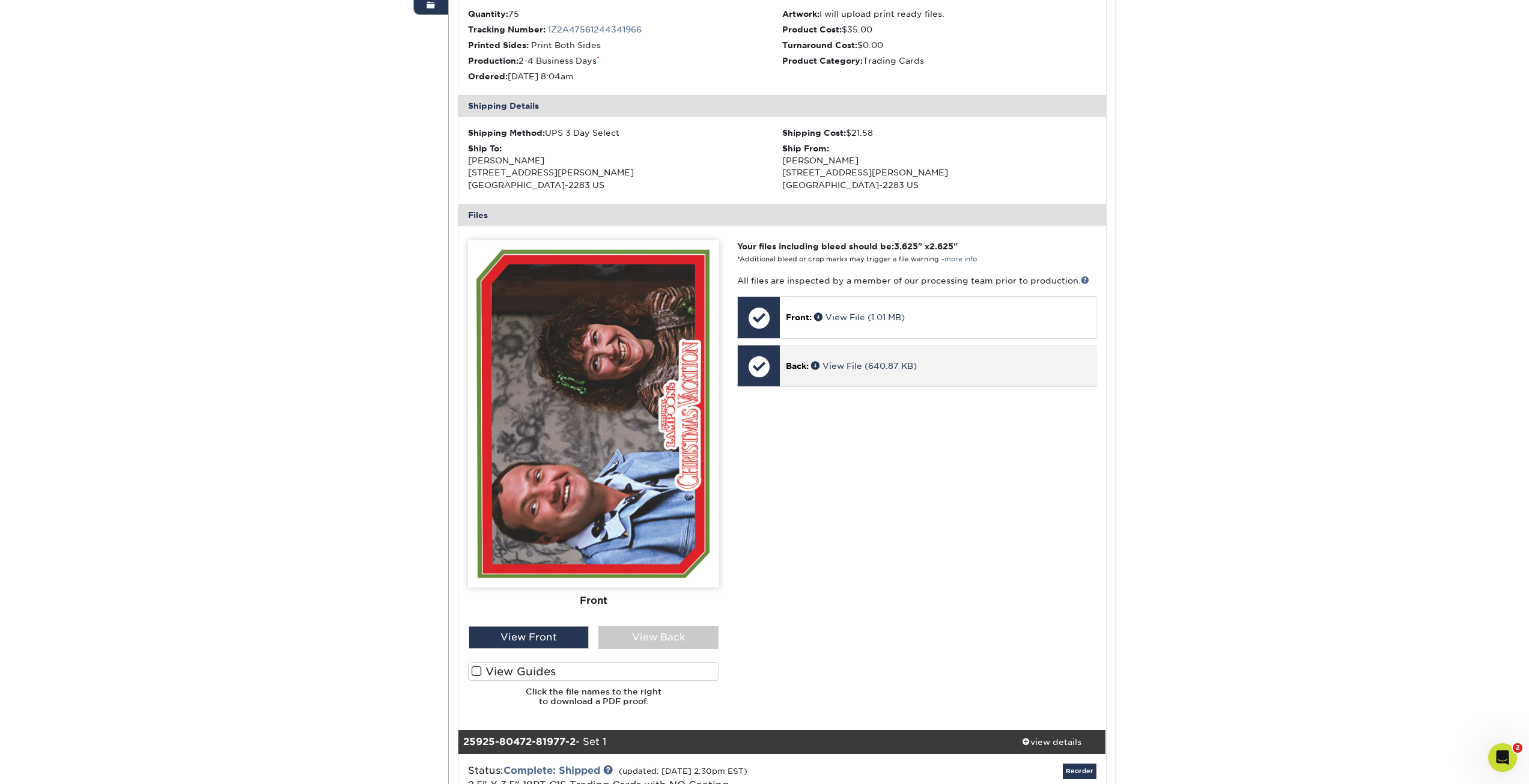
scroll to position [300, 0]
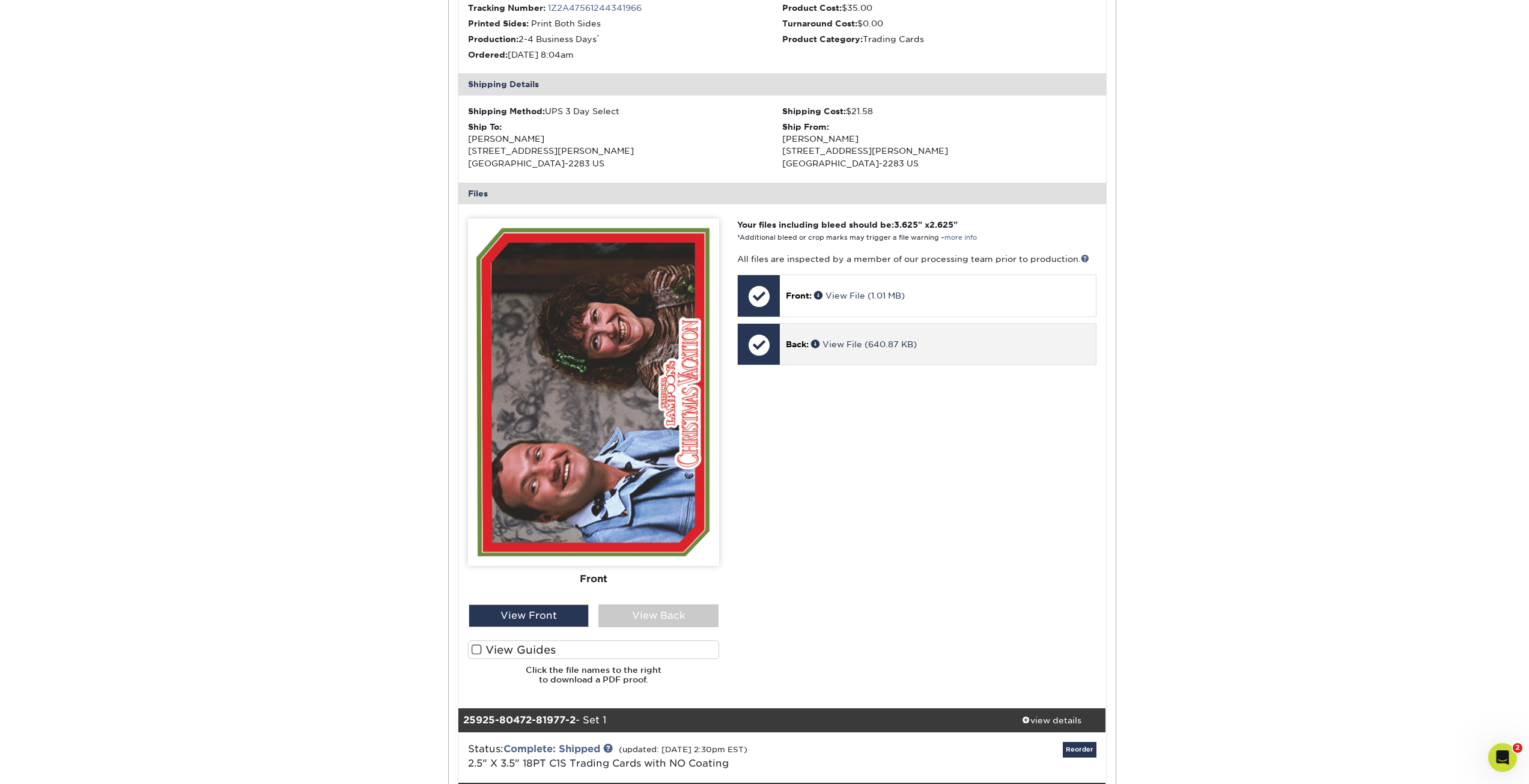
click at [926, 347] on p "Back: View File (640.87 KB)" at bounding box center [937, 344] width 304 height 12
click at [879, 344] on link "View File (640.87 KB)" at bounding box center [864, 344] width 106 height 10
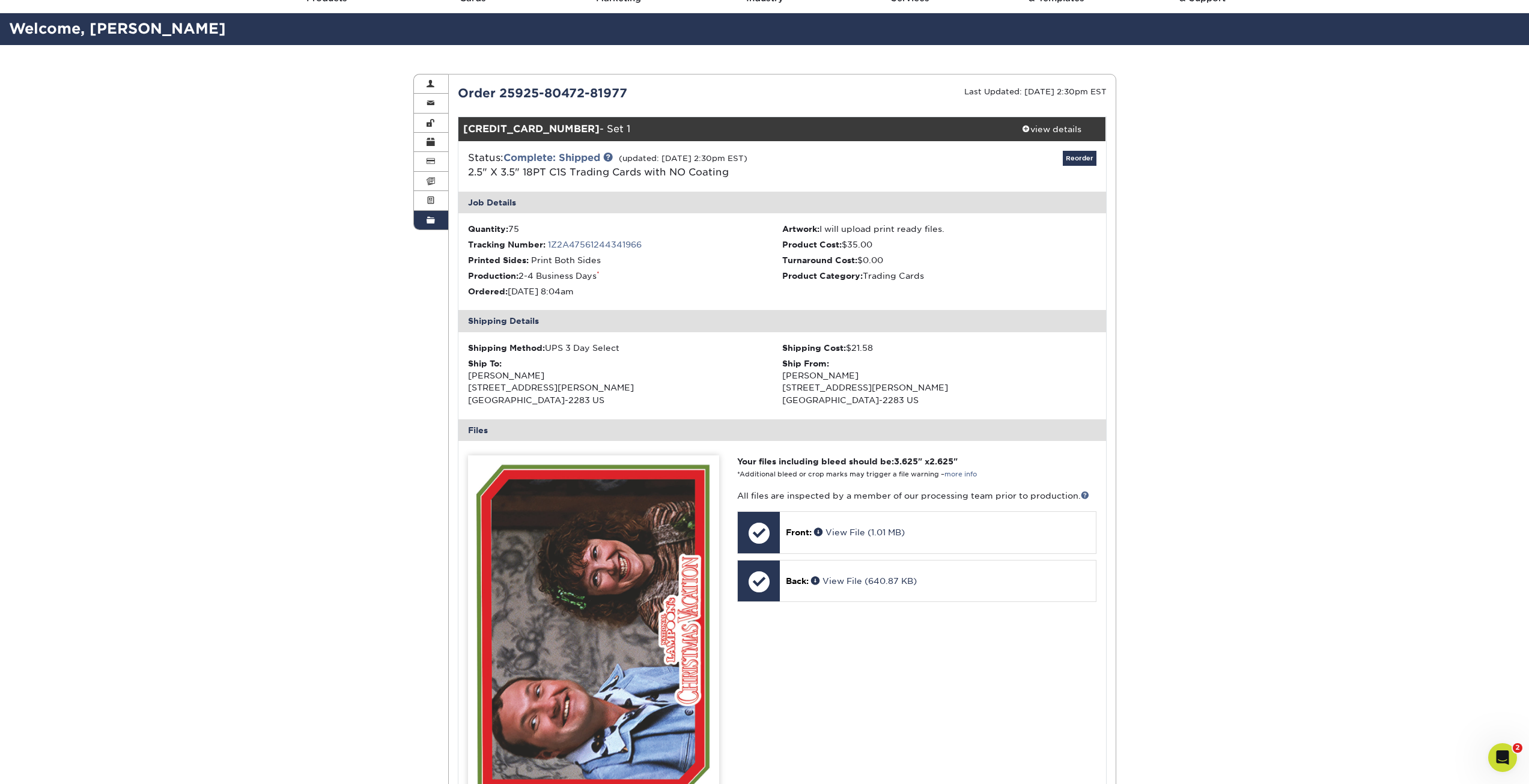
scroll to position [60, 0]
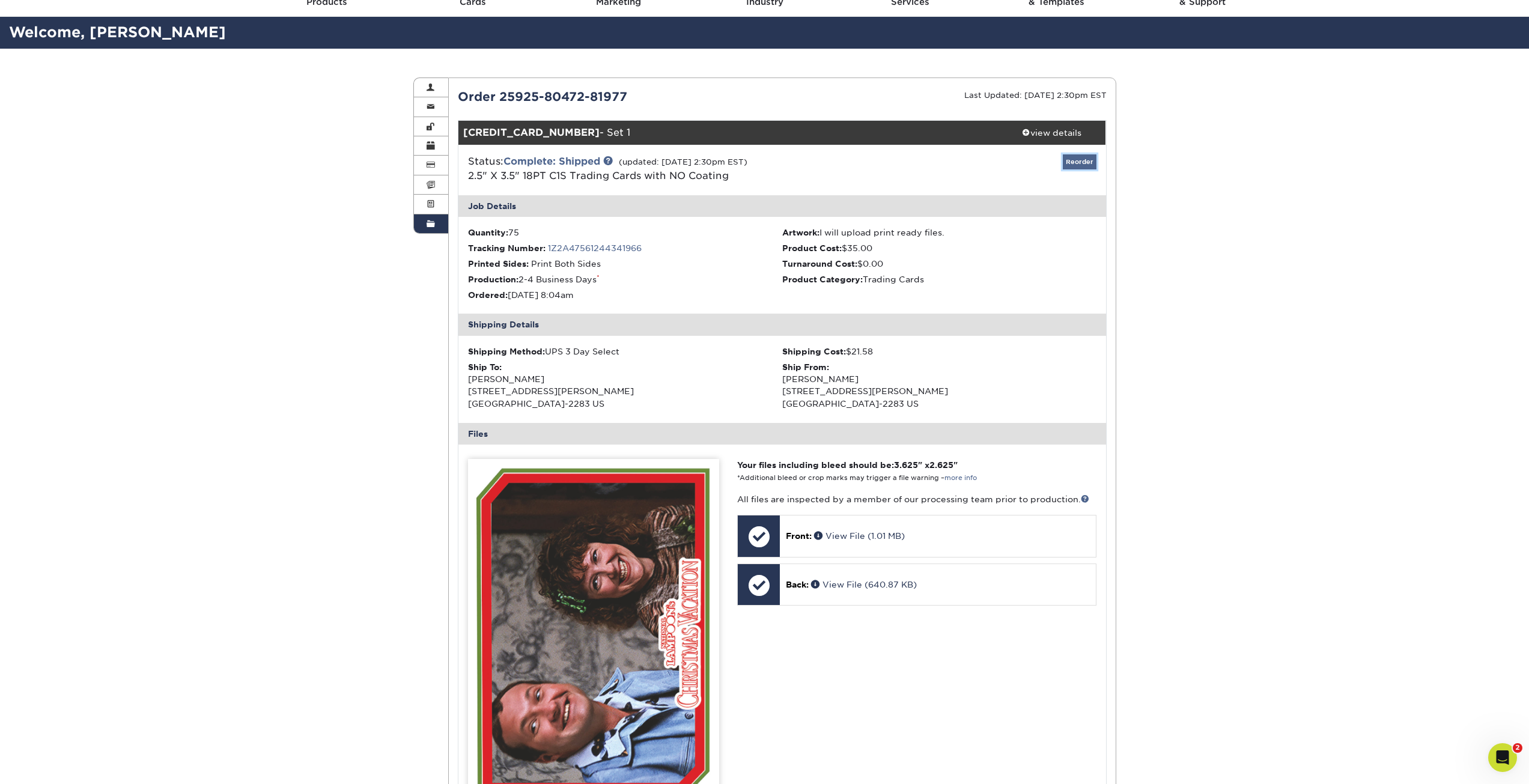
click at [1069, 160] on link "Reorder" at bounding box center [1080, 162] width 34 height 15
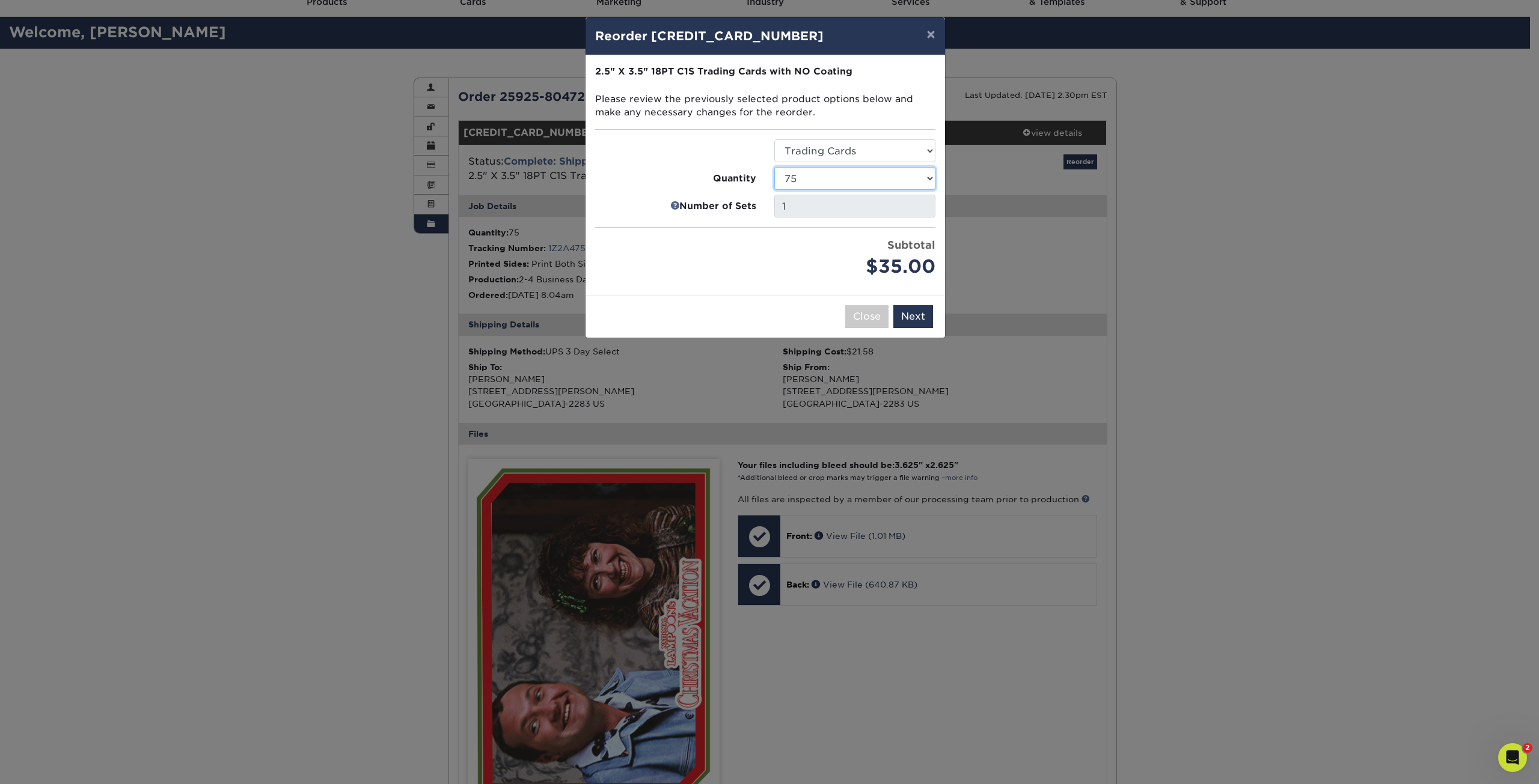
click at [806, 180] on select "25 50 75 100 250 500 1000 2500 5000 10000 15000 20000 25000" at bounding box center [854, 179] width 161 height 23
select select "6237a36b-b046-4ef6-8fed-6cb9c22a5ece"
click at [774, 167] on select "25 50 75 100 250 500 1000 2500 5000 10000 15000 20000 25000" at bounding box center [854, 179] width 161 height 23
click at [910, 313] on button "Next" at bounding box center [913, 316] width 40 height 23
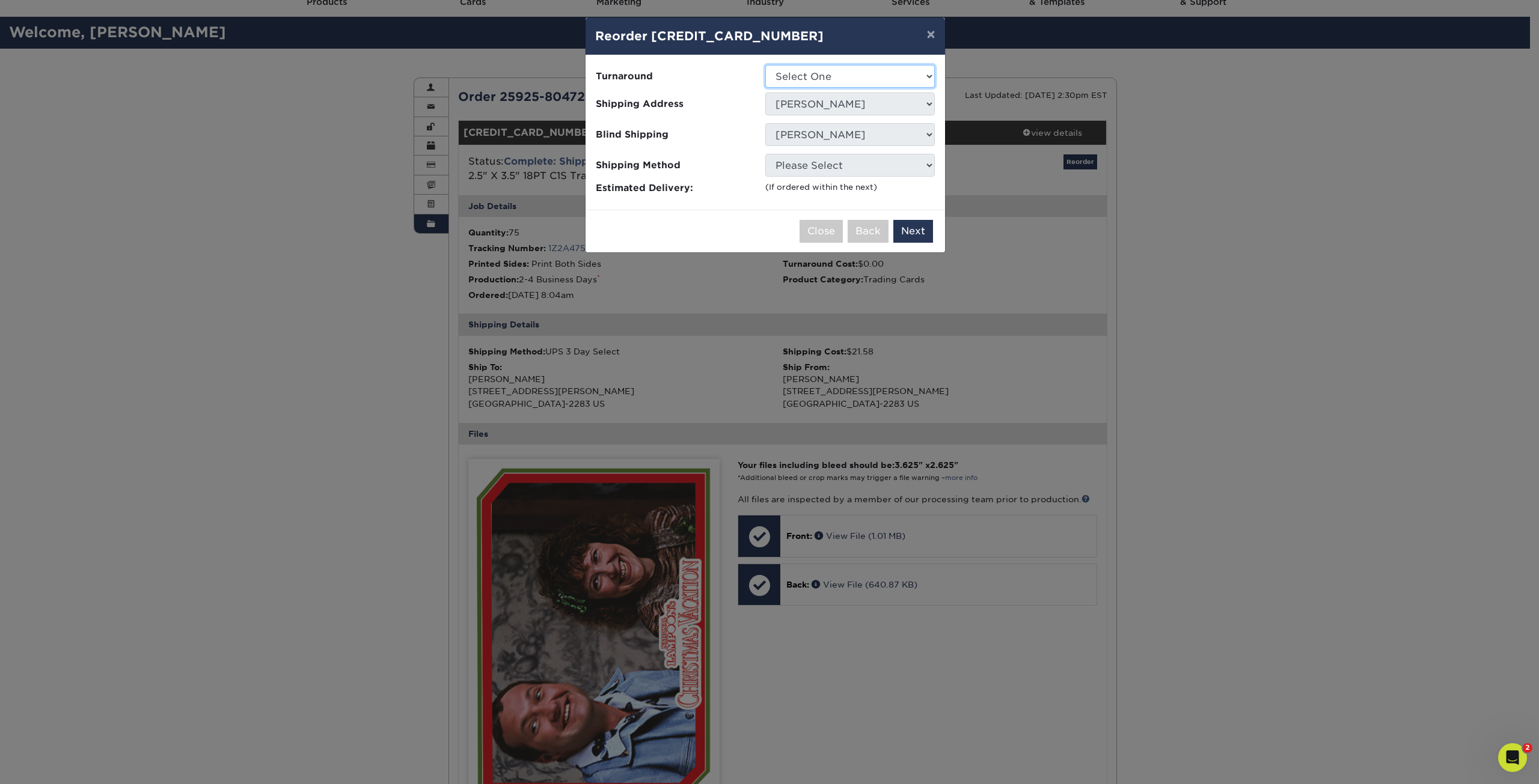
click at [811, 84] on select "Select One 2-4 Business Days" at bounding box center [850, 76] width 170 height 23
select select "7f12e85b-7342-427e-8446-6bc059917b9c"
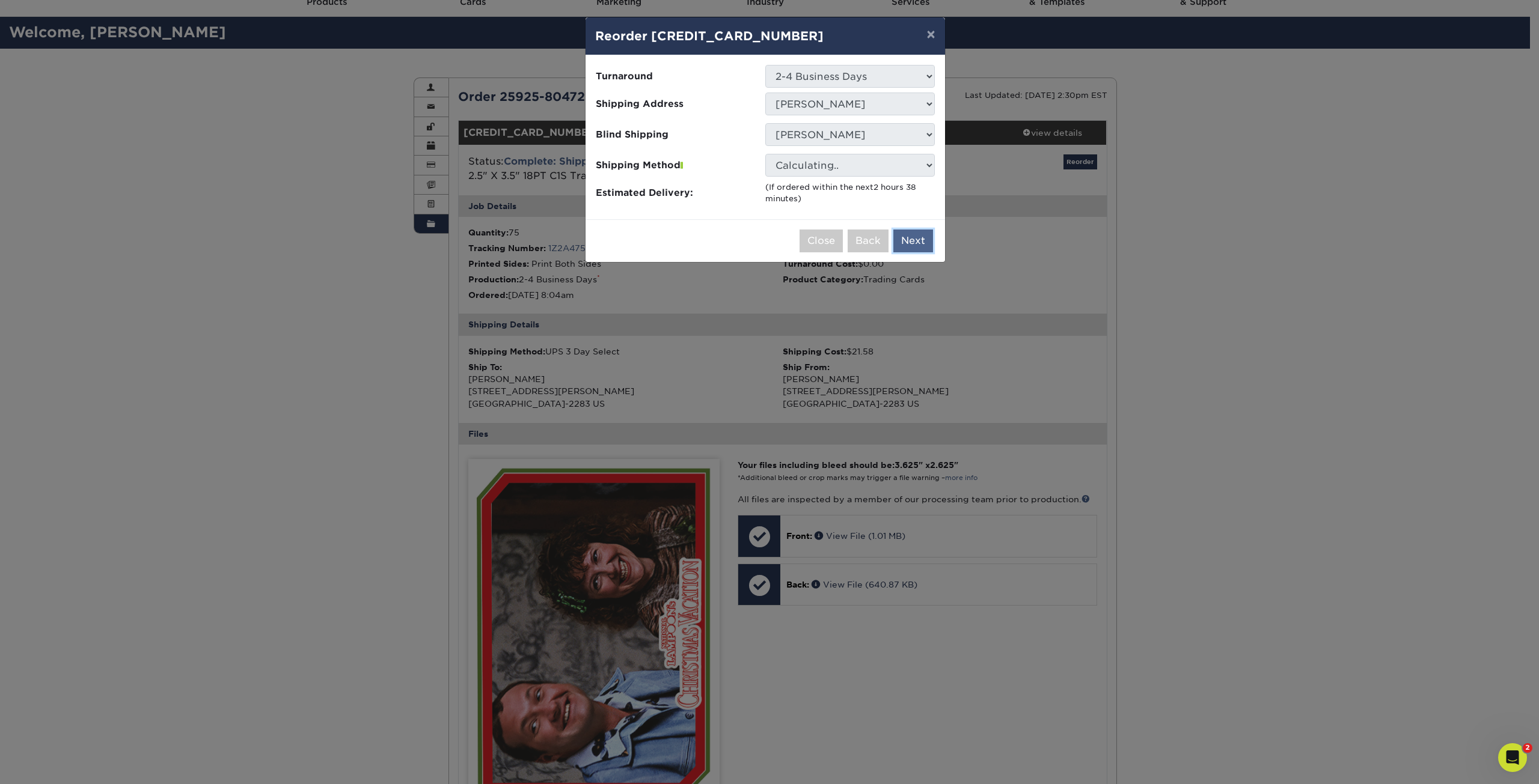
click at [913, 239] on button "Next" at bounding box center [913, 241] width 40 height 23
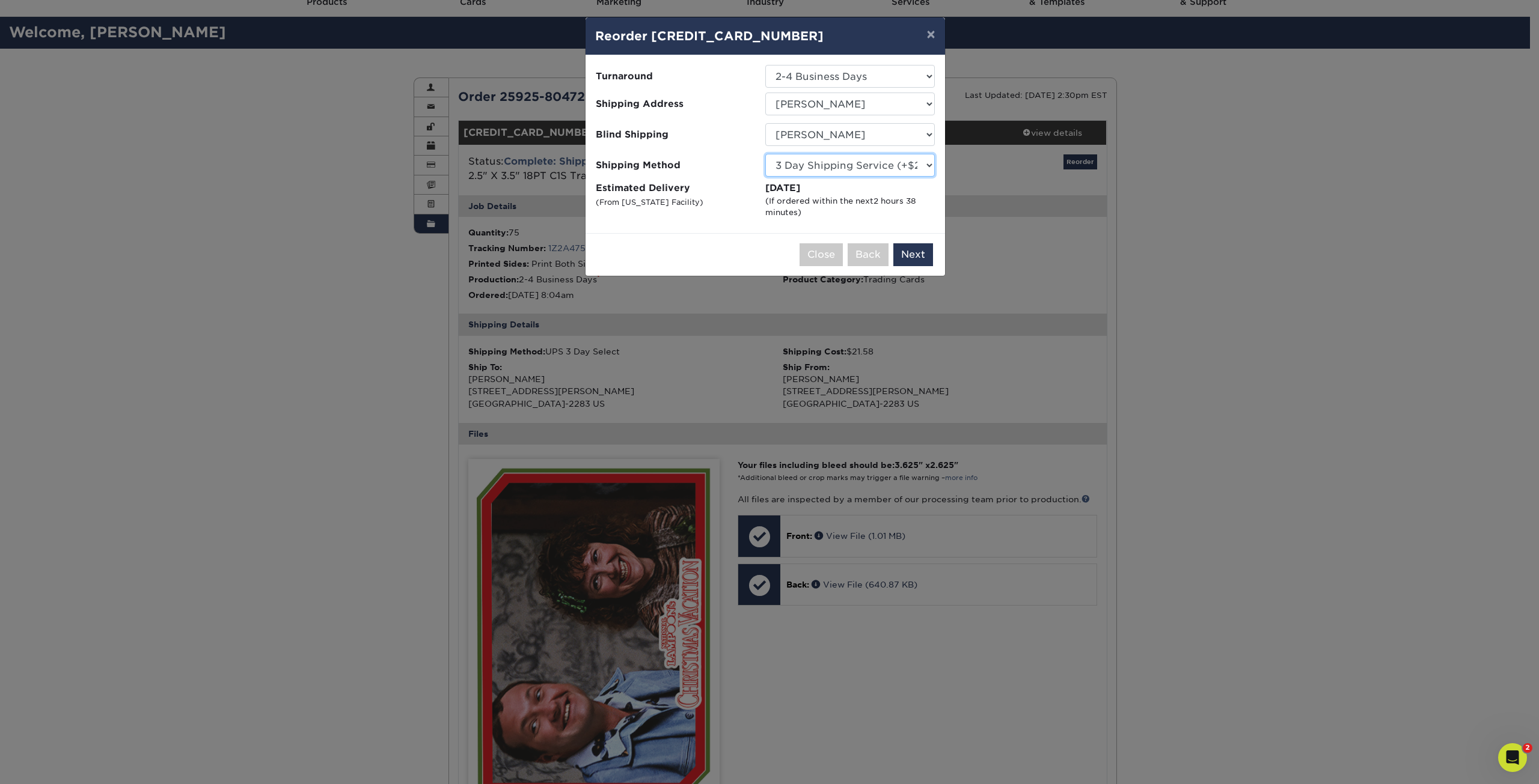
click at [825, 163] on select "Please Select 3 Day Shipping Service (+$22.71) 2 Day Air Shipping (+$23.18) Gro…" at bounding box center [850, 165] width 170 height 23
select select "03"
click at [765, 154] on select "Please Select 3 Day Shipping Service (+$22.71) 2 Day Air Shipping (+$23.18) Gro…" at bounding box center [850, 165] width 170 height 23
click at [914, 251] on button "Next" at bounding box center [913, 255] width 40 height 23
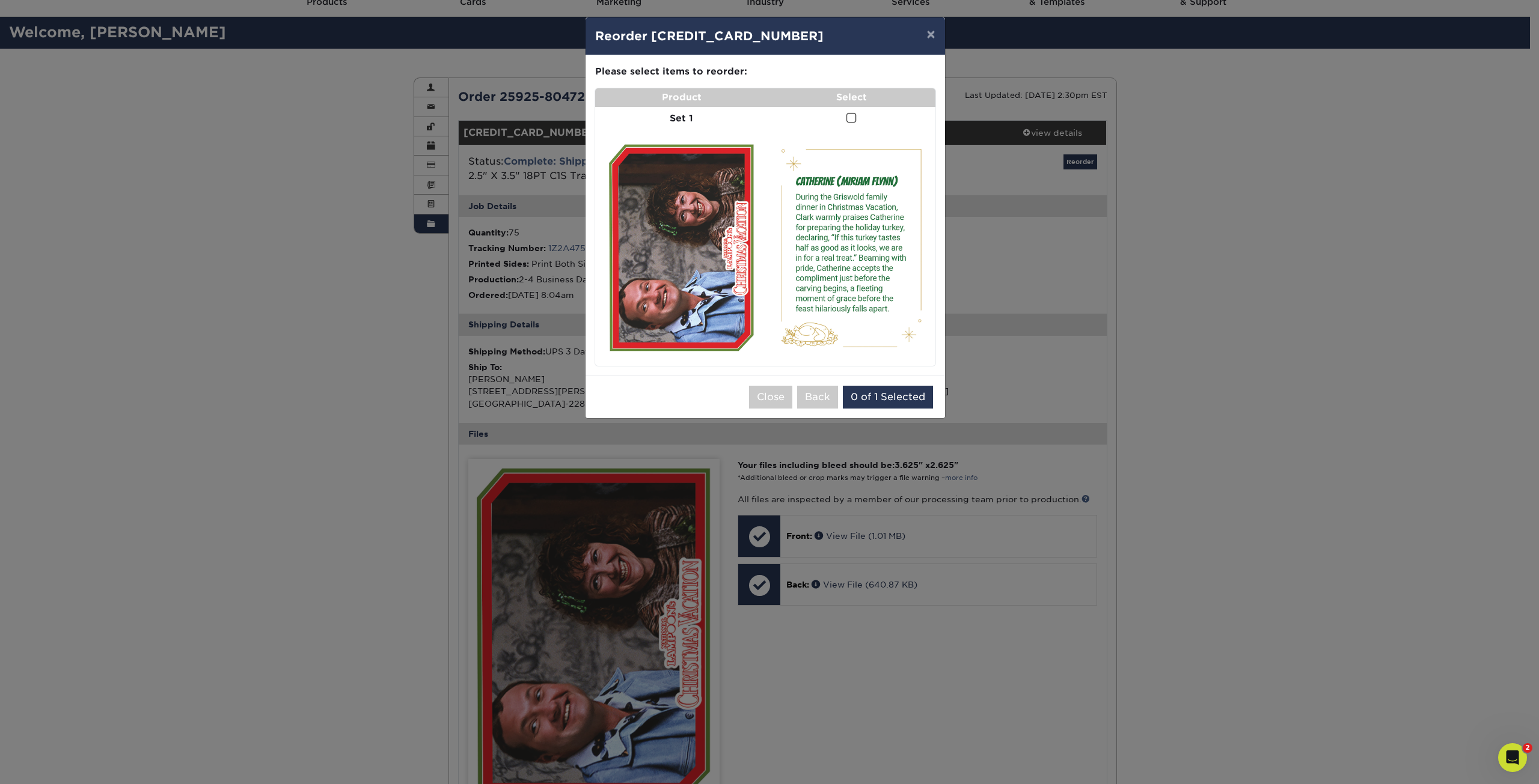
click at [854, 117] on span at bounding box center [851, 118] width 10 height 11
click at [0, 0] on input "checkbox" at bounding box center [0, 0] width 0 height 0
click at [885, 398] on button "Add to Cart" at bounding box center [898, 397] width 75 height 23
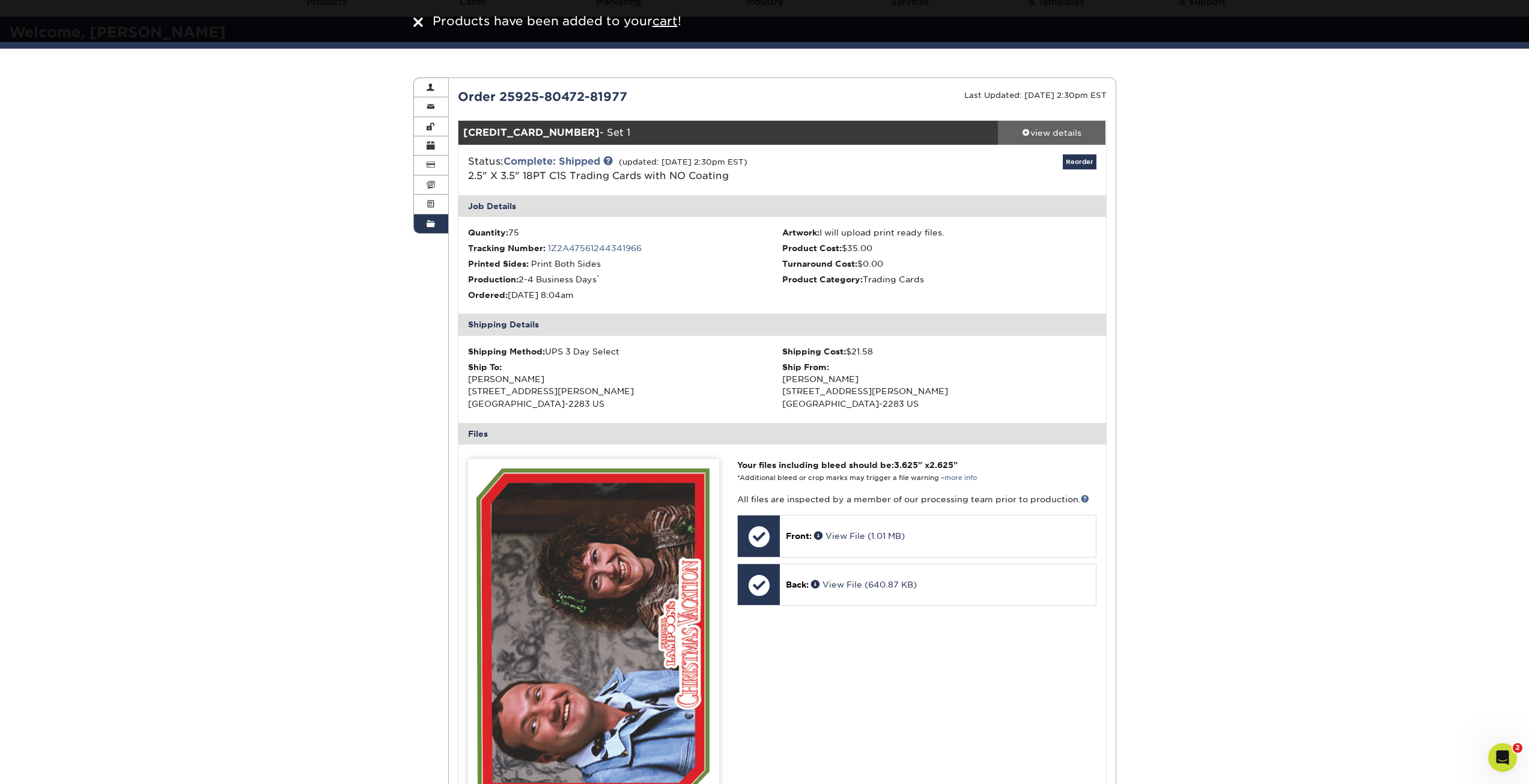
click at [1028, 134] on span at bounding box center [1026, 132] width 9 height 9
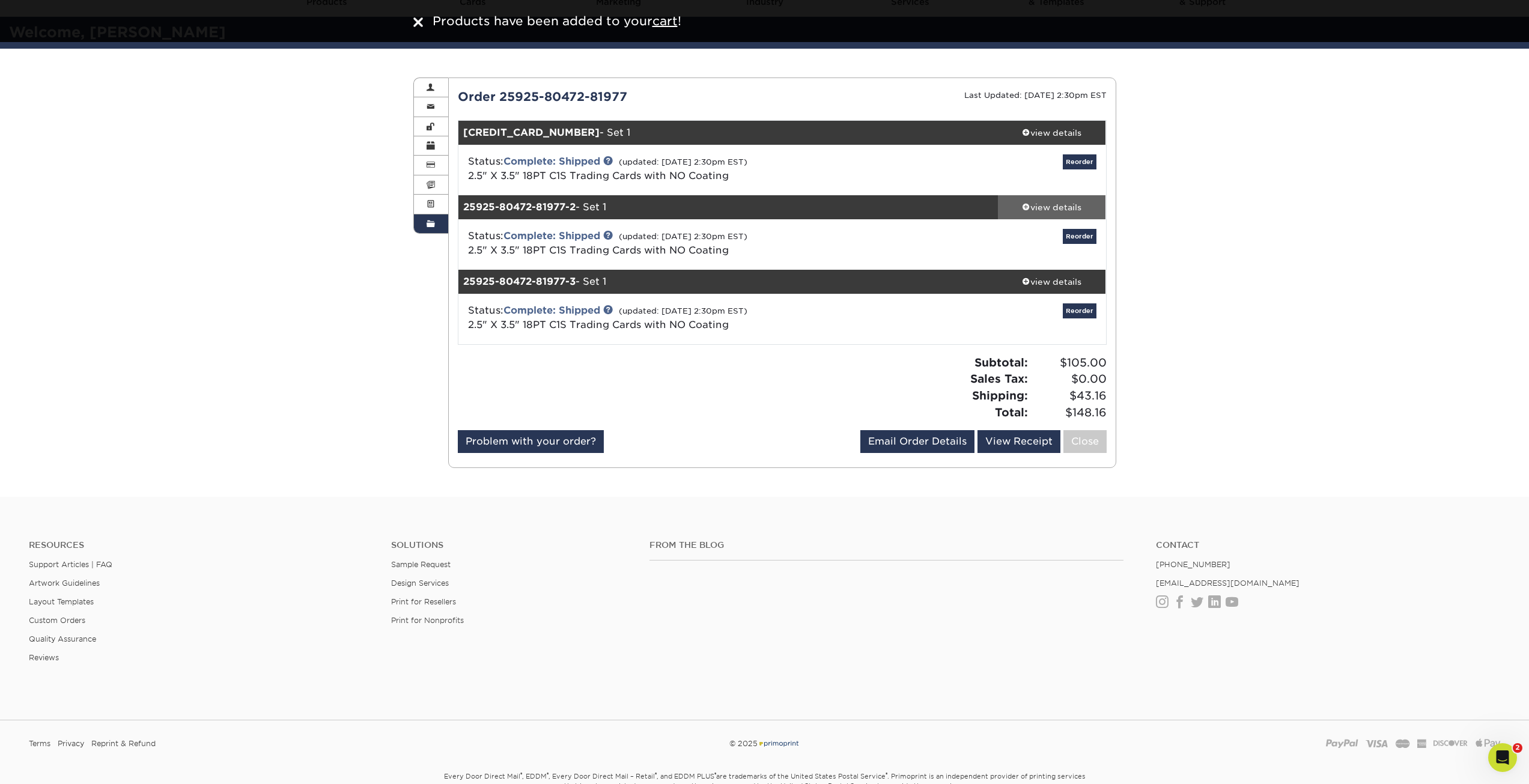
click at [1026, 203] on span at bounding box center [1026, 207] width 9 height 9
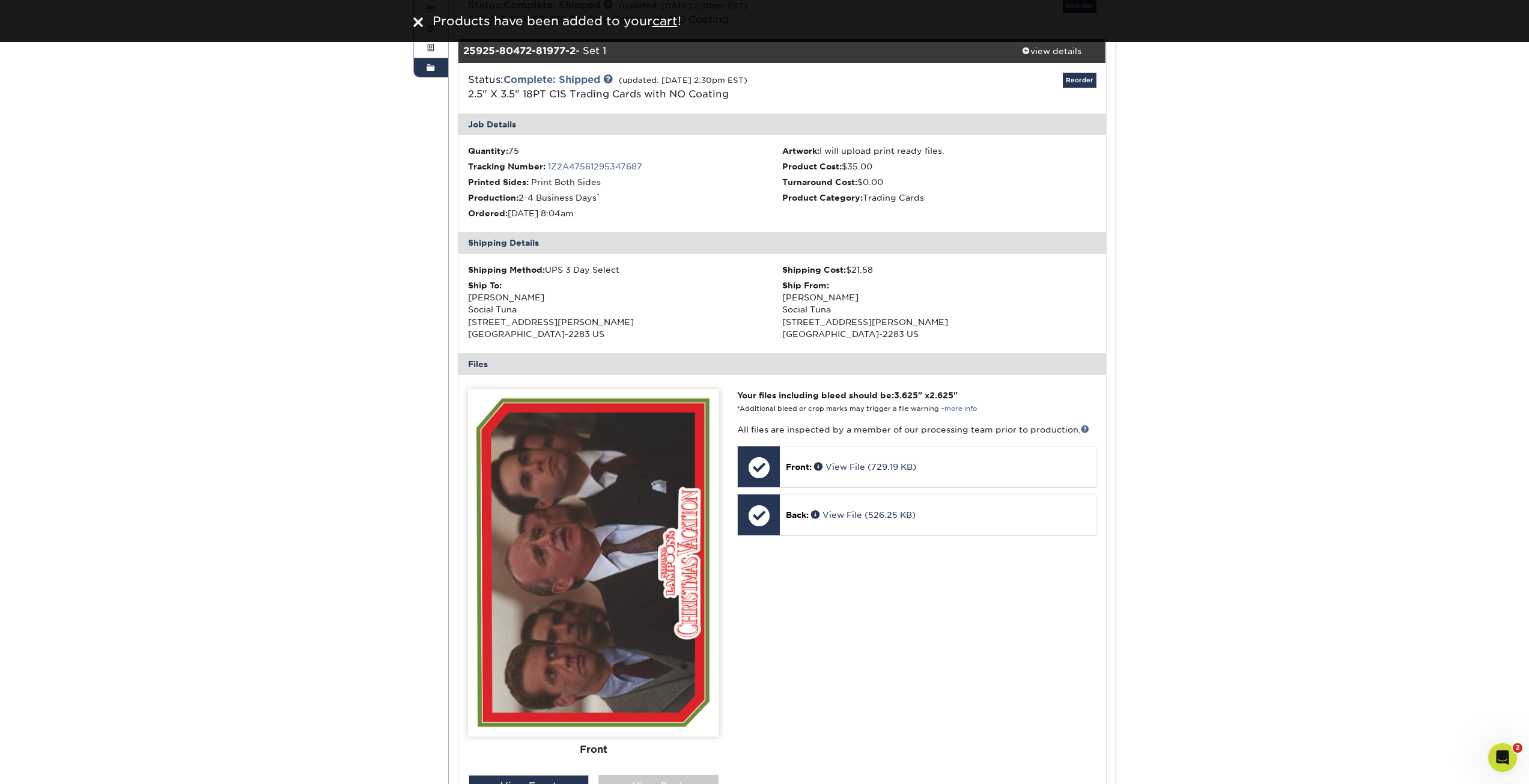
scroll to position [240, 0]
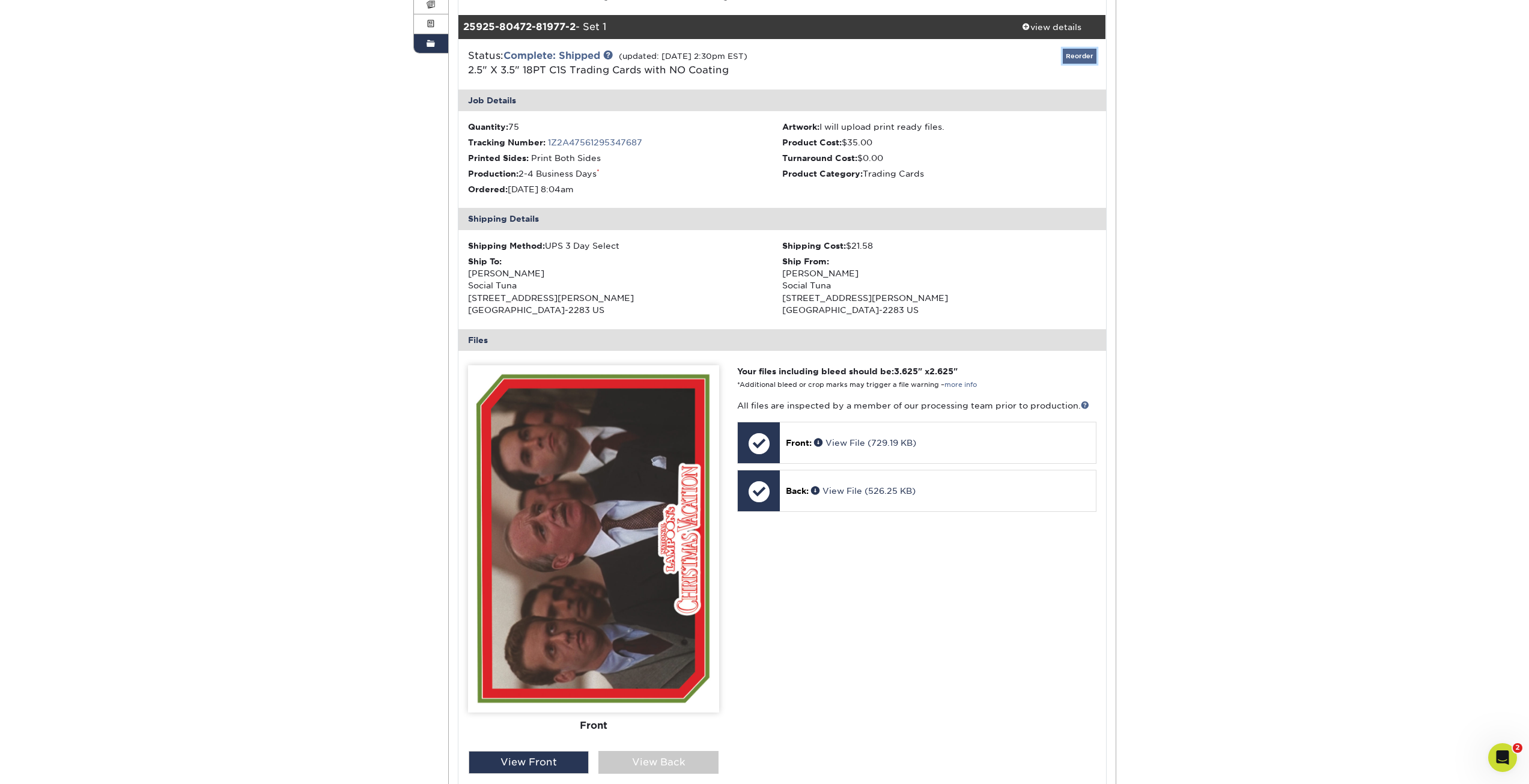
click at [1076, 59] on link "Reorder" at bounding box center [1080, 56] width 34 height 15
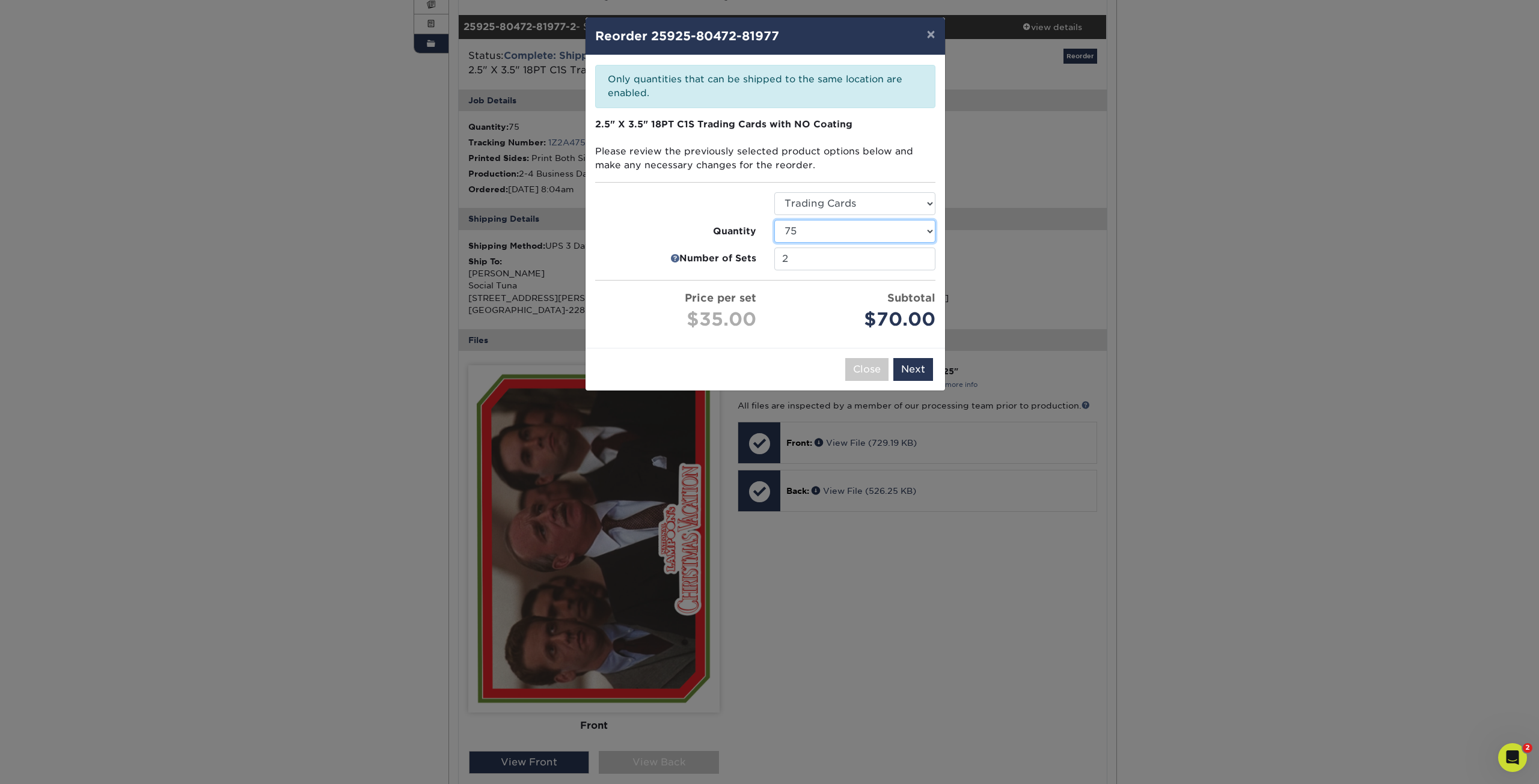
click at [820, 226] on select "25 50 75 100 250 500 1000 2500" at bounding box center [854, 231] width 161 height 23
select select "6237a36b-b046-4ef6-8fed-6cb9c22a5ece"
click at [774, 220] on select "25 50 75 100 250 500 1000 2500" at bounding box center [854, 231] width 161 height 23
type input "1"
click at [924, 259] on input "1" at bounding box center [854, 259] width 161 height 23
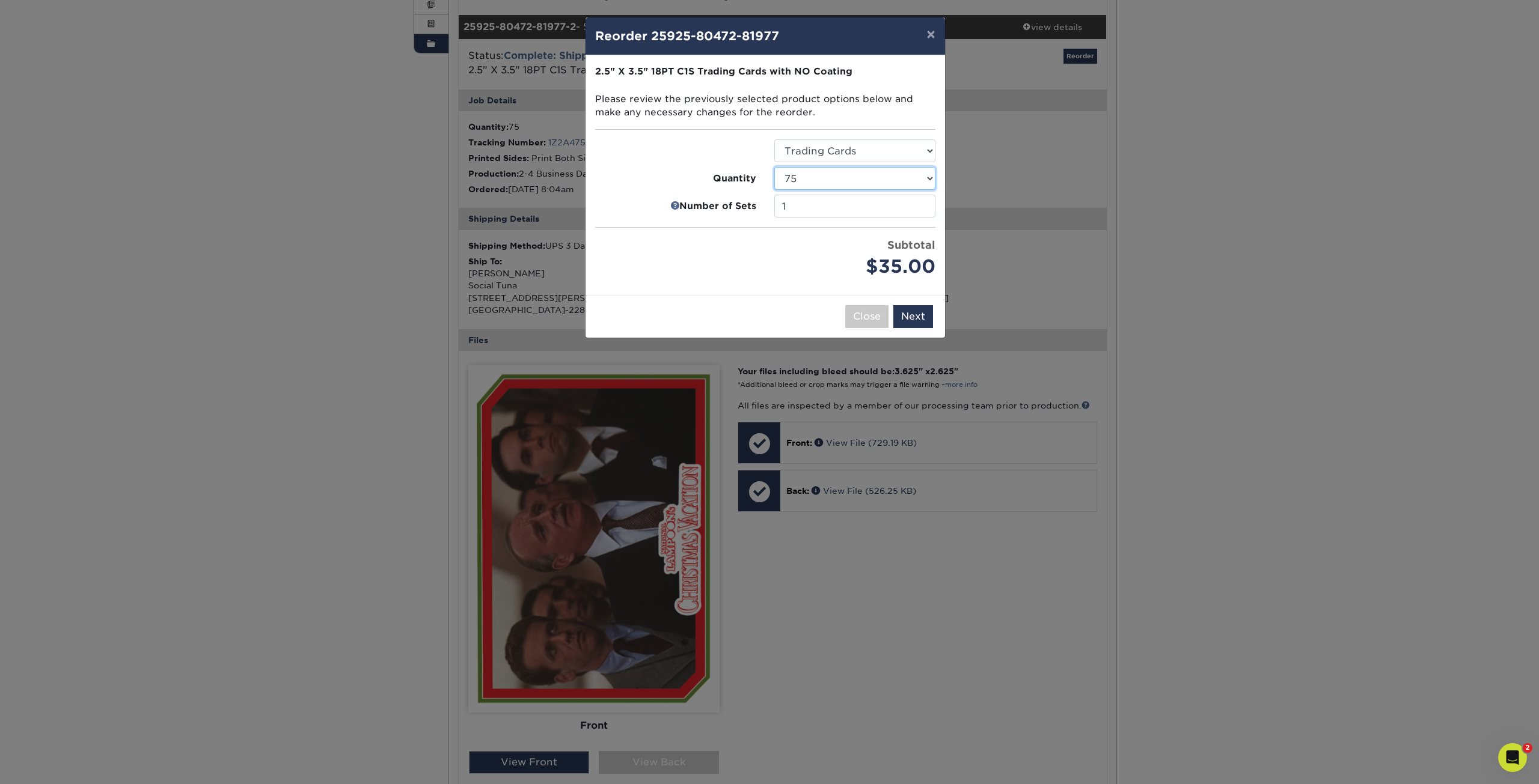
click at [832, 175] on select "25 50 75 100 250 500 1000 2500 5000 10000 15000 20000 25000" at bounding box center [854, 179] width 161 height 23
select select "6237a36b-b046-4ef6-8fed-6cb9c22a5ece"
click at [774, 167] on select "25 50 75 100 250 500 1000 2500 5000 10000 15000 20000 25000" at bounding box center [854, 179] width 161 height 23
click at [910, 312] on button "Next" at bounding box center [913, 316] width 40 height 23
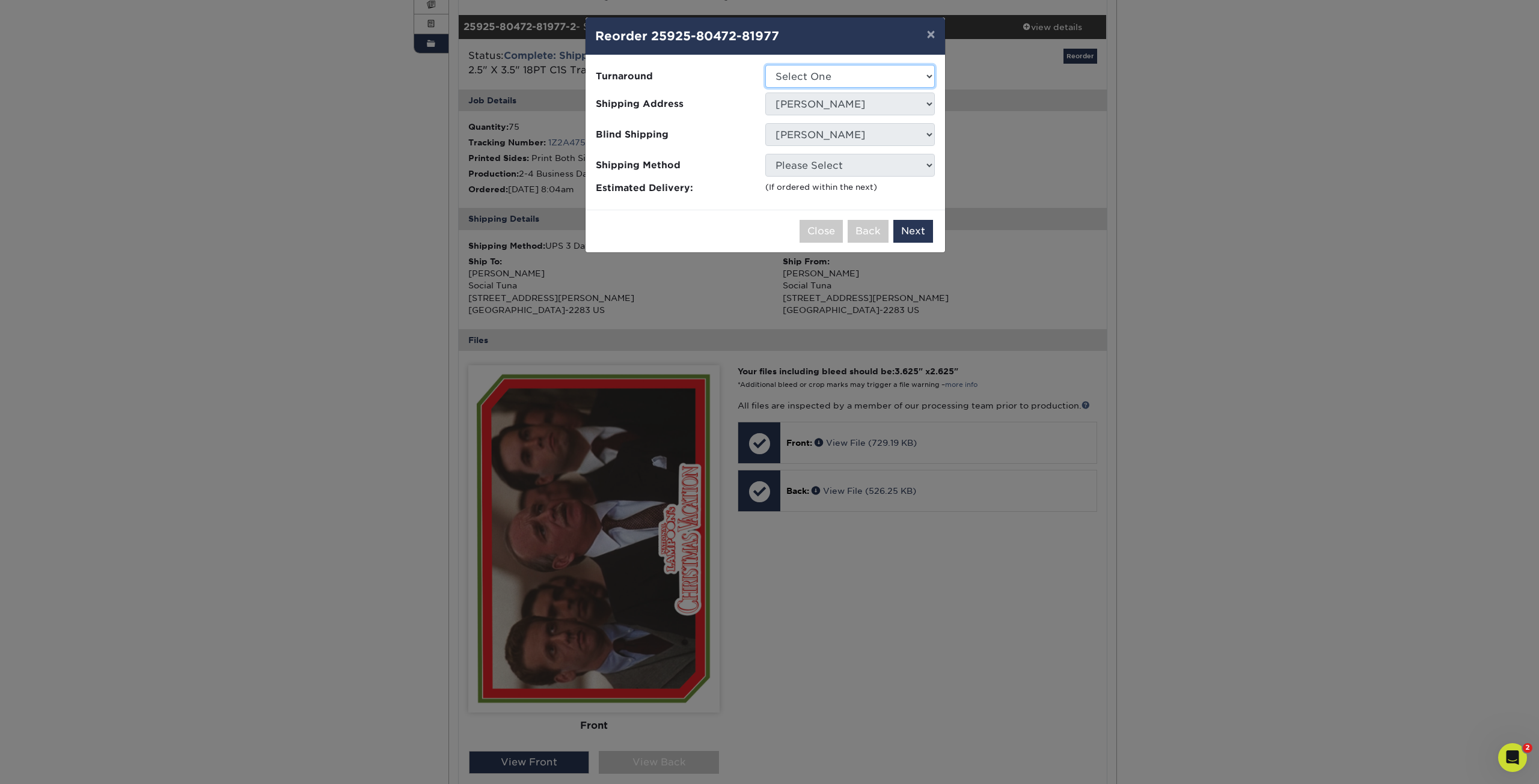
click at [837, 70] on select "Select One 2-4 Business Days" at bounding box center [850, 76] width 170 height 23
select select "7f12e85b-7342-427e-8446-6bc059917b9c"
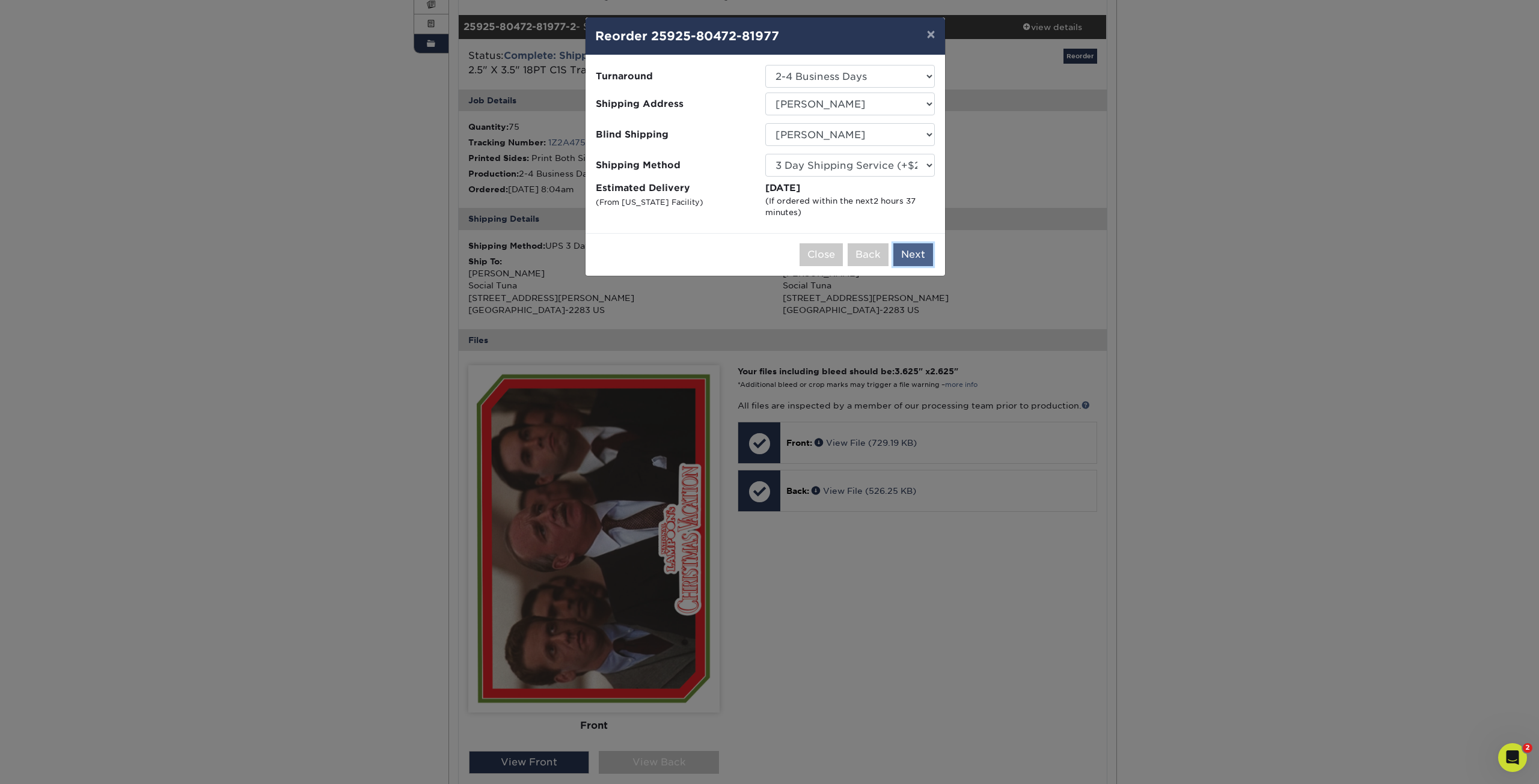
click at [913, 253] on button "Next" at bounding box center [913, 255] width 40 height 23
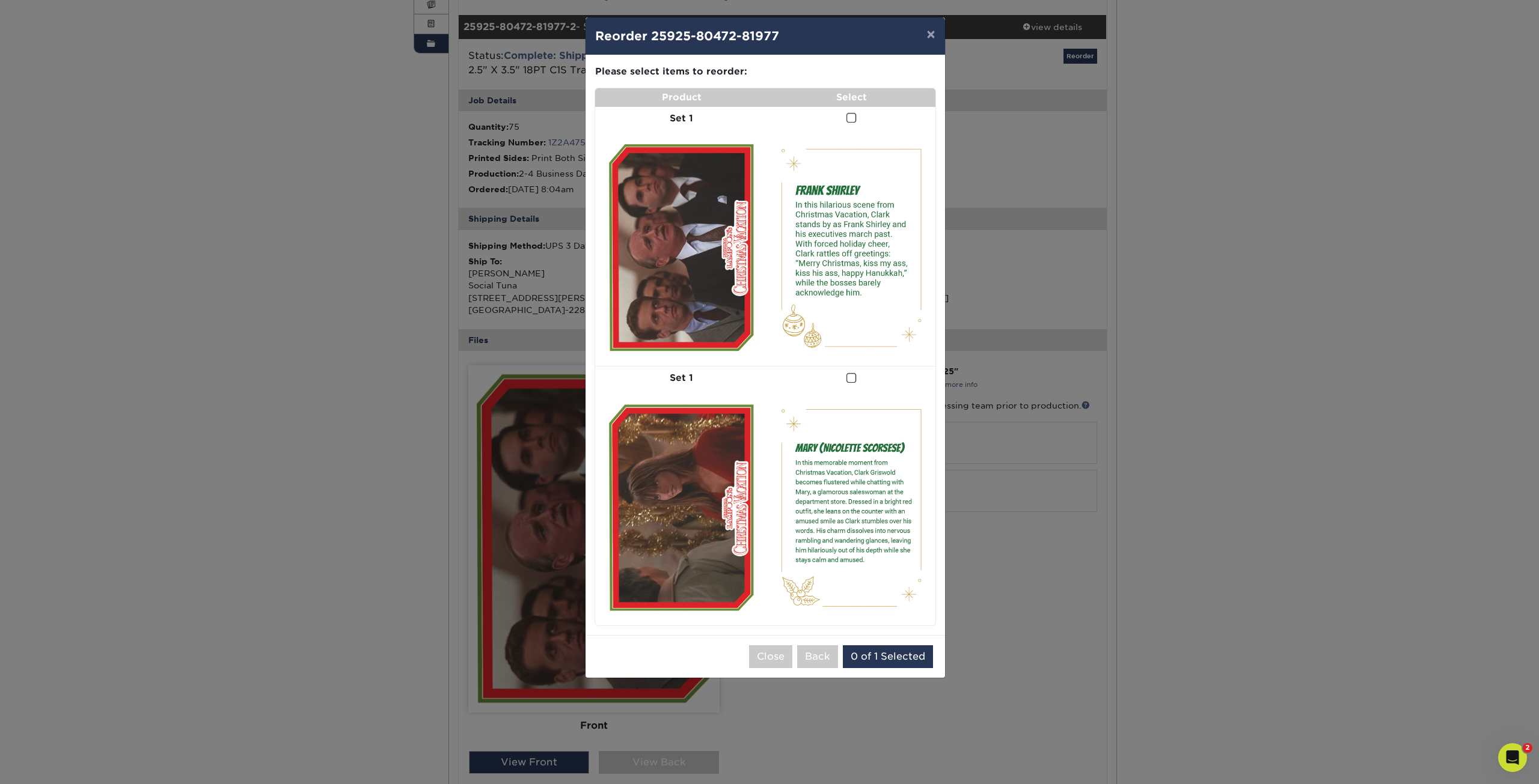
click at [849, 117] on span at bounding box center [851, 118] width 10 height 11
click at [0, 0] on input "checkbox" at bounding box center [0, 0] width 0 height 0
click at [852, 376] on span at bounding box center [851, 378] width 10 height 11
click at [0, 0] on input "checkbox" at bounding box center [0, 0] width 0 height 0
click at [851, 379] on span at bounding box center [851, 378] width 10 height 11
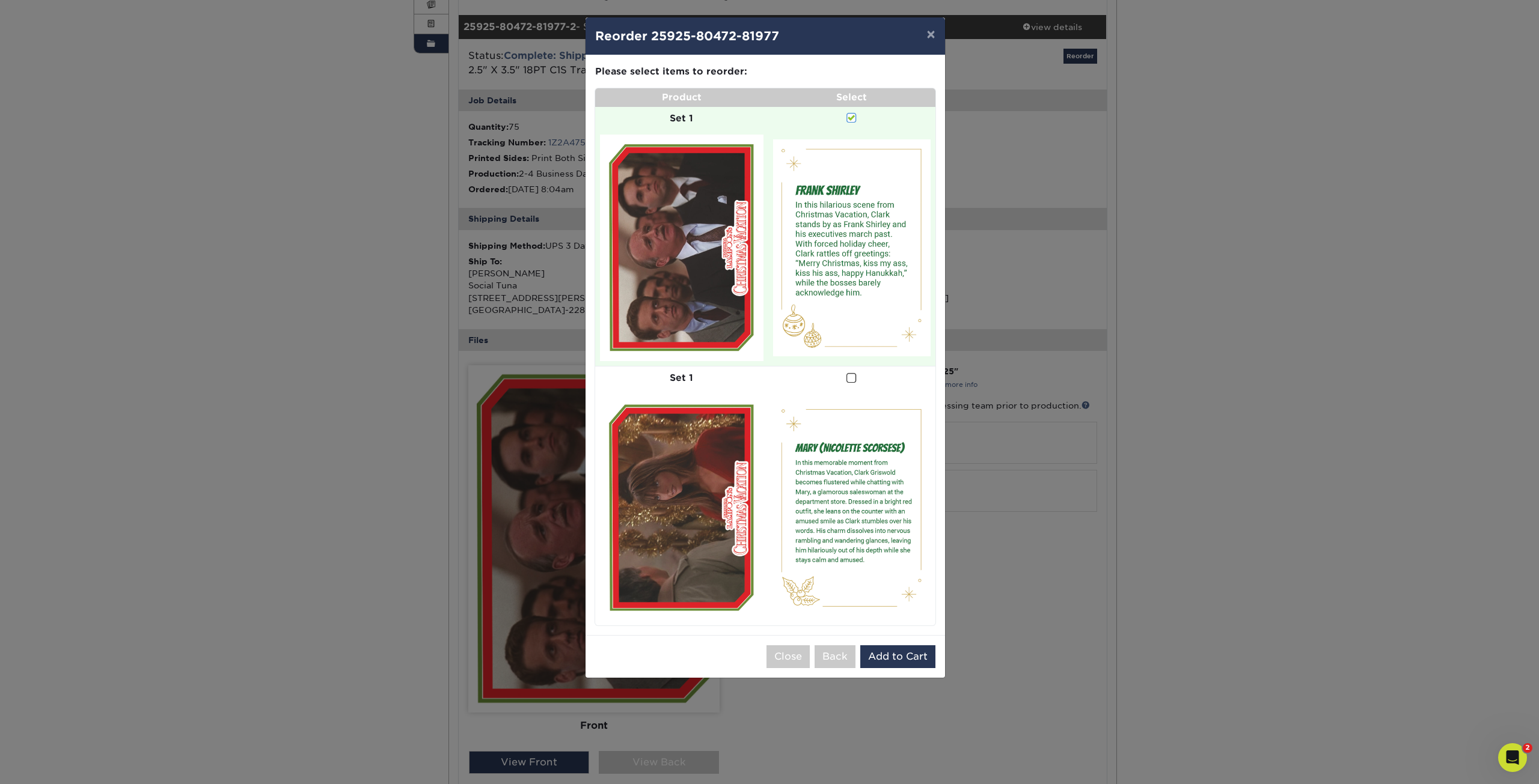
click at [0, 0] on input "checkbox" at bounding box center [0, 0] width 0 height 0
click at [850, 376] on span at bounding box center [851, 378] width 10 height 11
click at [0, 0] on input "checkbox" at bounding box center [0, 0] width 0 height 0
click at [852, 376] on span at bounding box center [851, 378] width 10 height 11
click at [0, 0] on input "checkbox" at bounding box center [0, 0] width 0 height 0
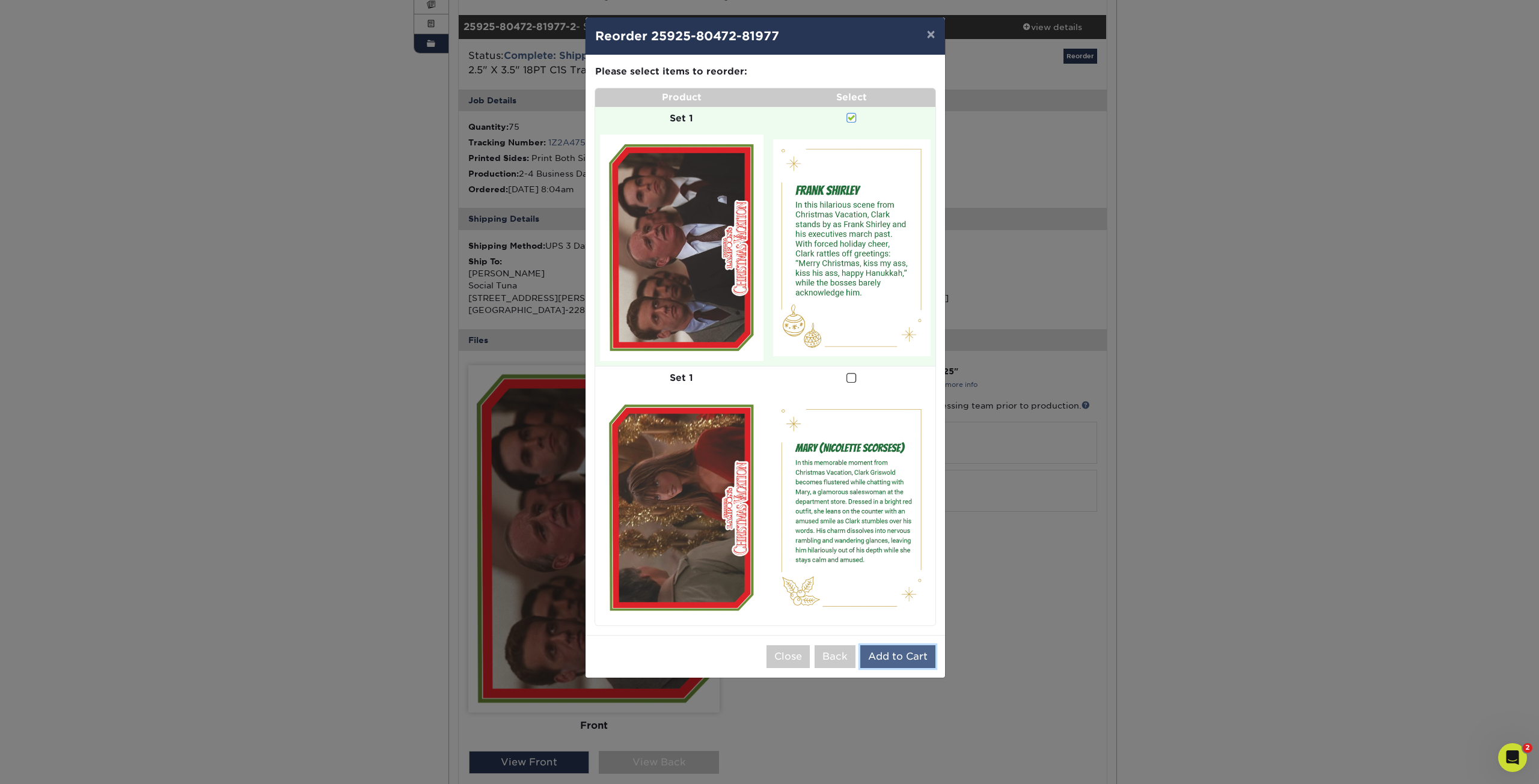
click at [877, 656] on button "Add to Cart" at bounding box center [898, 657] width 75 height 23
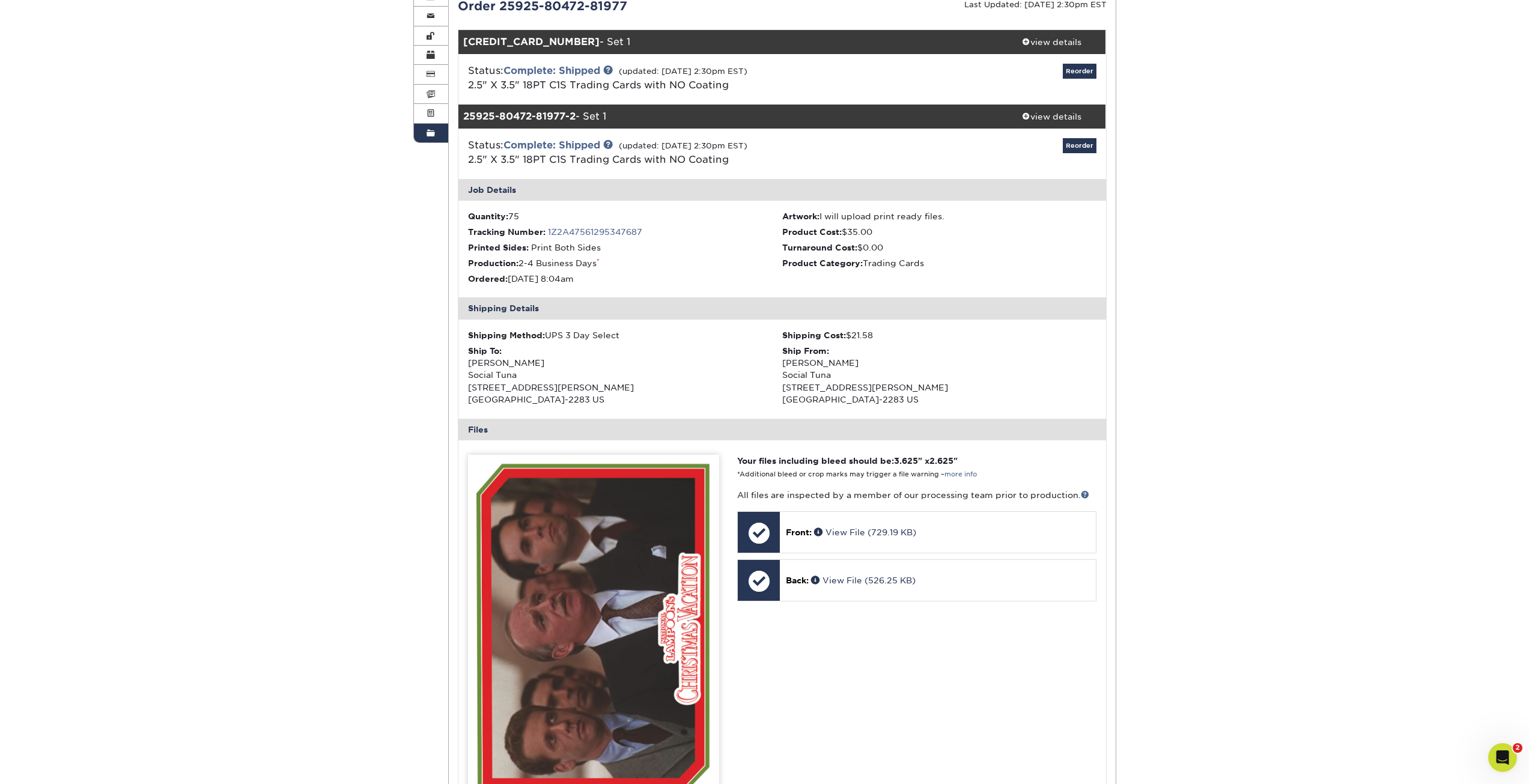
scroll to position [120, 0]
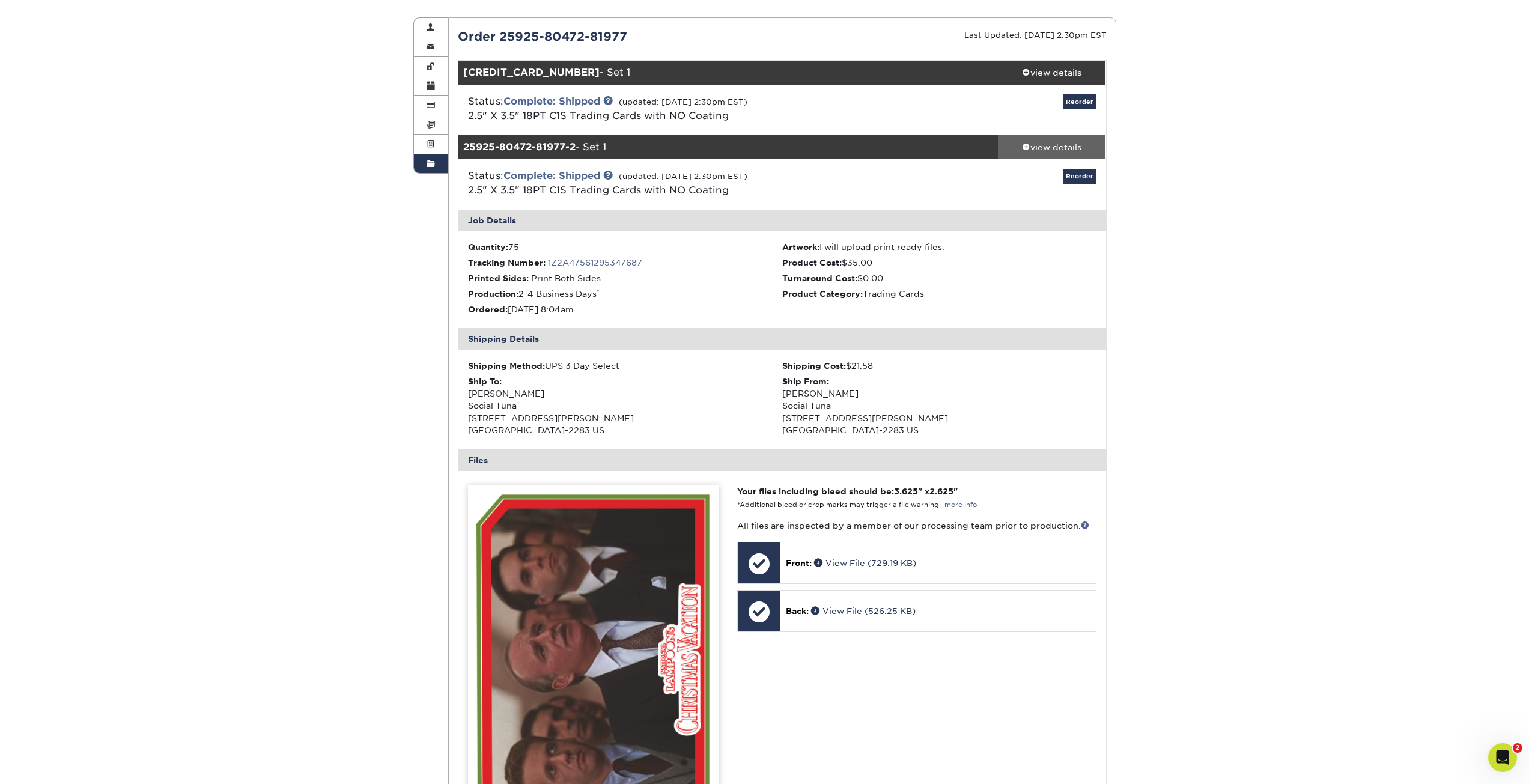
click at [1025, 147] on span at bounding box center [1026, 147] width 9 height 9
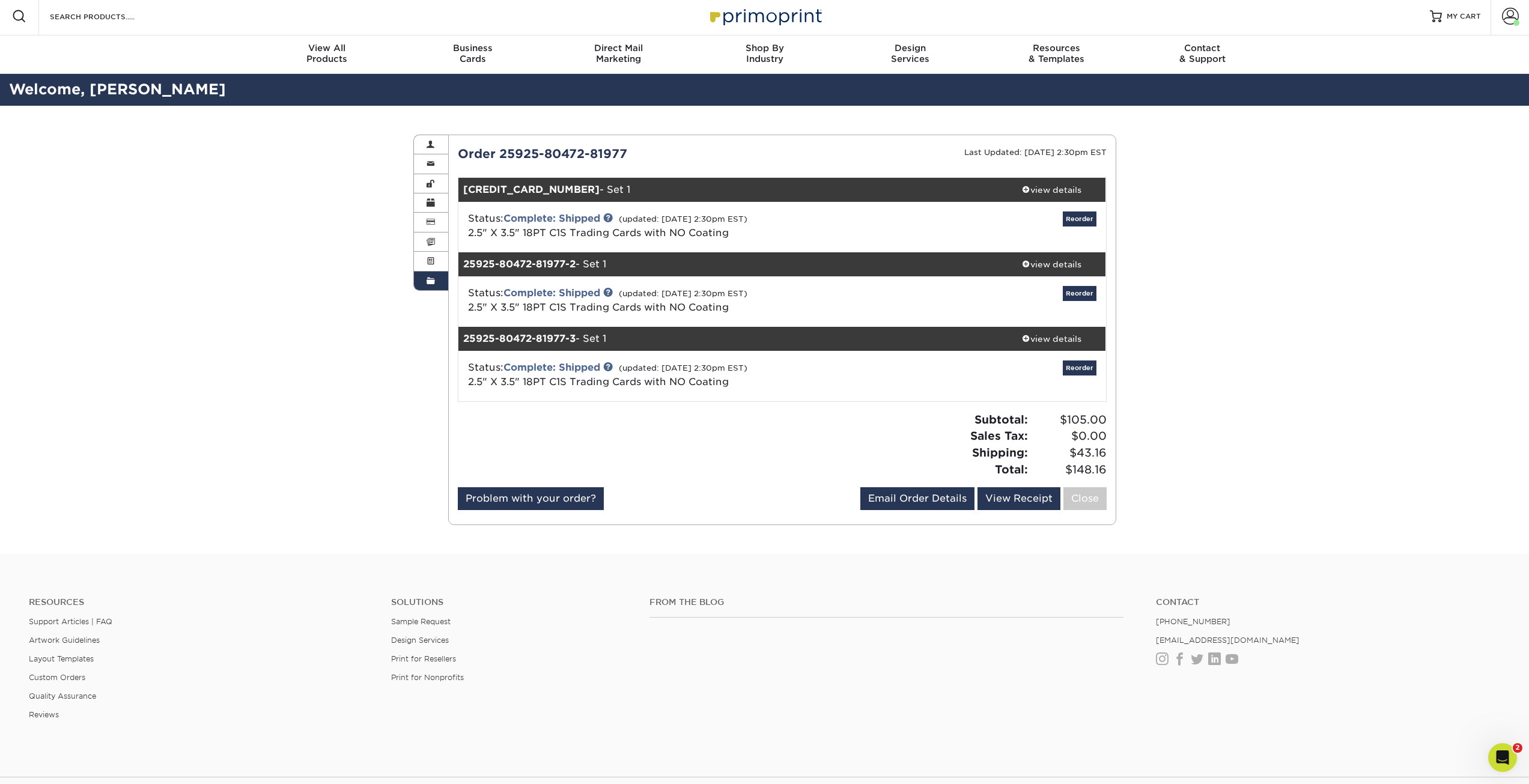
scroll to position [0, 0]
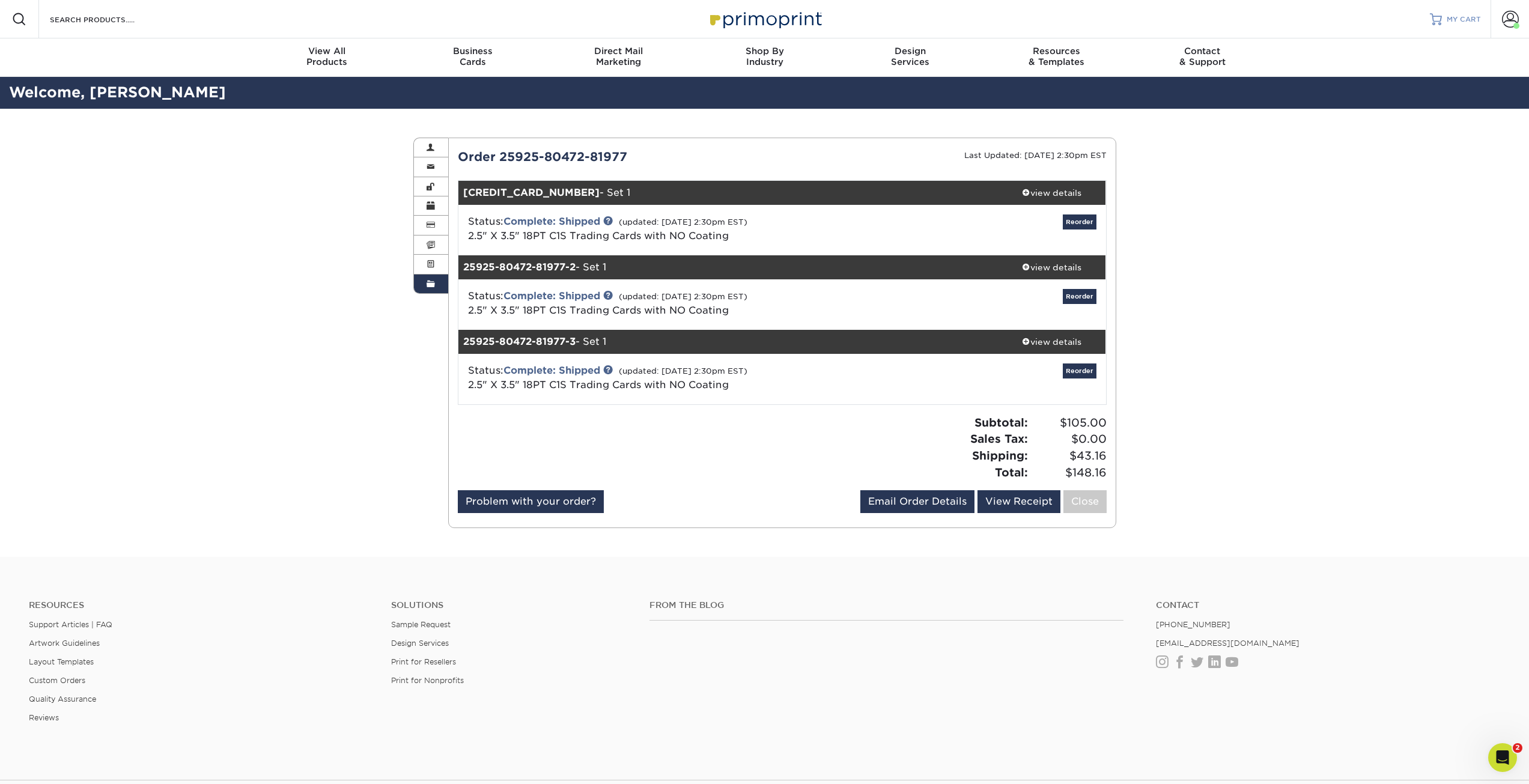
click at [1450, 25] on link "MY CART" at bounding box center [1456, 19] width 51 height 38
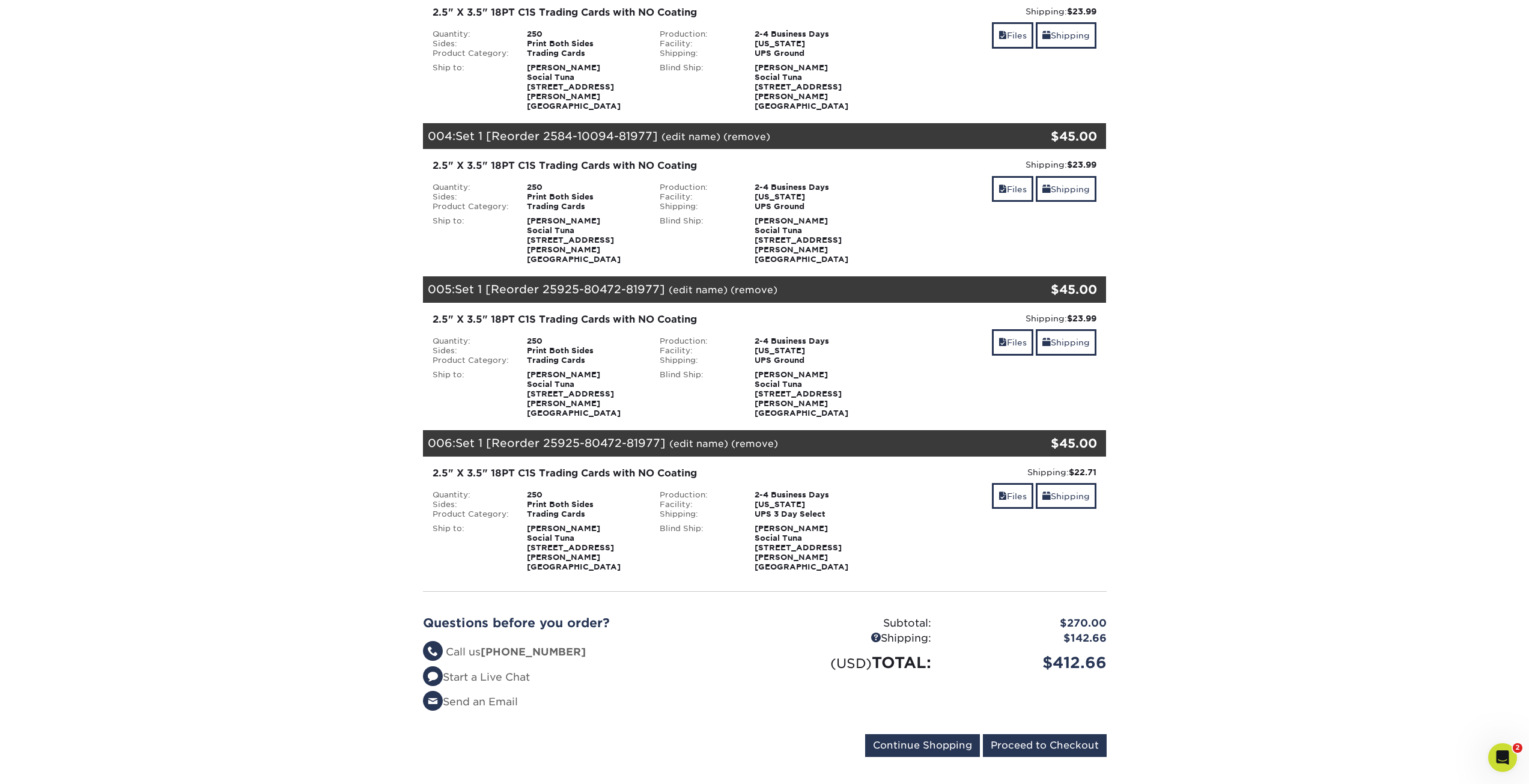
scroll to position [541, 0]
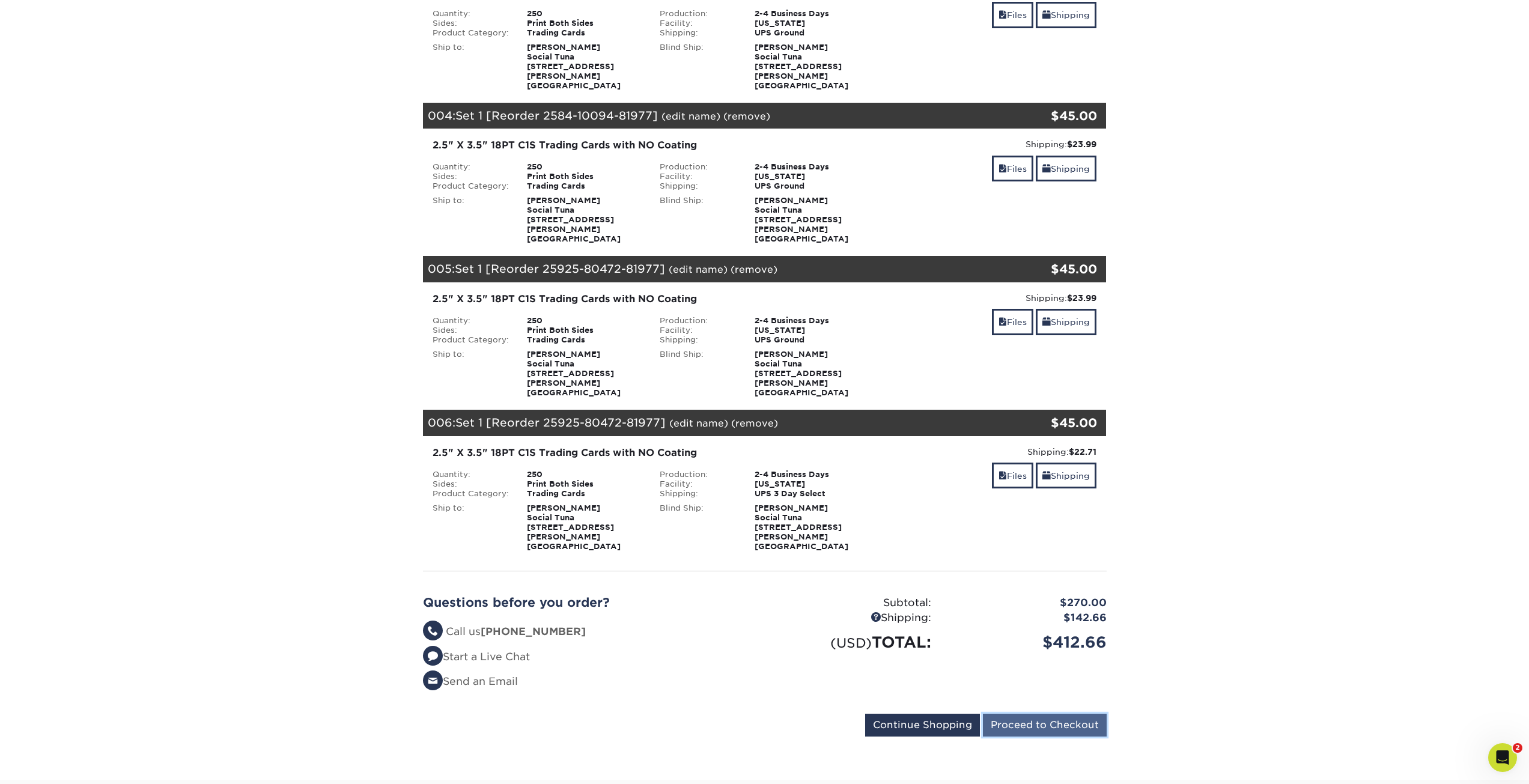
click at [1015, 714] on input "Proceed to Checkout" at bounding box center [1044, 725] width 124 height 23
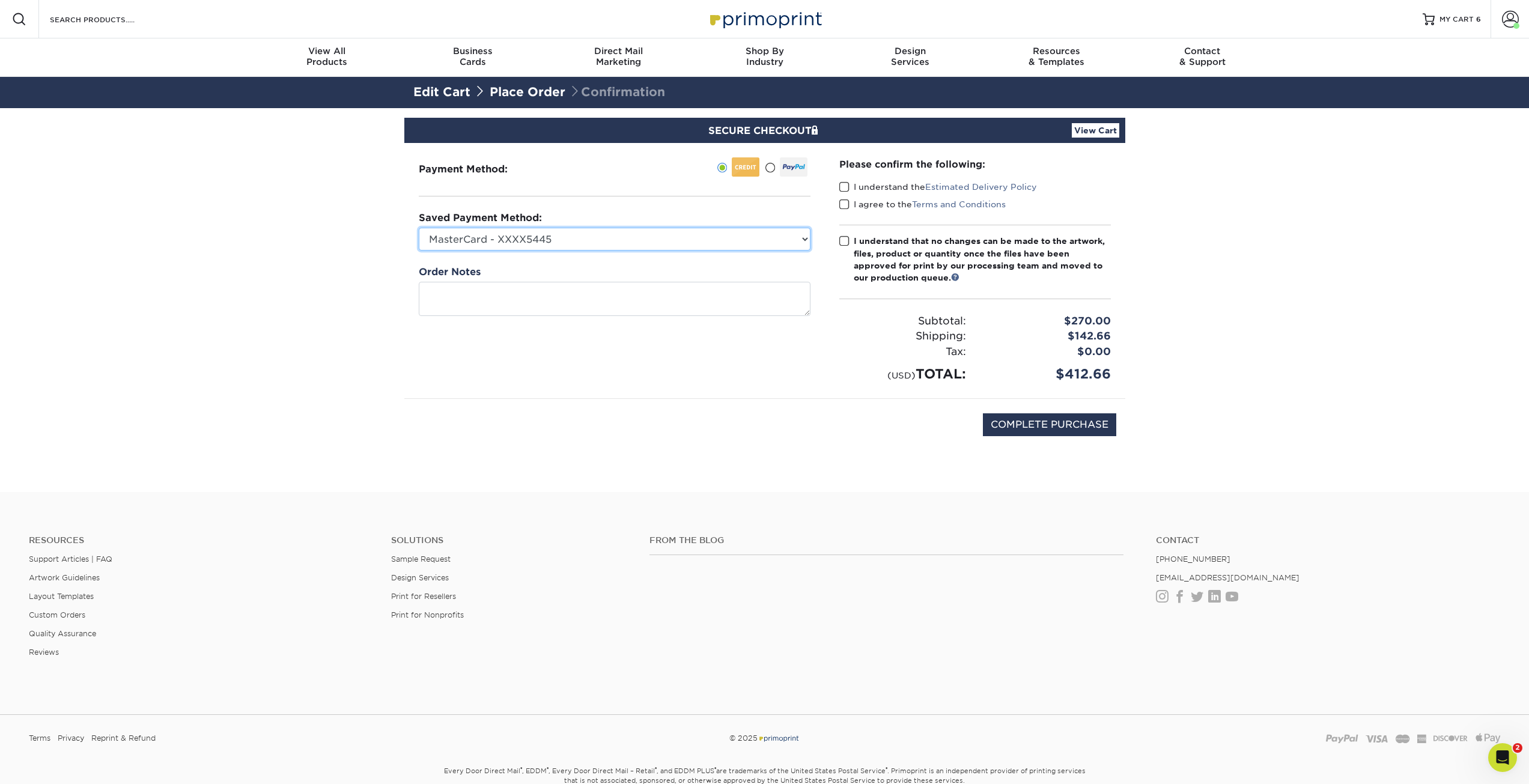
click at [634, 233] on select "MasterCard - XXXX5445 MasterCard - XXXX1257 MasterCard - XXXX9995 New Credit Ca…" at bounding box center [614, 239] width 392 height 23
select select "74101"
click at [419, 227] on select "MasterCard - XXXX5445 MasterCard - XXXX1257 MasterCard - XXXX9995 New Credit Ca…" at bounding box center [614, 239] width 392 height 23
click at [1047, 426] on input "COMPLETE PURCHASE" at bounding box center [1049, 424] width 134 height 23
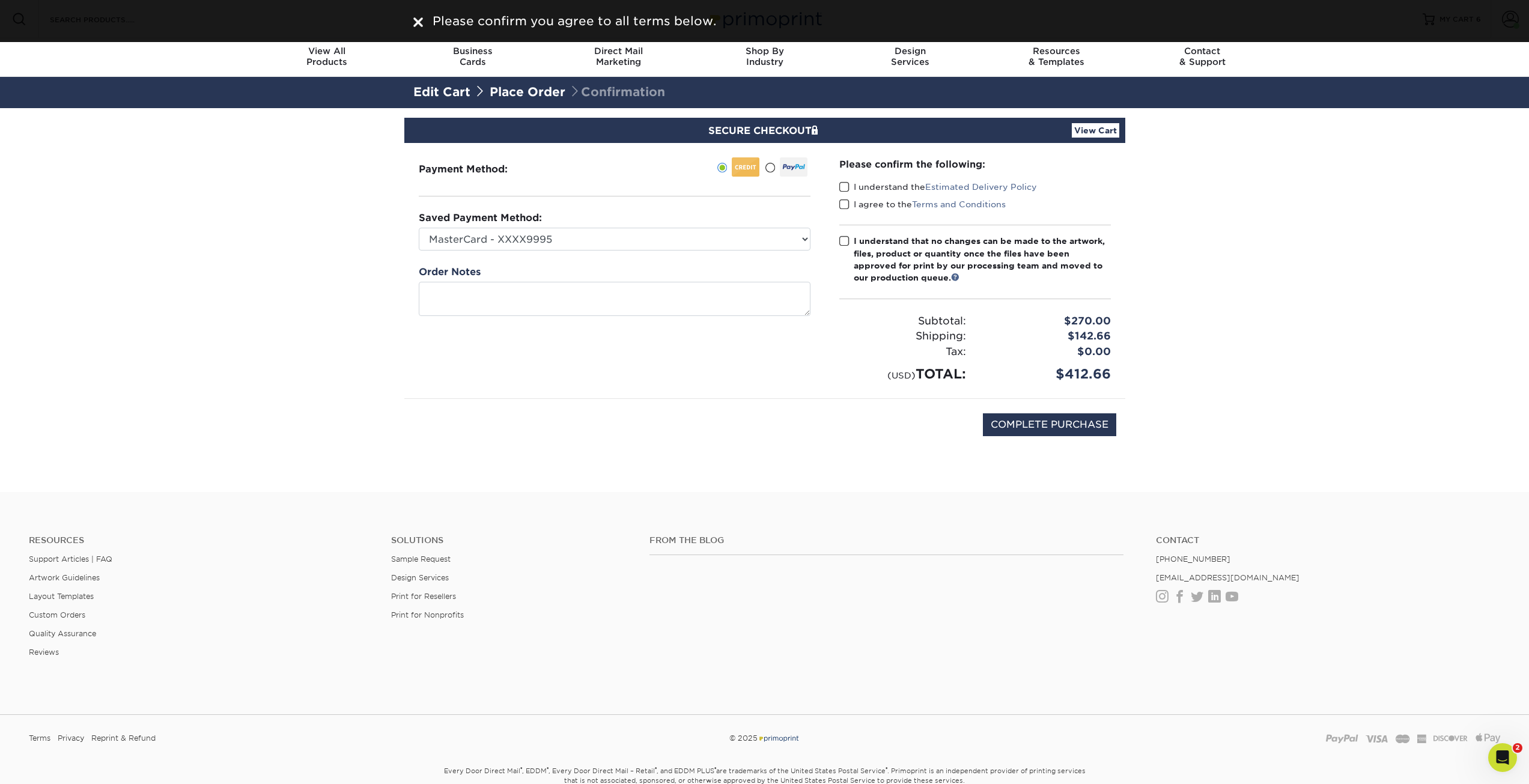
click at [847, 186] on span at bounding box center [844, 187] width 10 height 11
click at [0, 0] on input "I understand the Estimated Delivery Policy" at bounding box center [0, 0] width 0 height 0
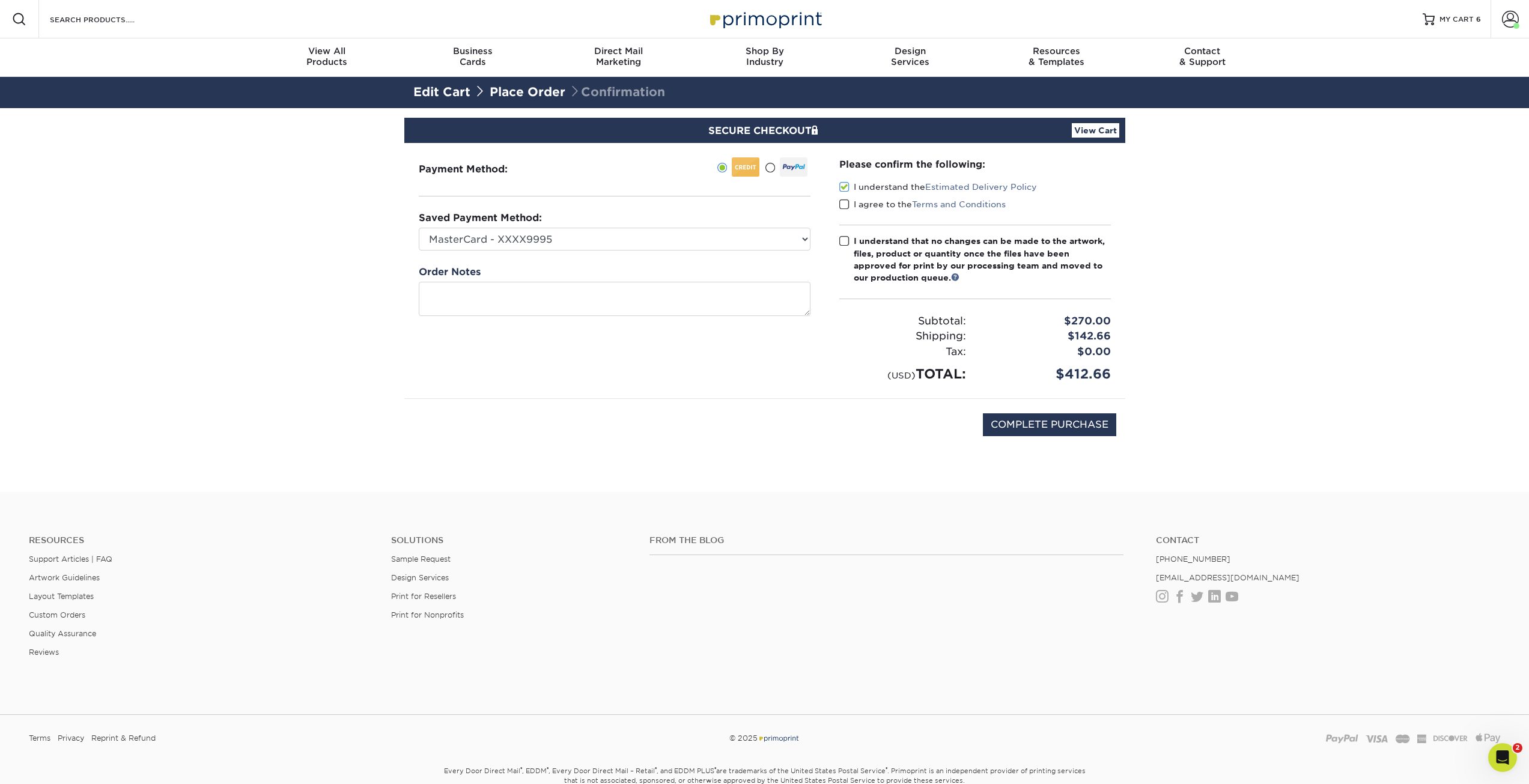
click at [844, 202] on span at bounding box center [844, 204] width 10 height 11
click at [0, 0] on input "I agree to the Terms and Conditions" at bounding box center [0, 0] width 0 height 0
click at [846, 239] on span at bounding box center [844, 241] width 10 height 11
click at [0, 0] on input "I understand that no changes can be made to the artwork, files, product or quan…" at bounding box center [0, 0] width 0 height 0
click at [1021, 424] on input "COMPLETE PURCHASE" at bounding box center [1049, 424] width 134 height 23
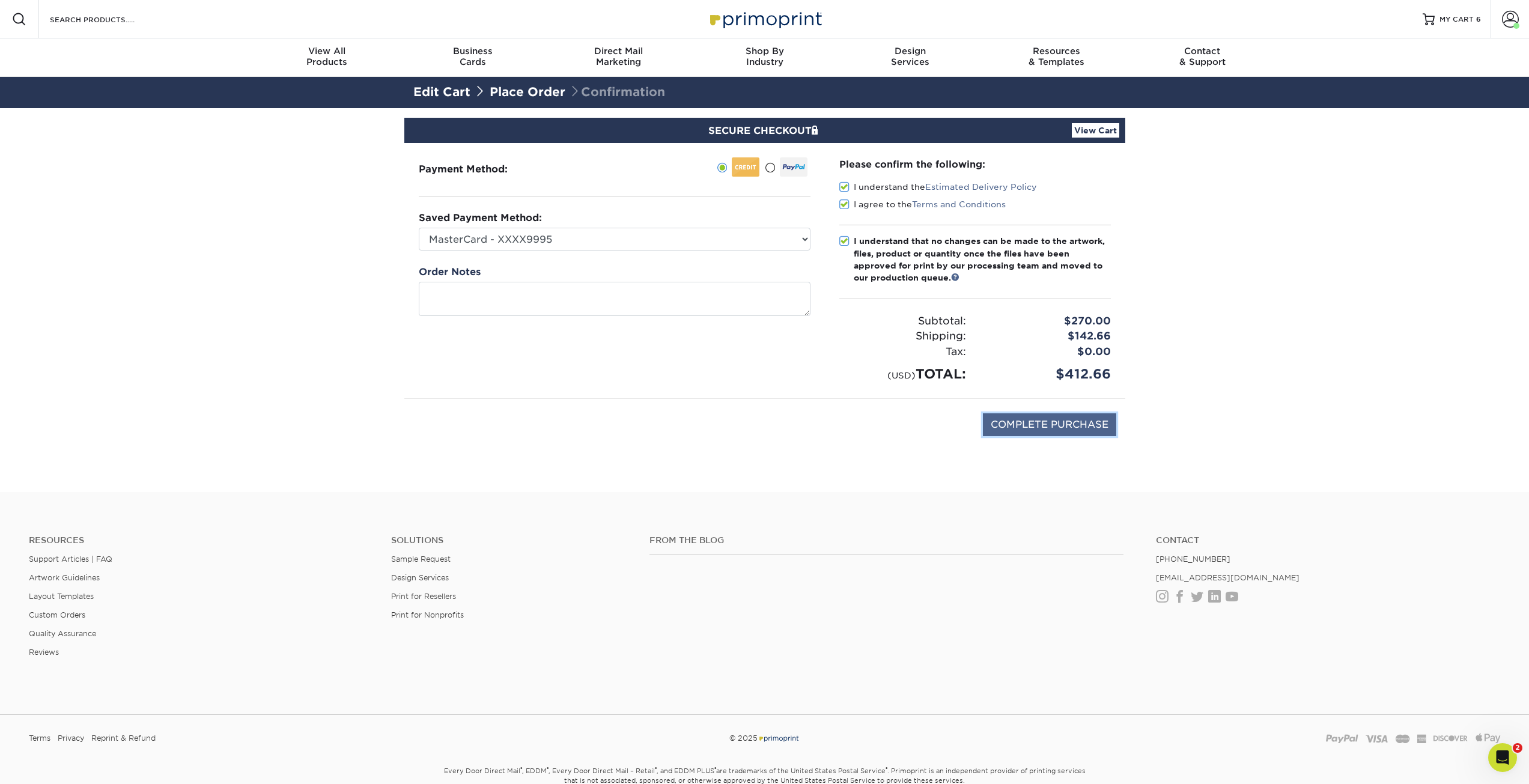
type input "PROCESSING, PLEASE WAIT..."
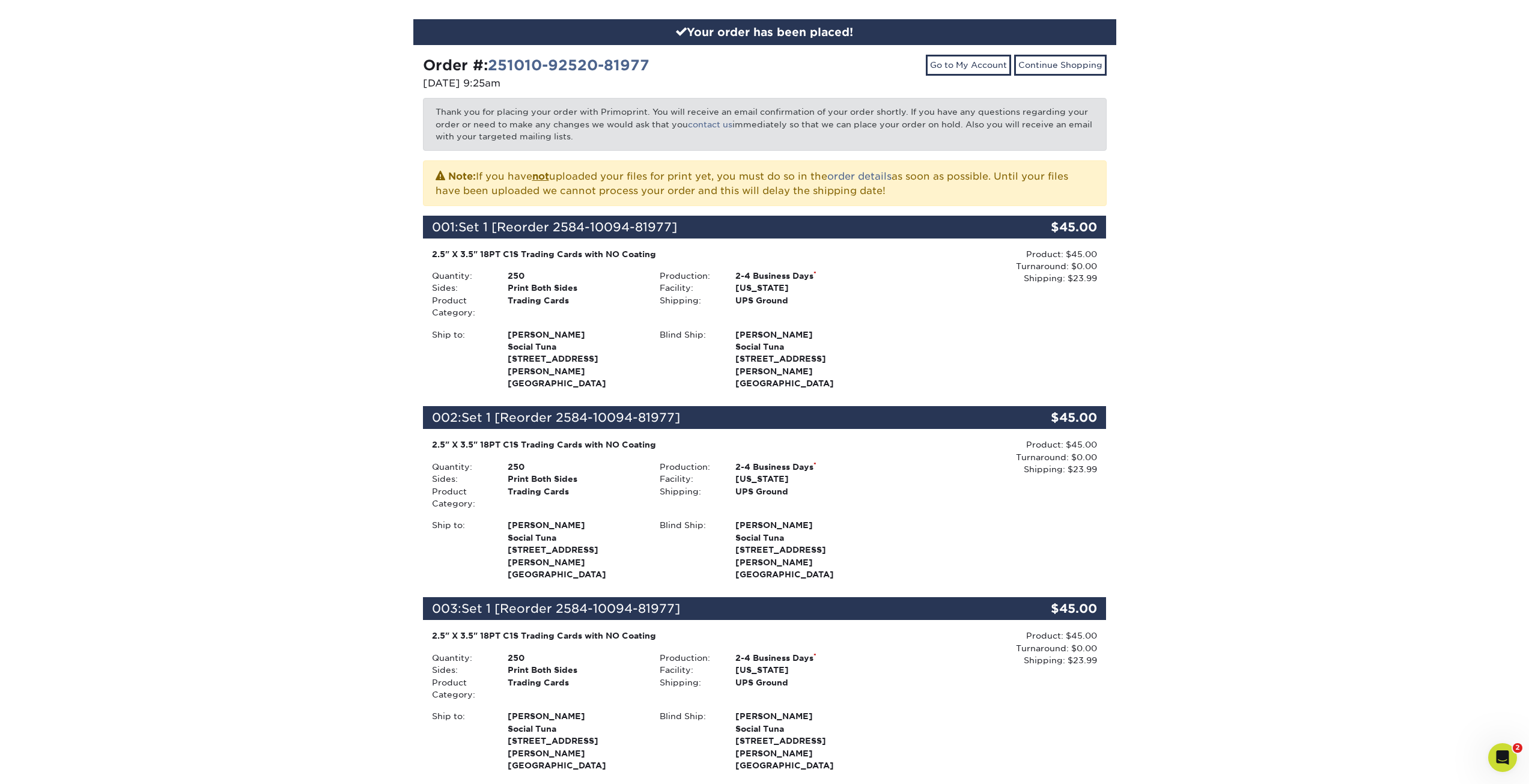
scroll to position [120, 0]
